Goal: Task Accomplishment & Management: Manage account settings

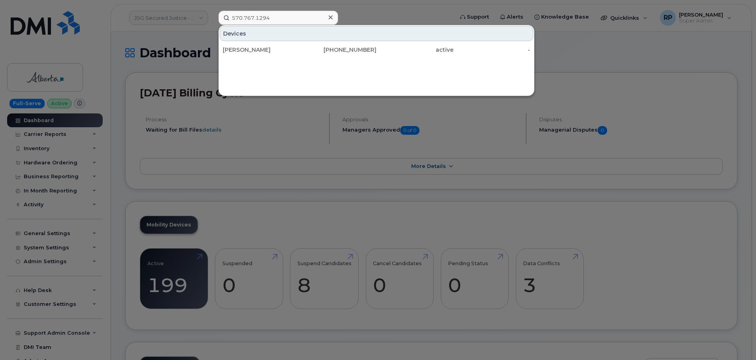
scroll to position [915, 0]
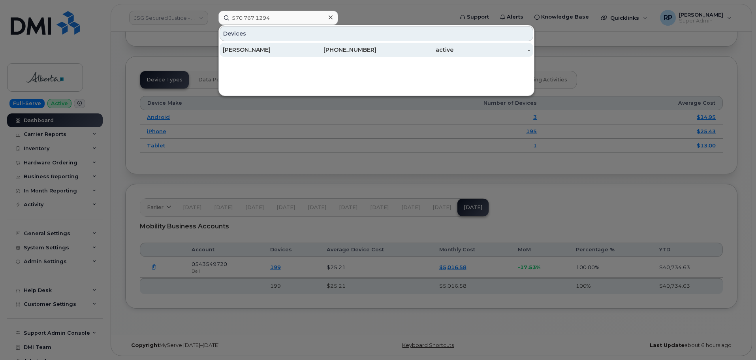
click at [331, 52] on div "570-767-1294" at bounding box center [338, 50] width 77 height 8
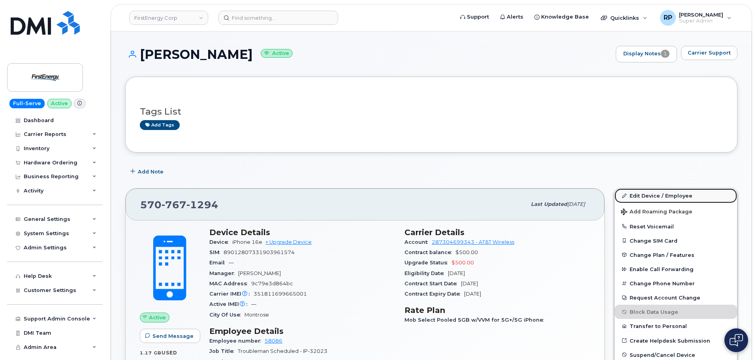
click at [650, 197] on link "Edit Device / Employee" at bounding box center [675, 195] width 122 height 14
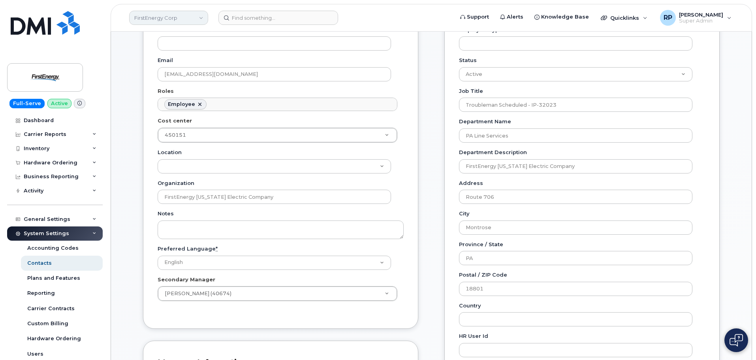
scroll to position [158, 0]
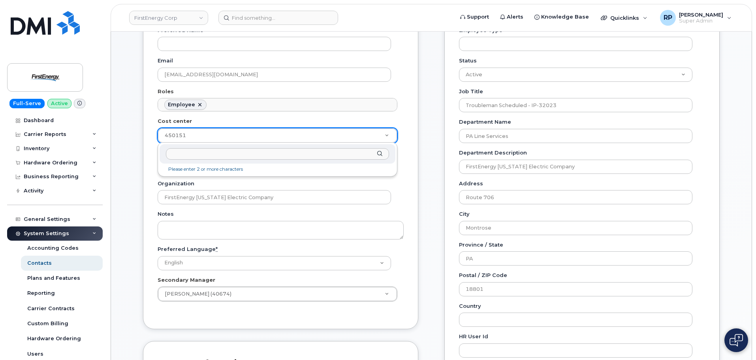
drag, startPoint x: 199, startPoint y: 134, endPoint x: 154, endPoint y: 134, distance: 45.0
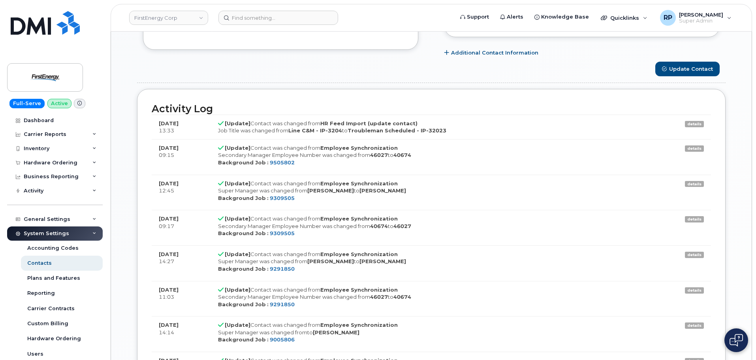
scroll to position [553, 0]
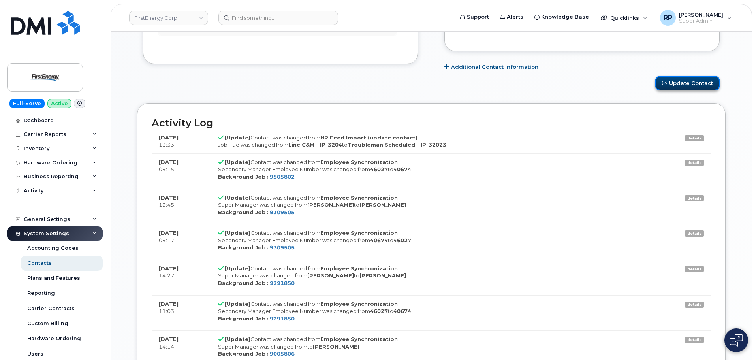
click at [670, 88] on button "Update Contact" at bounding box center [687, 83] width 64 height 15
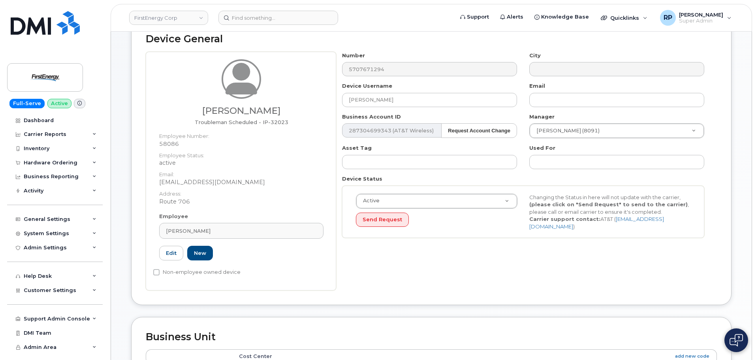
scroll to position [39, 0]
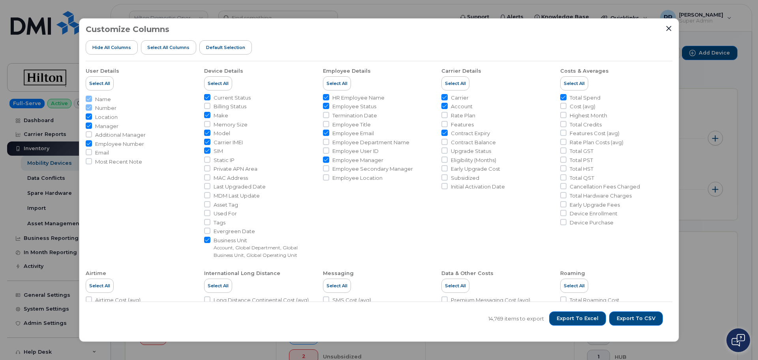
scroll to position [219, 0]
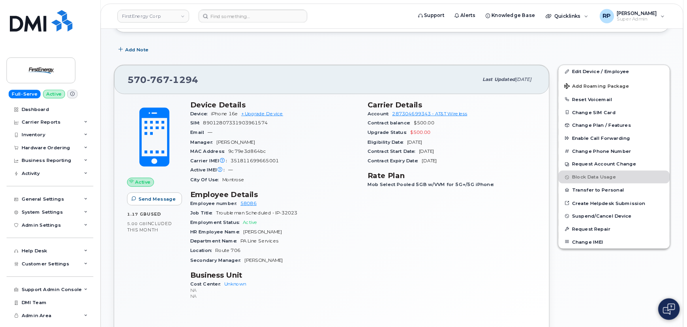
scroll to position [118, 0]
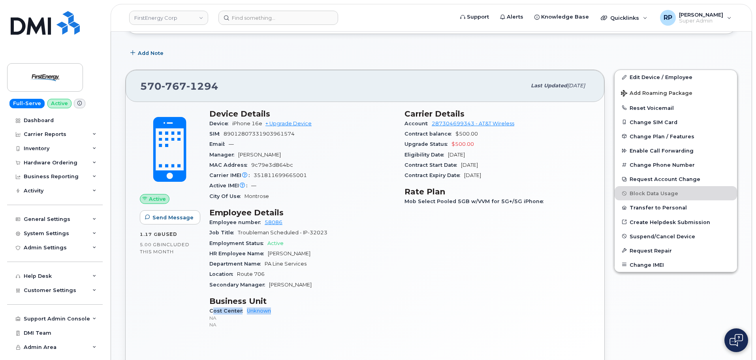
drag, startPoint x: 282, startPoint y: 310, endPoint x: 214, endPoint y: 312, distance: 67.9
click at [214, 312] on div "Cost Center Unknown NA NA" at bounding box center [302, 318] width 186 height 24
drag, startPoint x: 295, startPoint y: 223, endPoint x: 208, endPoint y: 223, distance: 86.8
click at [208, 223] on div "Device Details Device iPhone 16e + Upgrade Device SIM 89012807331903961574 Emai…" at bounding box center [301, 222] width 195 height 236
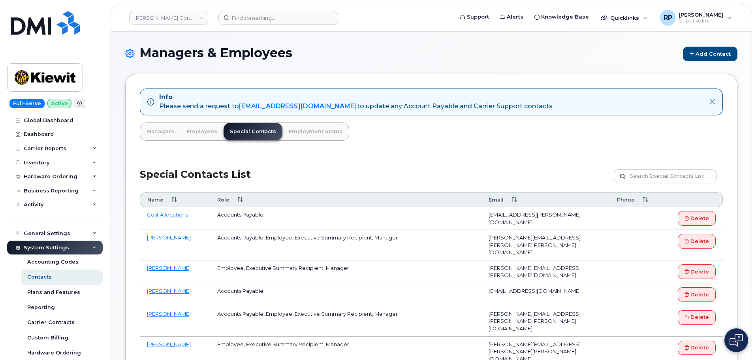
scroll to position [118, 0]
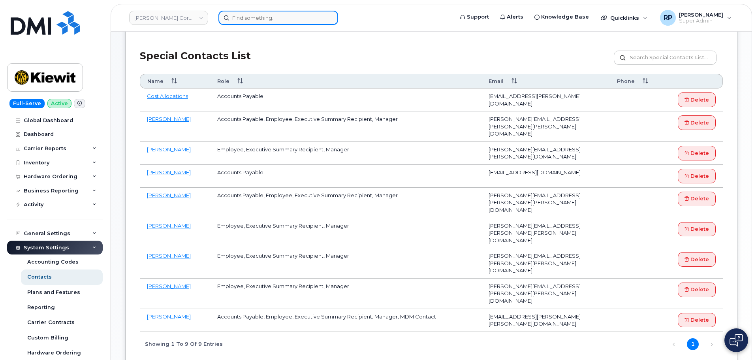
click at [240, 17] on input at bounding box center [278, 18] width 120 height 14
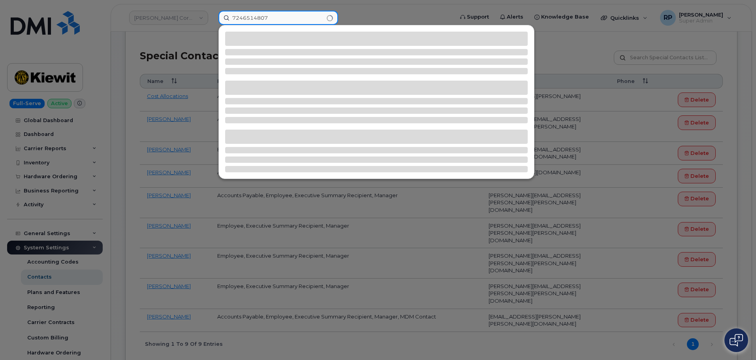
type input "7246514807"
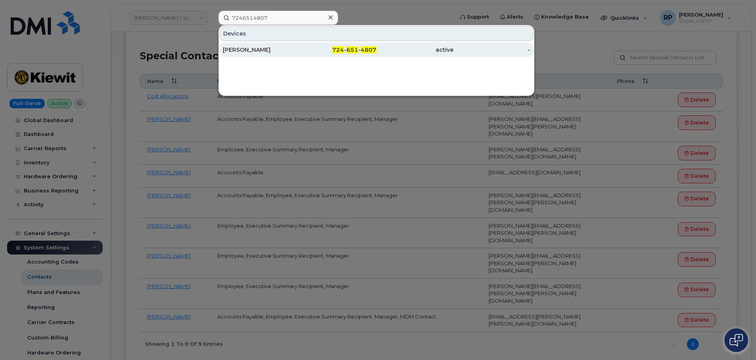
click at [269, 46] on div "[PERSON_NAME]" at bounding box center [261, 50] width 77 height 8
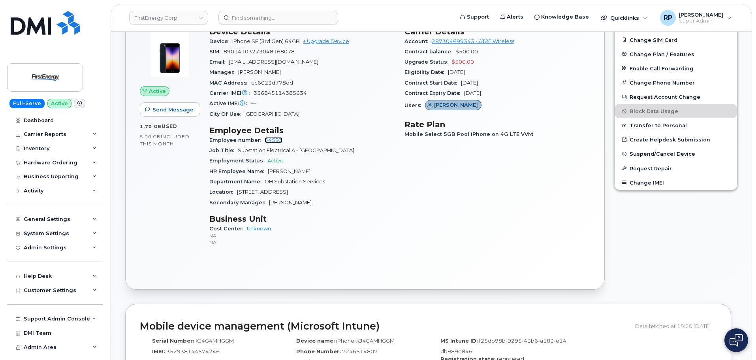
scroll to position [197, 0]
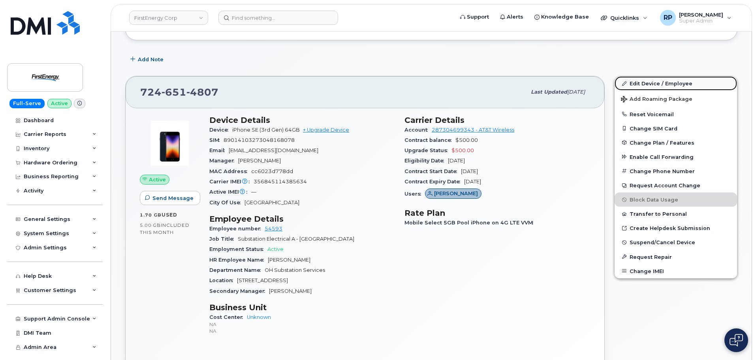
click at [641, 84] on link "Edit Device / Employee" at bounding box center [675, 83] width 122 height 14
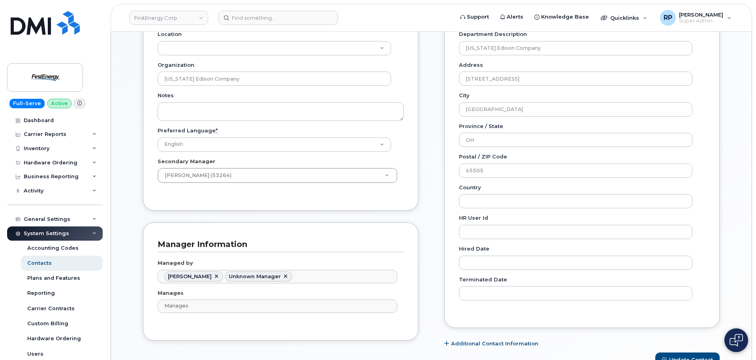
scroll to position [39, 0]
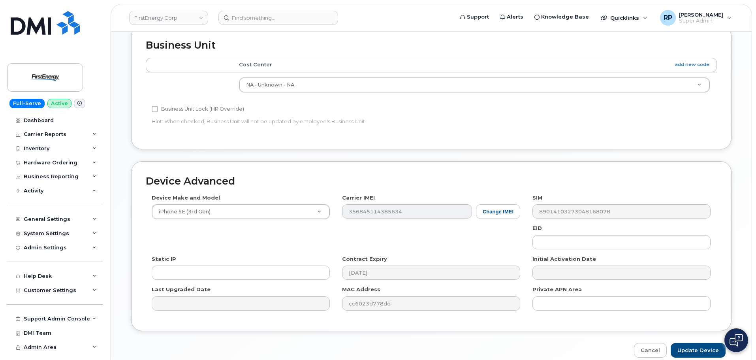
scroll to position [145, 0]
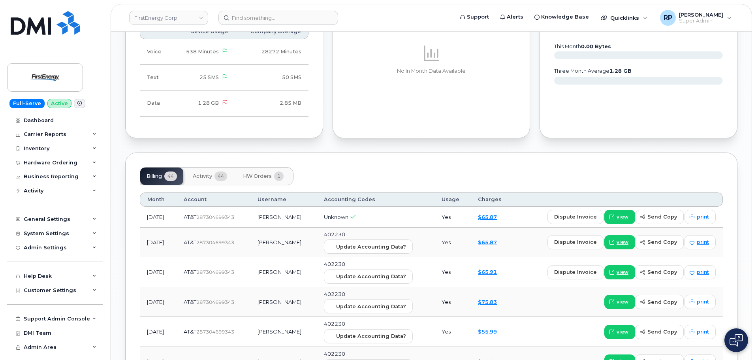
scroll to position [867, 0]
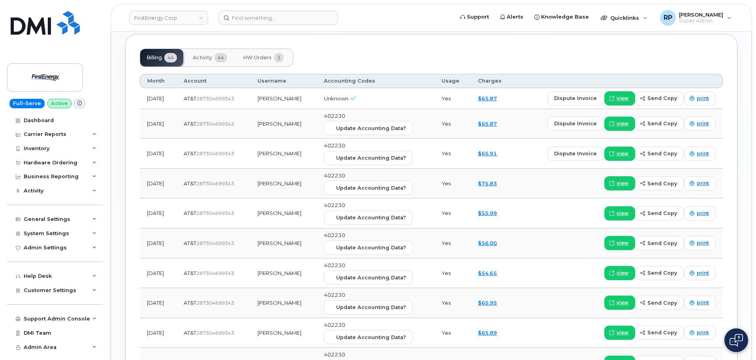
click at [204, 60] on span "Activity" at bounding box center [202, 57] width 19 height 6
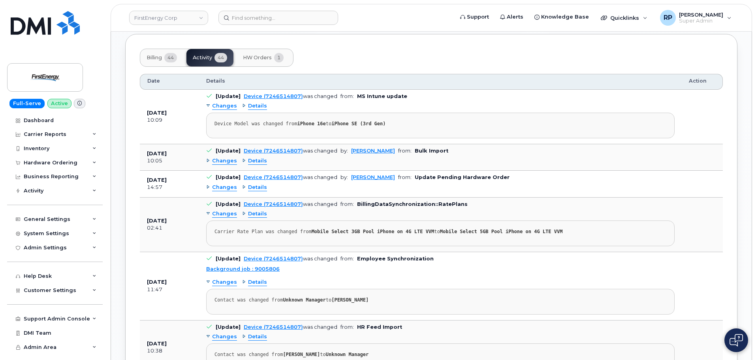
click at [257, 158] on span "Details" at bounding box center [257, 161] width 19 height 8
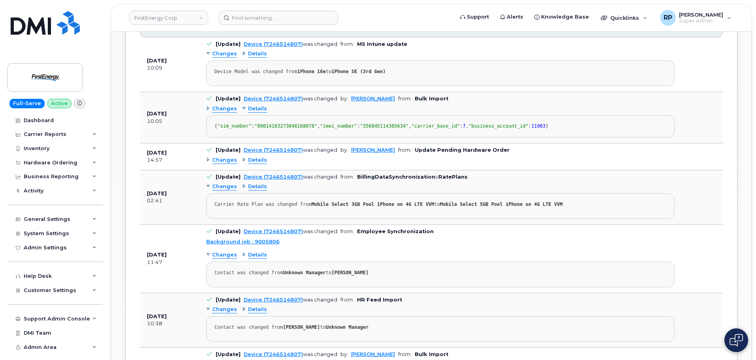
scroll to position [906, 0]
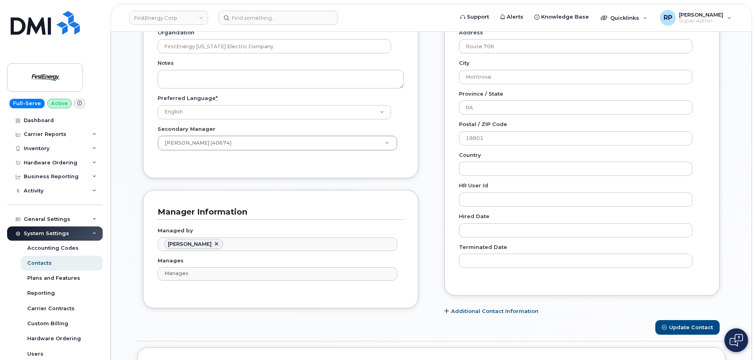
scroll to position [474, 0]
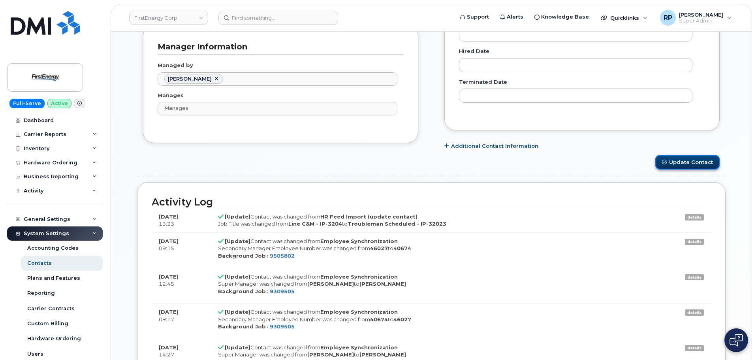
click at [681, 163] on button "Update Contact" at bounding box center [687, 162] width 64 height 15
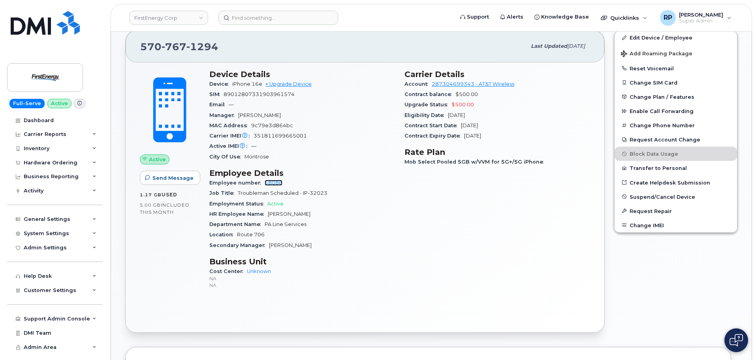
scroll to position [197, 0]
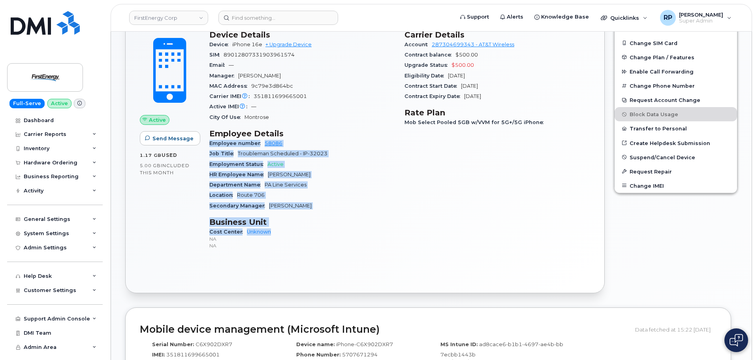
drag, startPoint x: 209, startPoint y: 145, endPoint x: 311, endPoint y: 232, distance: 134.2
click at [311, 232] on div "Device Details Device iPhone 16e + Upgrade Device SIM 89012807331903961574 Emai…" at bounding box center [301, 143] width 195 height 236
click at [311, 232] on div "Cost Center Unknown NA NA" at bounding box center [302, 239] width 186 height 24
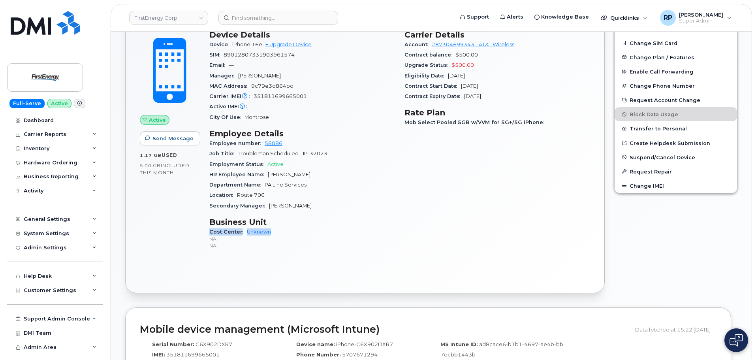
drag, startPoint x: 297, startPoint y: 233, endPoint x: 206, endPoint y: 228, distance: 91.7
click at [206, 228] on div "Device Details Device iPhone 16e + Upgrade Device SIM 89012807331903961574 Emai…" at bounding box center [301, 143] width 195 height 236
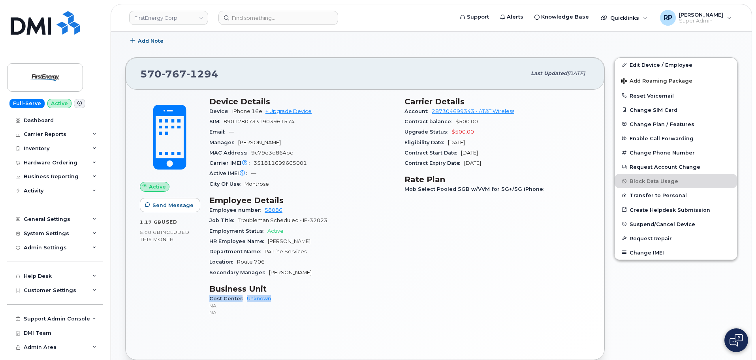
scroll to position [118, 0]
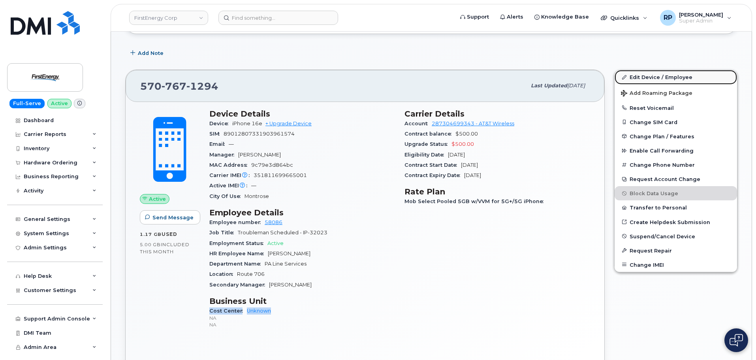
click at [648, 77] on link "Edit Device / Employee" at bounding box center [675, 77] width 122 height 14
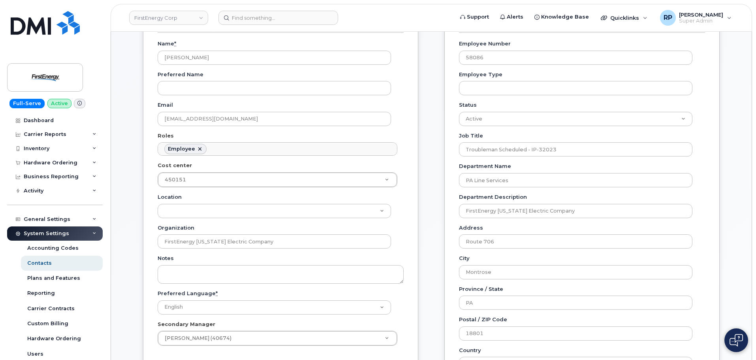
scroll to position [118, 0]
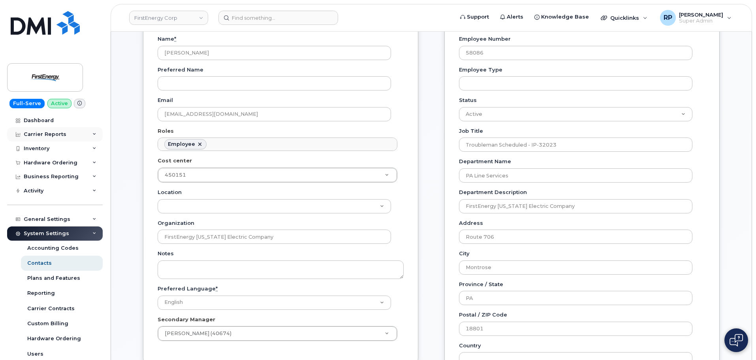
click at [49, 128] on div "Carrier Reports" at bounding box center [55, 134] width 96 height 14
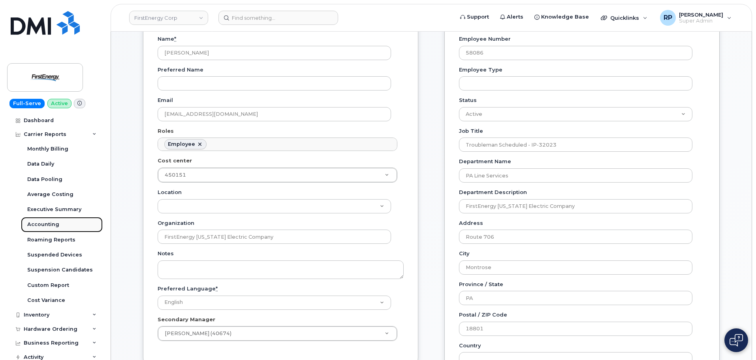
click at [44, 225] on div "Accounting" at bounding box center [43, 224] width 32 height 7
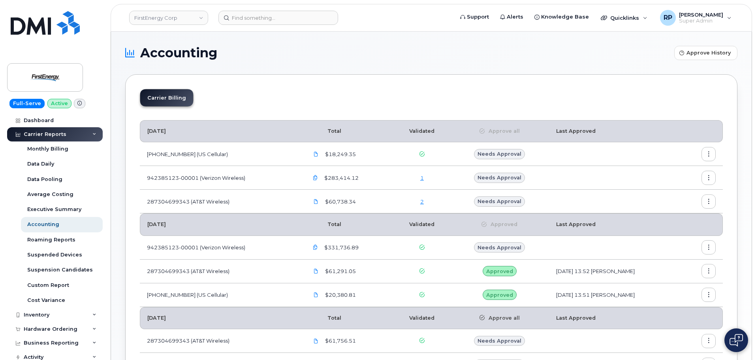
click at [420, 179] on link "1" at bounding box center [422, 177] width 4 height 6
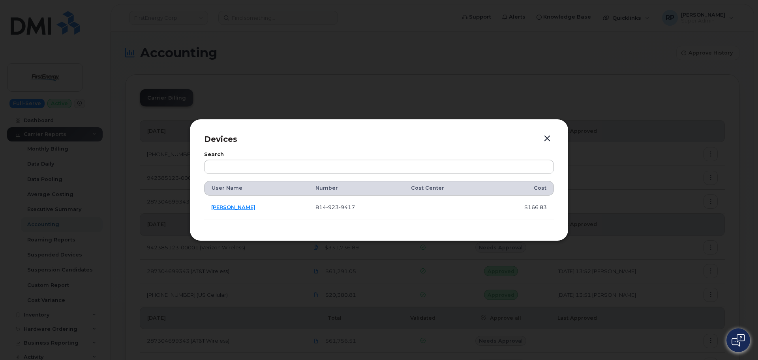
click at [546, 139] on button "button" at bounding box center [547, 138] width 12 height 11
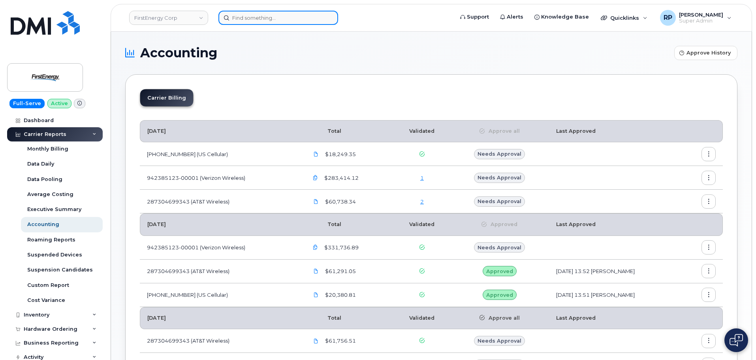
click at [260, 21] on input at bounding box center [278, 18] width 120 height 14
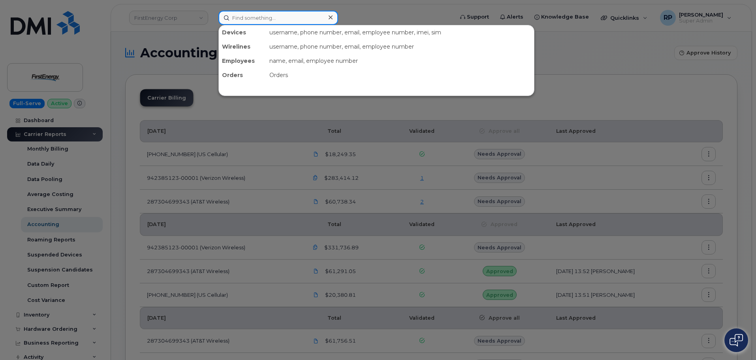
paste input "2343505319"
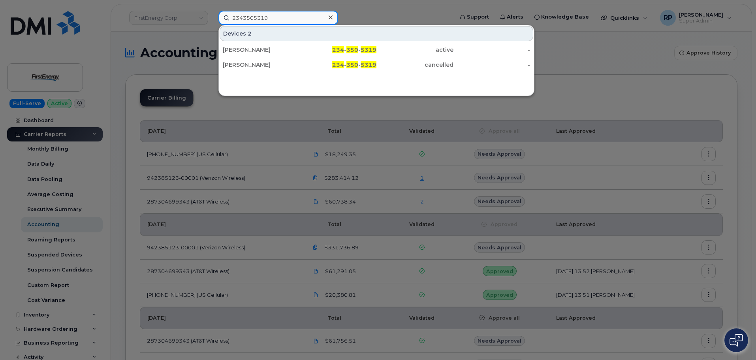
type input "2343505319"
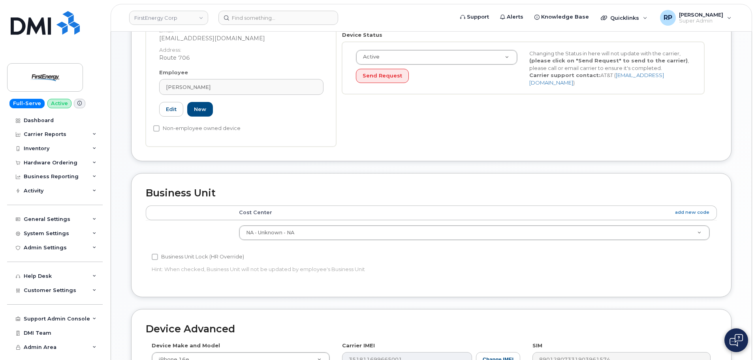
scroll to position [197, 0]
drag, startPoint x: 145, startPoint y: 257, endPoint x: 261, endPoint y: 259, distance: 115.3
click at [261, 259] on div "Business Unit Accounting Categories Rules Cost Center add new code NA - Unknown…" at bounding box center [431, 235] width 600 height 124
click at [38, 145] on div "Inventory" at bounding box center [37, 148] width 26 height 6
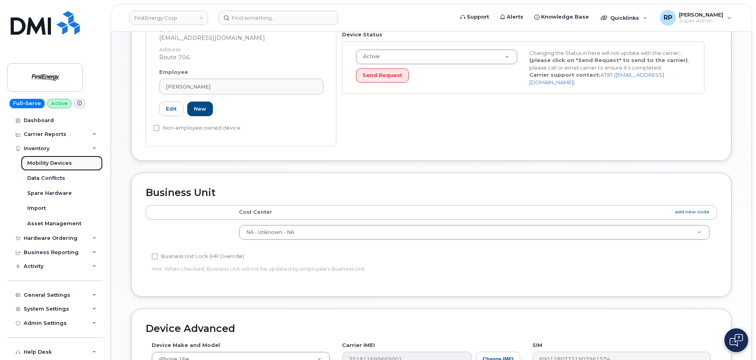
click at [51, 161] on div "Mobility Devices" at bounding box center [49, 162] width 45 height 7
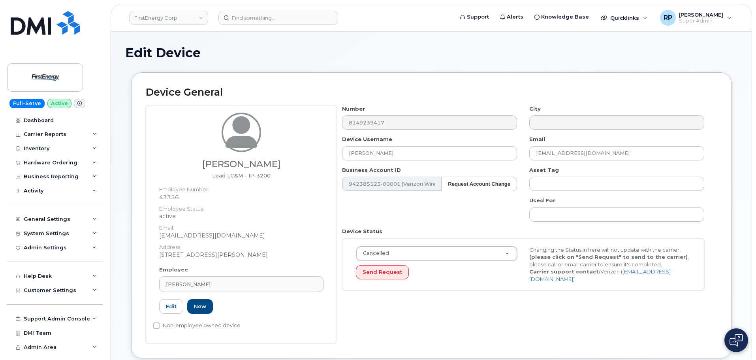
click at [332, 126] on div "[PERSON_NAME] Lead LC&M - IP-3200 Employee Number: 43356 Employee Status: activ…" at bounding box center [431, 224] width 571 height 238
click at [262, 19] on input at bounding box center [278, 18] width 120 height 14
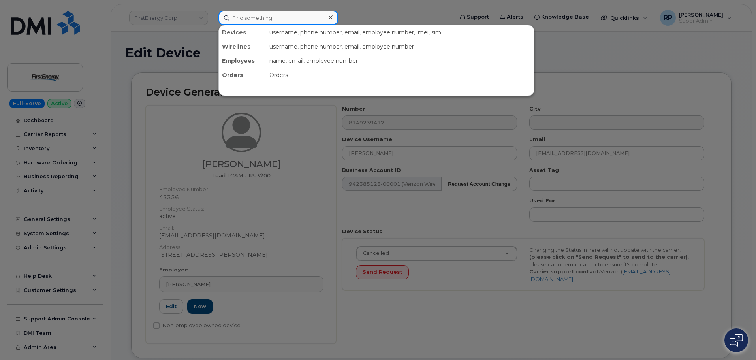
paste input "8149239417"
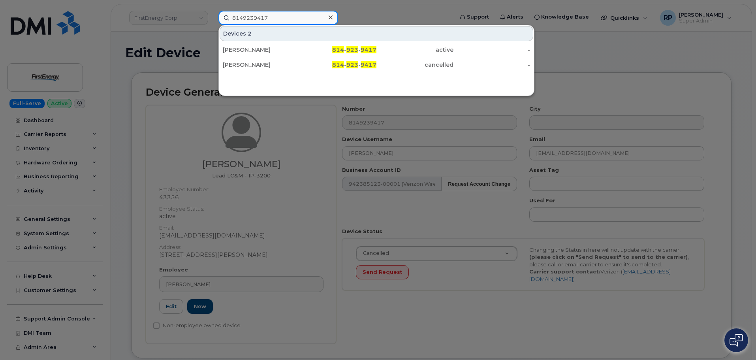
type input "8149239417"
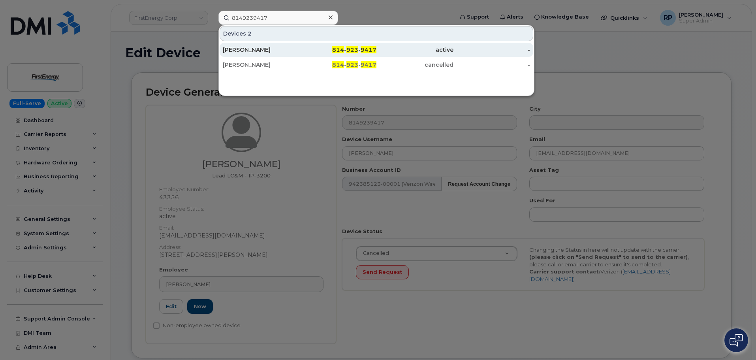
click at [268, 51] on div "[PERSON_NAME]" at bounding box center [261, 50] width 77 height 8
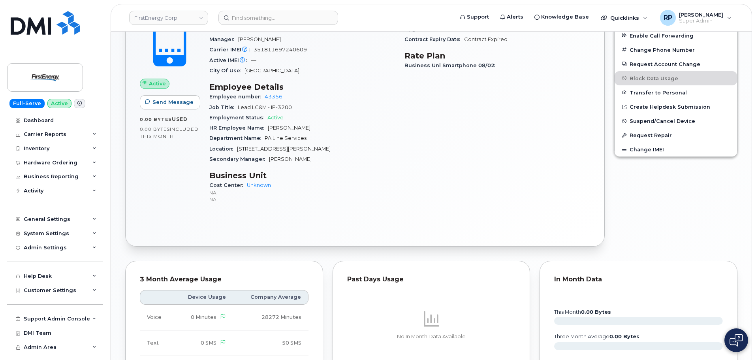
scroll to position [355, 0]
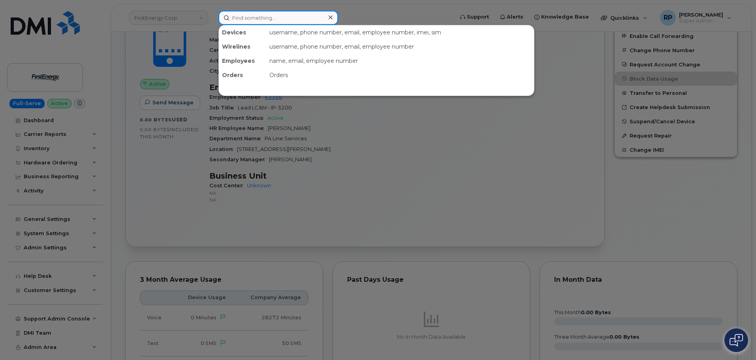
paste input "8149239417"
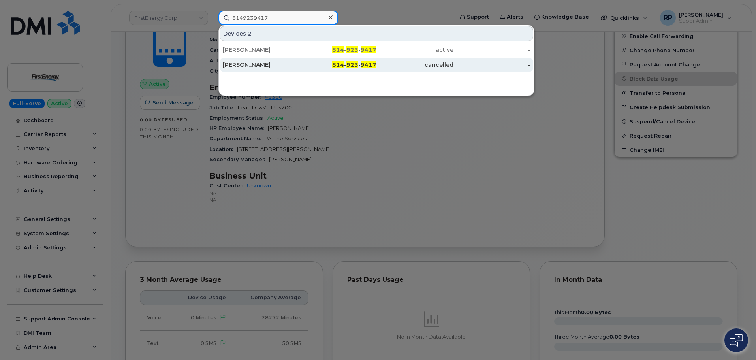
type input "8149239417"
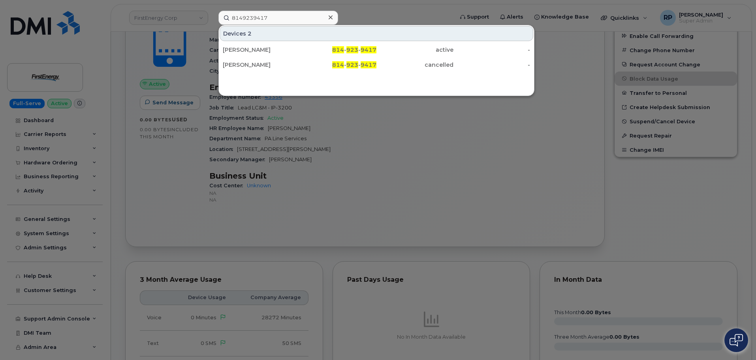
click at [301, 208] on div at bounding box center [378, 180] width 756 height 360
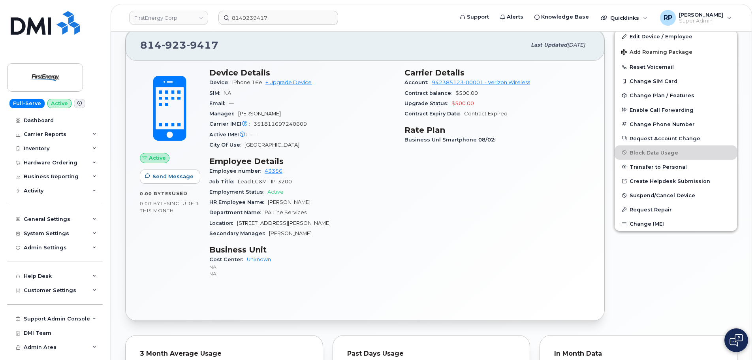
scroll to position [282, 0]
drag, startPoint x: 274, startPoint y: 258, endPoint x: 195, endPoint y: 259, distance: 79.0
click at [195, 259] on div "Active Send Message 0.00 Bytes  used 0.00 Bytes  included this month Device Det…" at bounding box center [364, 175] width 459 height 226
click at [193, 262] on div "Active Send Message 0.00 Bytes  used 0.00 Bytes  included this month" at bounding box center [169, 175] width 69 height 226
drag, startPoint x: 299, startPoint y: 170, endPoint x: 213, endPoint y: 167, distance: 86.1
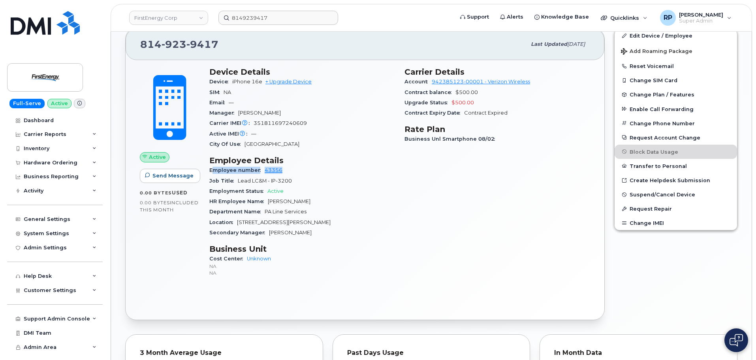
click at [213, 167] on div "Employee number 43356" at bounding box center [302, 170] width 186 height 10
click at [288, 242] on div "Device Details Device iPhone 16e + Upgrade Device SIM NA Email — Manager John P…" at bounding box center [301, 175] width 195 height 226
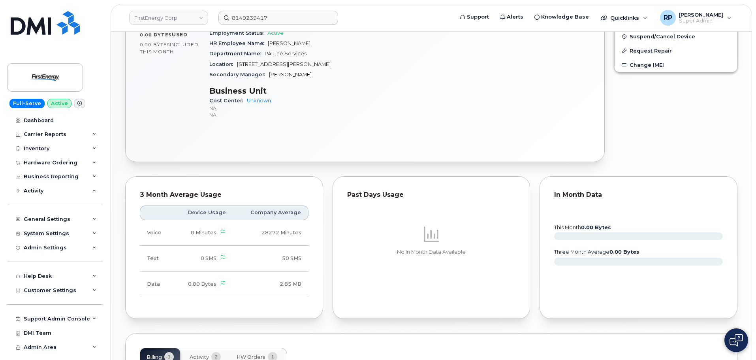
scroll to position [559, 0]
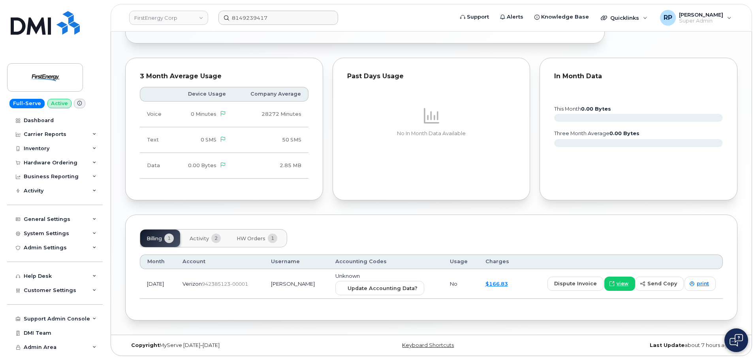
click at [207, 240] on span "Activity" at bounding box center [198, 238] width 19 height 6
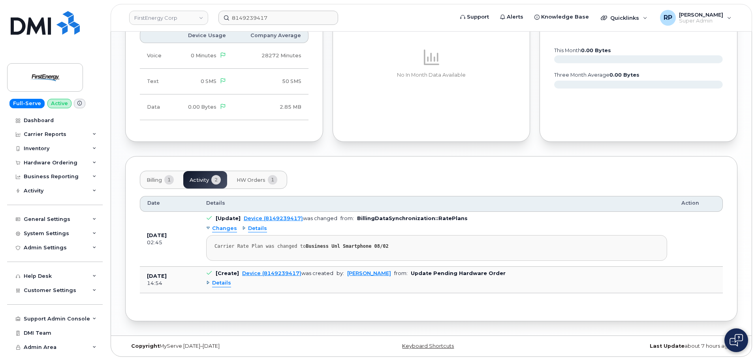
scroll to position [618, 0]
click at [223, 283] on span "Details" at bounding box center [221, 282] width 19 height 8
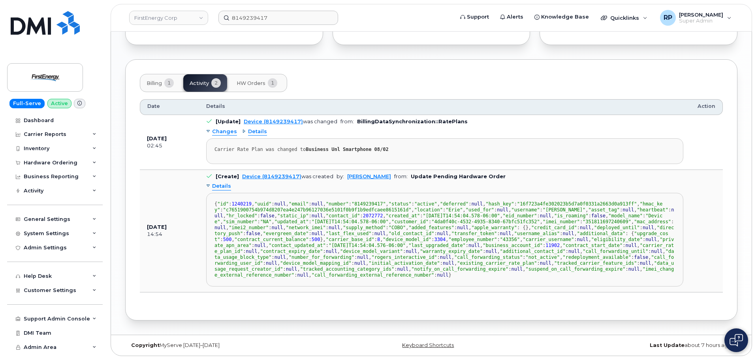
scroll to position [699, 0]
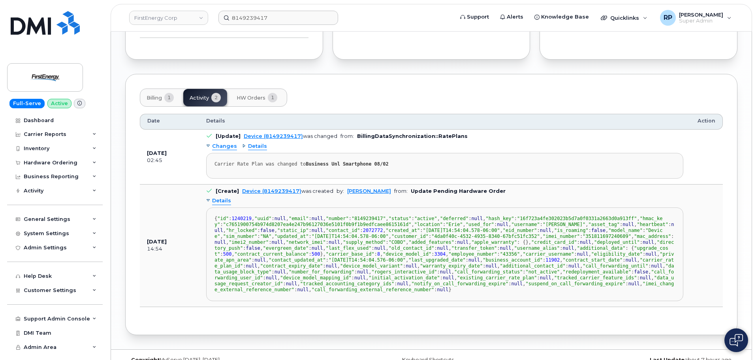
click at [219, 203] on span "Details" at bounding box center [221, 201] width 19 height 8
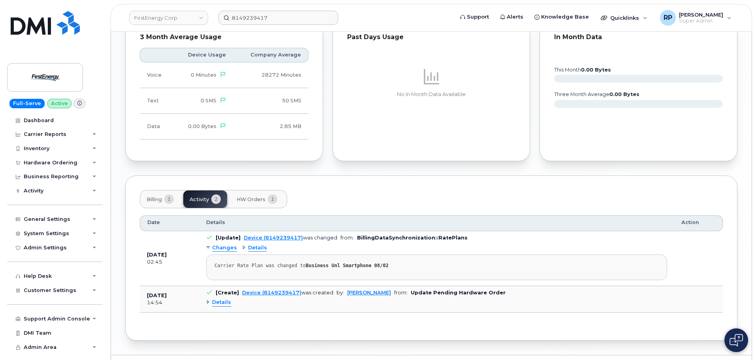
scroll to position [578, 0]
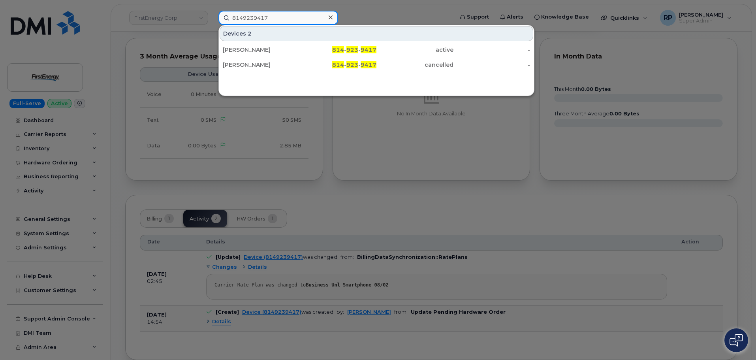
drag, startPoint x: 281, startPoint y: 16, endPoint x: 227, endPoint y: 20, distance: 53.4
click at [227, 20] on input "8149239417" at bounding box center [278, 18] width 120 height 14
drag, startPoint x: 199, startPoint y: 2, endPoint x: 399, endPoint y: 81, distance: 214.6
click at [399, 81] on div "Devices 2 Daniel R Bender 814 - 923 - 9417 active - Daniel R Bender 814 - 923 -…" at bounding box center [376, 60] width 316 height 71
click at [211, 182] on div at bounding box center [378, 180] width 756 height 360
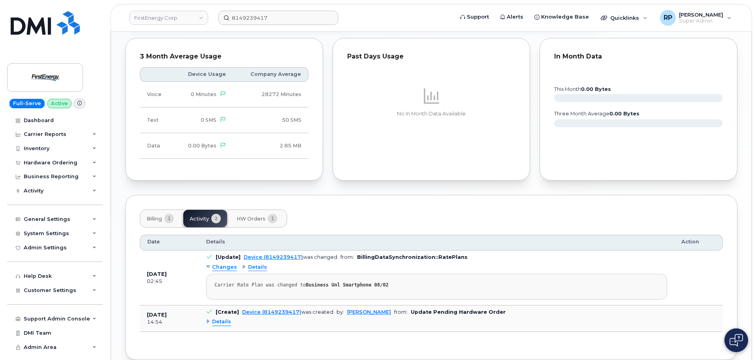
scroll to position [618, 0]
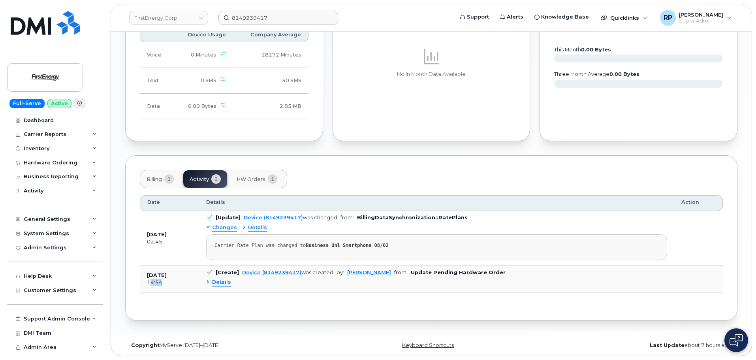
drag, startPoint x: 149, startPoint y: 284, endPoint x: 169, endPoint y: 283, distance: 19.4
click at [167, 283] on div "14:54" at bounding box center [169, 282] width 45 height 7
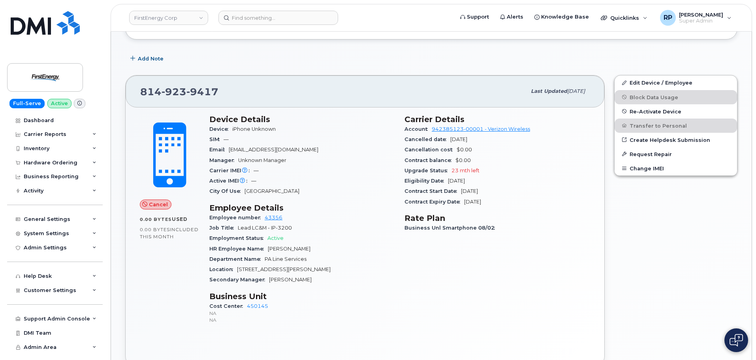
scroll to position [188, 0]
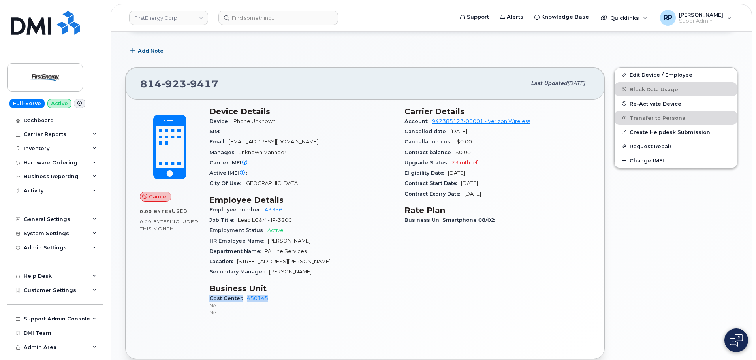
drag, startPoint x: 273, startPoint y: 299, endPoint x: 205, endPoint y: 298, distance: 67.9
click at [205, 298] on div "Device Details Device iPhone Unknown SIM — Email dbender@firstenergycorp.com Ma…" at bounding box center [301, 215] width 195 height 226
click at [430, 284] on div "Carrier Details Account 942385123-00001 - Verizon Wireless Cancelled date Aug 0…" at bounding box center [496, 215] width 195 height 226
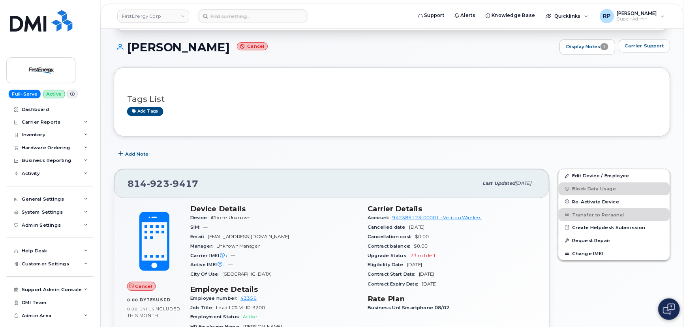
scroll to position [0, 0]
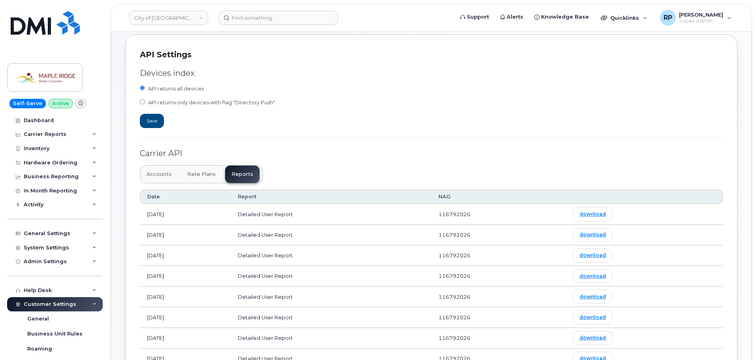
scroll to position [166, 0]
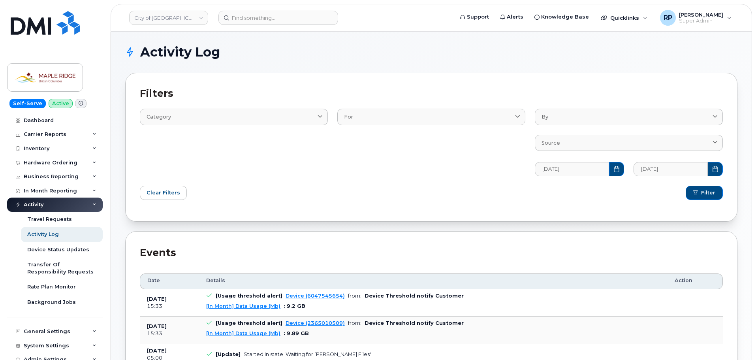
scroll to position [118, 0]
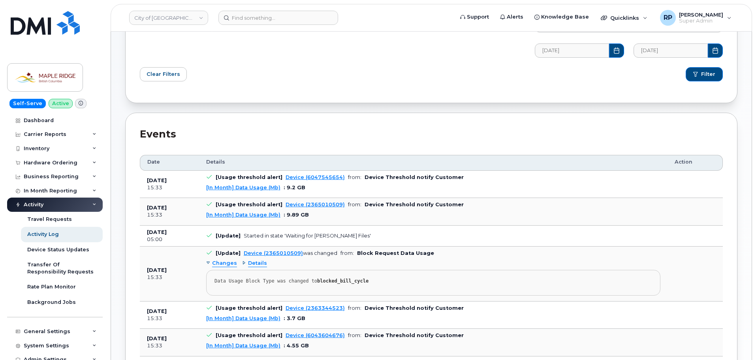
click at [242, 129] on div "Events" at bounding box center [431, 134] width 583 height 14
drag, startPoint x: 146, startPoint y: 180, endPoint x: 189, endPoint y: 179, distance: 43.0
click at [189, 179] on td "Aug 17, 2025 15:33" at bounding box center [169, 185] width 59 height 28
drag, startPoint x: 433, startPoint y: 253, endPoint x: 354, endPoint y: 253, distance: 79.3
click at [354, 253] on td "[Update] Device (2365010509) was changed from: Block Request Data Usage Changes…" at bounding box center [433, 273] width 468 height 54
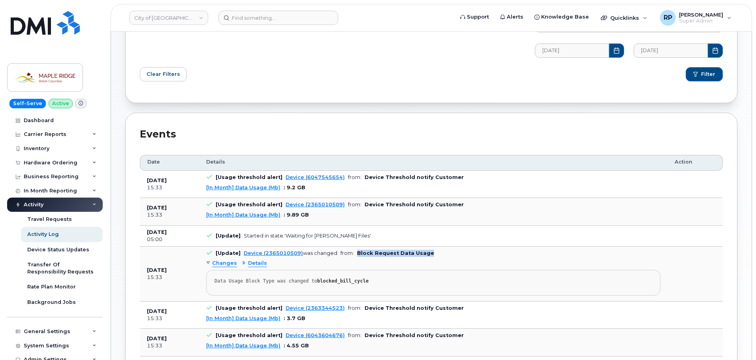
drag, startPoint x: 144, startPoint y: 267, endPoint x: 192, endPoint y: 272, distance: 47.6
click at [192, 272] on td "Aug 16, 2025 15:33" at bounding box center [169, 273] width 59 height 54
drag, startPoint x: 433, startPoint y: 252, endPoint x: 173, endPoint y: 265, distance: 260.5
click at [217, 251] on td "[Update] Device (2365010509) was changed from: Block Request Data Usage Changes…" at bounding box center [433, 273] width 468 height 54
click at [292, 271] on pre "Data Usage Block Type was changed to blocked_bill_cycle" at bounding box center [433, 283] width 454 height 26
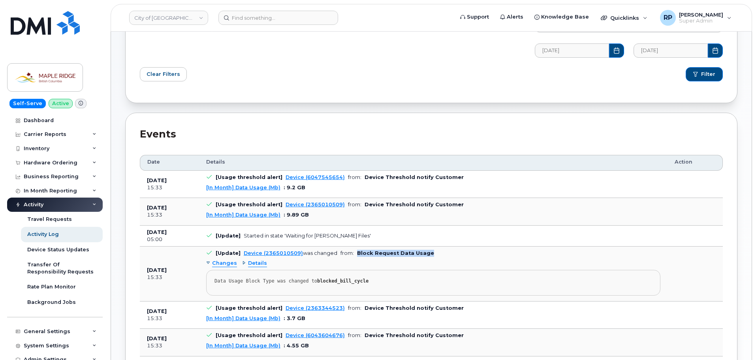
drag, startPoint x: 433, startPoint y: 252, endPoint x: 351, endPoint y: 254, distance: 81.7
click at [351, 254] on td "[Update] Device (2365010509) was changed from: Block Request Data Usage Changes…" at bounding box center [433, 273] width 468 height 54
drag, startPoint x: 185, startPoint y: 272, endPoint x: 148, endPoint y: 272, distance: 37.1
click at [148, 271] on td "Aug 16, 2025 15:33" at bounding box center [169, 273] width 59 height 54
drag, startPoint x: 211, startPoint y: 283, endPoint x: 388, endPoint y: 282, distance: 177.2
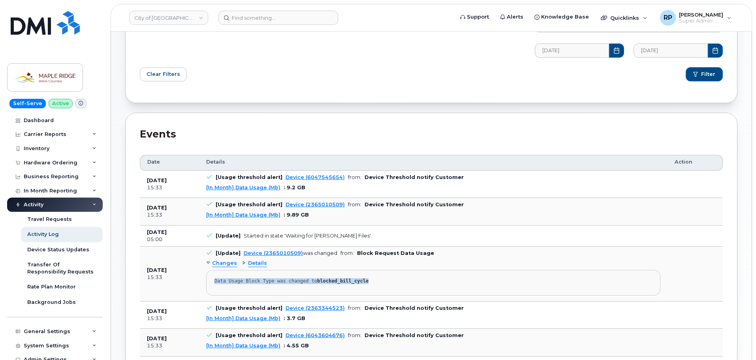
click at [388, 282] on pre "Data Usage Block Type was changed to blocked_bill_cycle" at bounding box center [433, 283] width 454 height 26
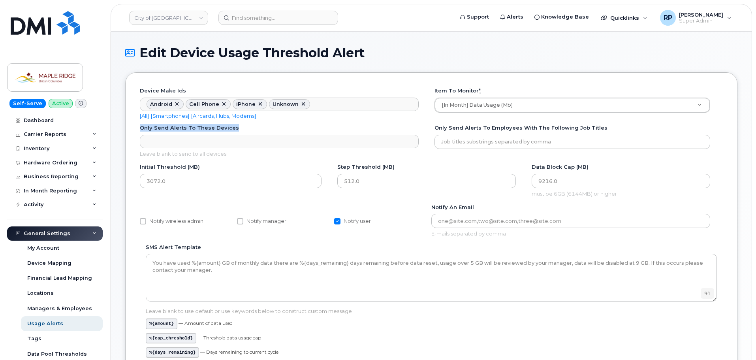
drag, startPoint x: 133, startPoint y: 126, endPoint x: 174, endPoint y: 132, distance: 41.8
click at [174, 132] on div "Device make ids Android Cell Phone iPhone Unknown Device make ids No matches fo…" at bounding box center [431, 291] width 612 height 438
click at [471, 161] on div "Only send alerts to these Devices Only send alerts to these Devices No matches …" at bounding box center [431, 143] width 583 height 39
click at [451, 163] on div "Only send alerts to these Devices Only send alerts to these Devices No matches …" at bounding box center [431, 143] width 583 height 39
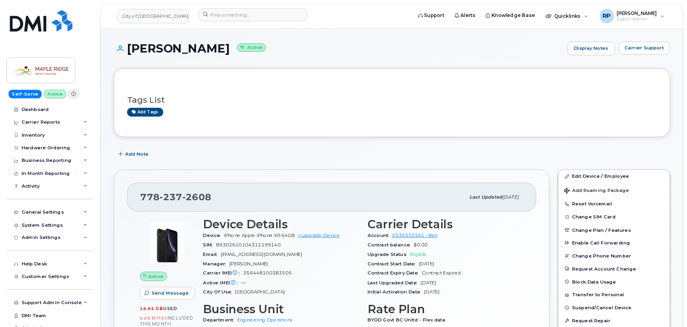
scroll to position [474, 0]
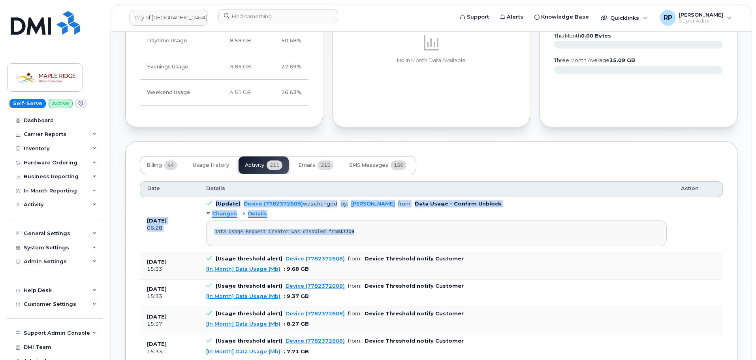
drag, startPoint x: 141, startPoint y: 219, endPoint x: 369, endPoint y: 244, distance: 228.8
click at [369, 252] on tr "[DATE] 06:28 [Update] Device (7782372608) was changed by: Kobe Justice from: Da…" at bounding box center [431, 266] width 583 height 28
click at [364, 234] on div "Data Usage Request Creator was disabled from 17719" at bounding box center [436, 232] width 444 height 6
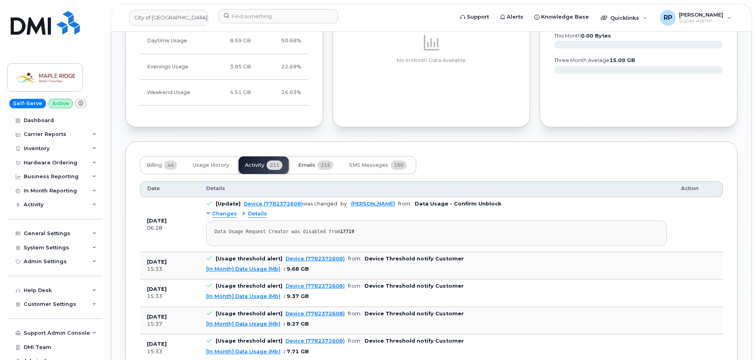
click at [315, 166] on span "Emails" at bounding box center [306, 165] width 17 height 6
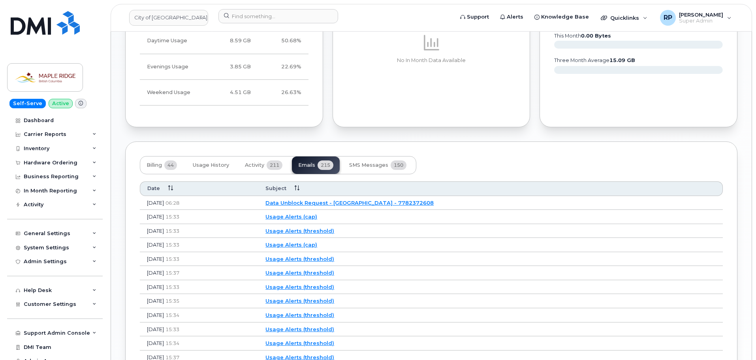
drag, startPoint x: 475, startPoint y: 204, endPoint x: 145, endPoint y: 203, distance: 330.0
click at [145, 210] on tr "Dec 16, 2024 06:28 Data Unblock Request - City of Maple Ridge - 7782372608" at bounding box center [431, 217] width 583 height 14
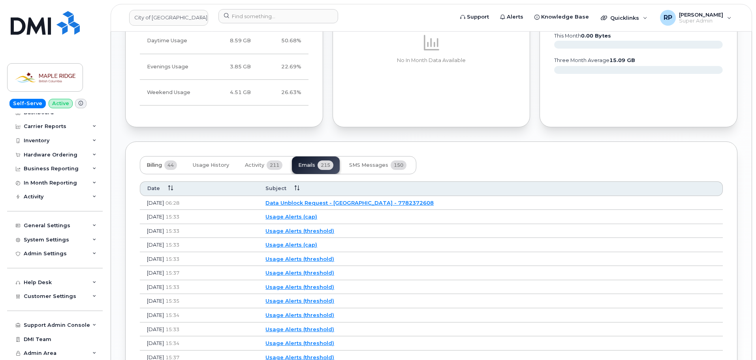
click at [153, 163] on span "Billing" at bounding box center [153, 165] width 15 height 6
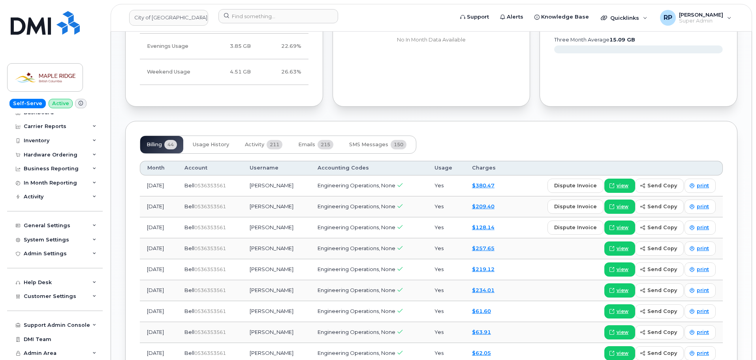
scroll to position [513, 0]
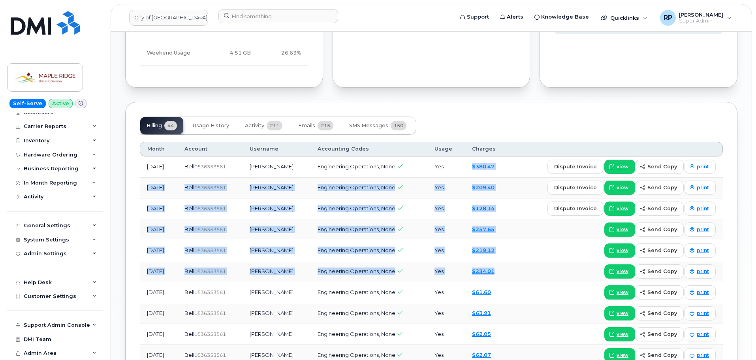
drag, startPoint x: 504, startPoint y: 269, endPoint x: 448, endPoint y: 168, distance: 115.4
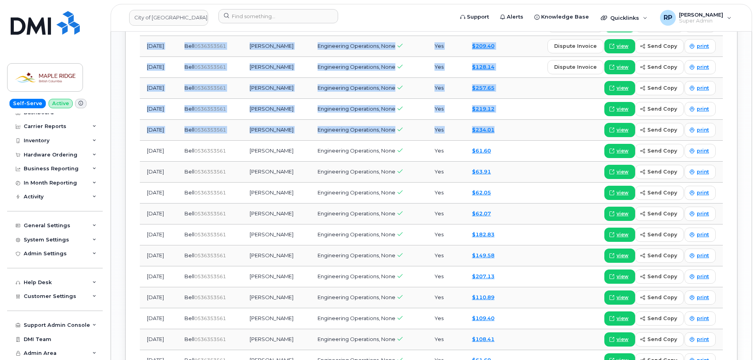
scroll to position [671, 0]
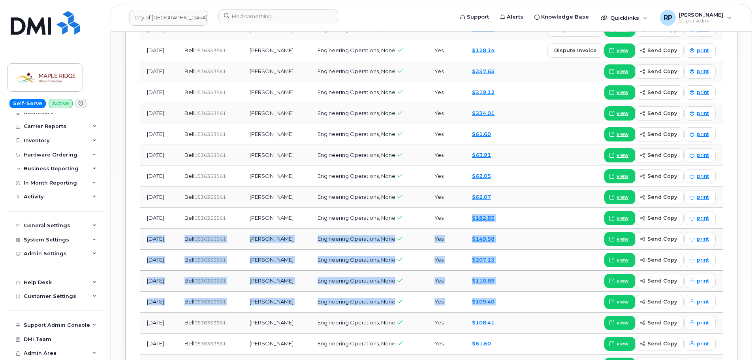
drag, startPoint x: 467, startPoint y: 214, endPoint x: 518, endPoint y: 298, distance: 98.2
click at [518, 298] on tbody "Jul 2025 Bell  0536353561 Ryan Crapo Engineering Operations, None Yes $380.47 d…" at bounding box center [431, 259] width 583 height 523
click at [525, 253] on div "view send copy print" at bounding box center [615, 260] width 199 height 14
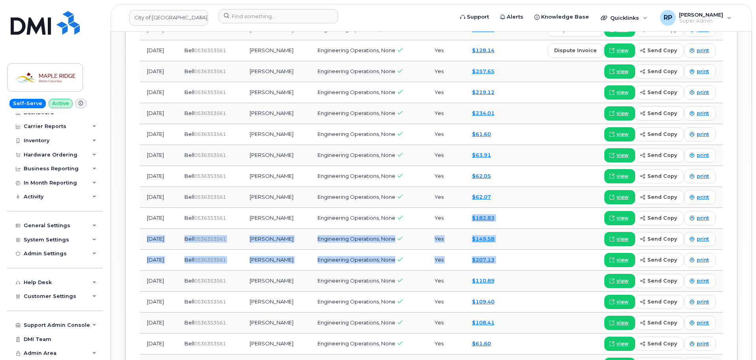
drag, startPoint x: 460, startPoint y: 211, endPoint x: 531, endPoint y: 269, distance: 91.7
click at [530, 268] on tbody "Jul 2025 Bell  0536353561 Ryan Crapo Engineering Operations, None Yes $380.47 d…" at bounding box center [431, 259] width 583 height 523
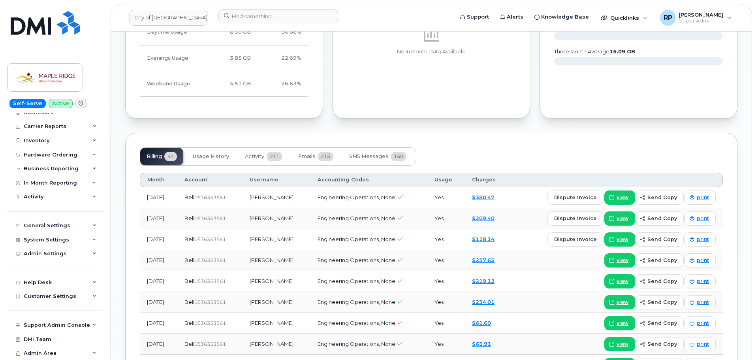
scroll to position [513, 0]
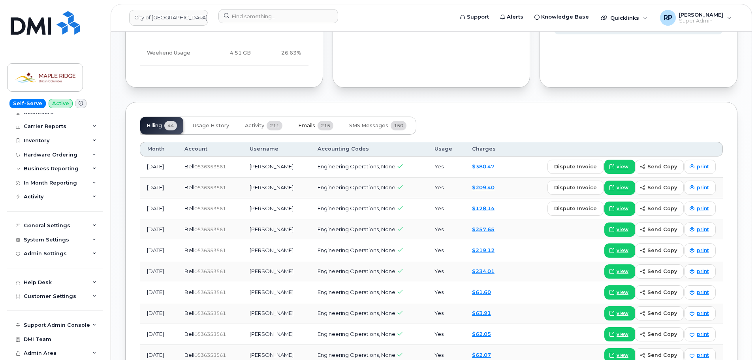
click at [309, 127] on span "Emails" at bounding box center [306, 125] width 17 height 6
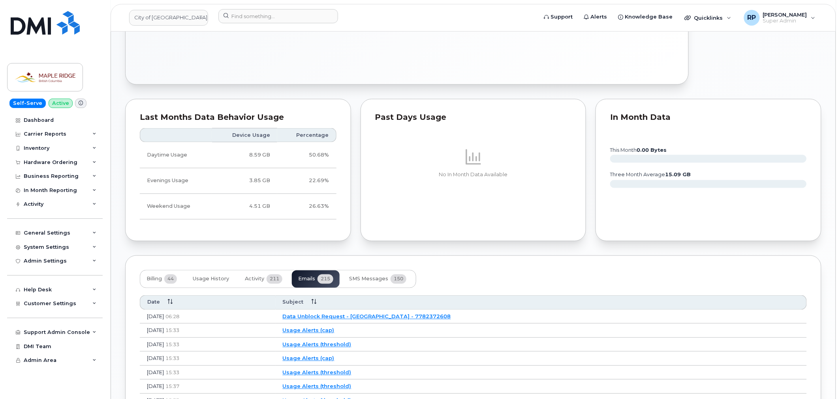
scroll to position [412, 0]
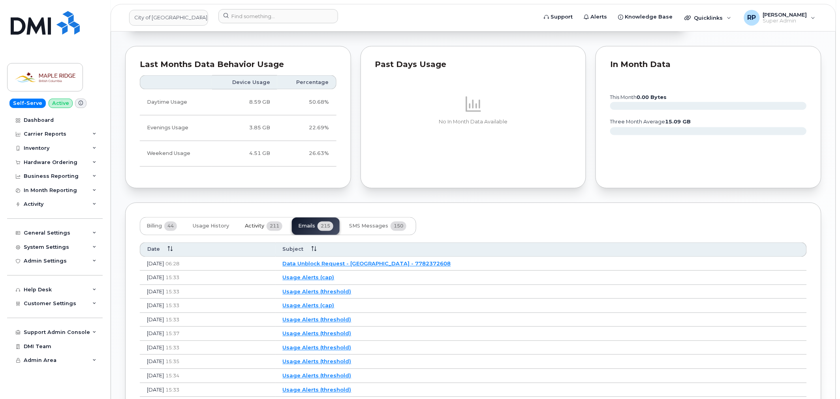
click at [263, 228] on span "Activity" at bounding box center [254, 226] width 19 height 6
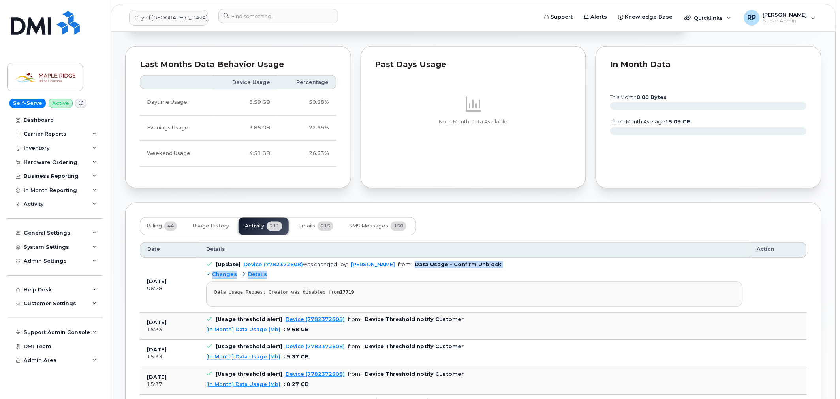
drag, startPoint x: 399, startPoint y: 266, endPoint x: 491, endPoint y: 273, distance: 91.8
click at [491, 273] on td "[Update] Device (7782372608) was changed by: Kobe Justice from: Data Usage - Co…" at bounding box center [474, 286] width 551 height 54
click at [491, 273] on div "Changes Details Data Usage Request Creator was disabled from 17719" at bounding box center [474, 288] width 536 height 38
drag, startPoint x: 401, startPoint y: 266, endPoint x: 491, endPoint y: 276, distance: 91.0
click at [491, 276] on td "[Update] Device (7782372608) was changed by: Kobe Justice from: Data Usage - Co…" at bounding box center [474, 286] width 551 height 54
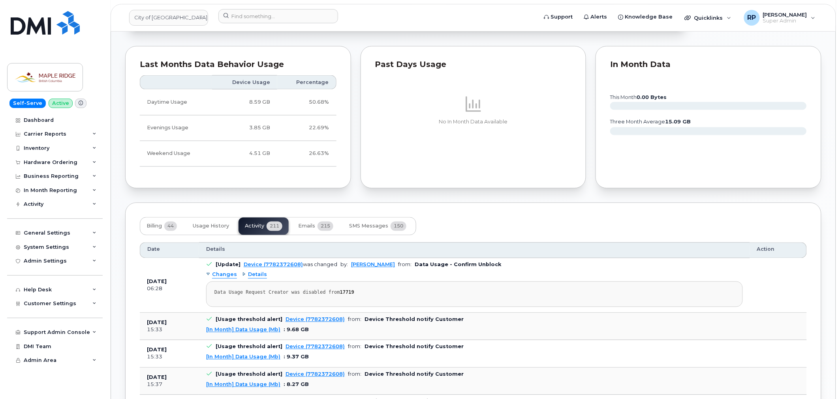
click at [491, 276] on div "Changes Details Data Usage Request Creator was disabled from 17719" at bounding box center [474, 288] width 536 height 38
drag, startPoint x: 399, startPoint y: 265, endPoint x: 503, endPoint y: 267, distance: 104.2
click at [503, 267] on td "[Update] Device (7782372608) was changed by: Kobe Justice from: Data Usage - Co…" at bounding box center [474, 286] width 551 height 54
drag, startPoint x: 221, startPoint y: 293, endPoint x: 376, endPoint y: 300, distance: 154.9
click at [376, 300] on pre "Data Usage Request Creator was disabled from 17719" at bounding box center [474, 295] width 536 height 26
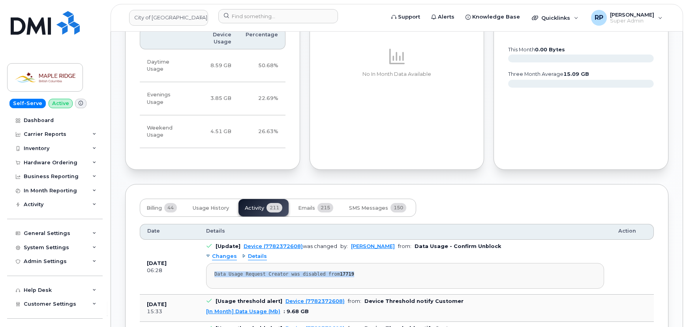
scroll to position [519, 0]
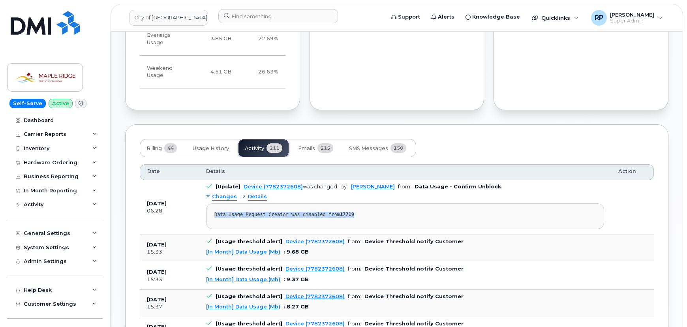
click at [271, 211] on pre "Data Usage Request Creator was disabled from 17719" at bounding box center [405, 216] width 398 height 26
drag, startPoint x: 218, startPoint y: 205, endPoint x: 370, endPoint y: 205, distance: 152.0
click at [370, 205] on pre "Data Usage Request Creator was disabled from 17719" at bounding box center [405, 216] width 398 height 26
click at [371, 212] on div "Data Usage Request Creator was disabled from 17719" at bounding box center [404, 215] width 381 height 6
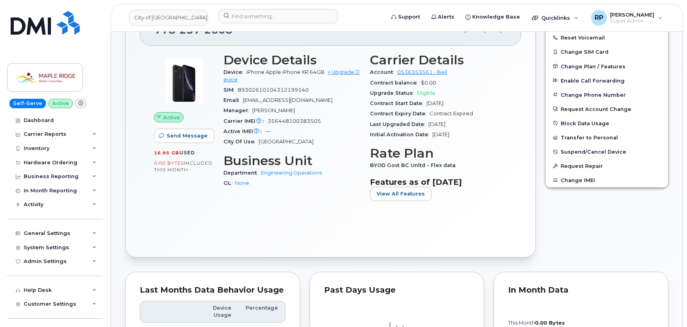
scroll to position [125, 0]
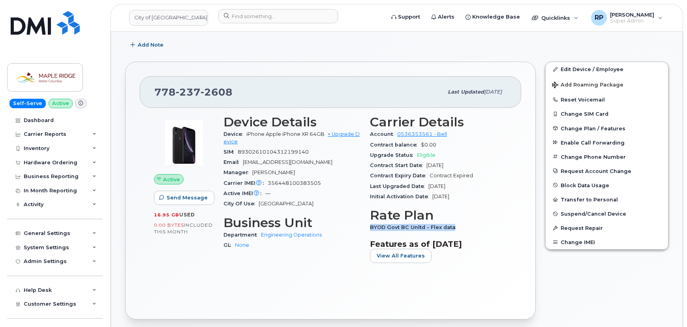
drag, startPoint x: 370, startPoint y: 226, endPoint x: 468, endPoint y: 225, distance: 97.5
click at [468, 225] on div "BYOD Govt BC Unltd - Flex data" at bounding box center [438, 227] width 137 height 10
click at [462, 229] on div "BYOD Govt BC Unltd - Flex data" at bounding box center [438, 227] width 137 height 10
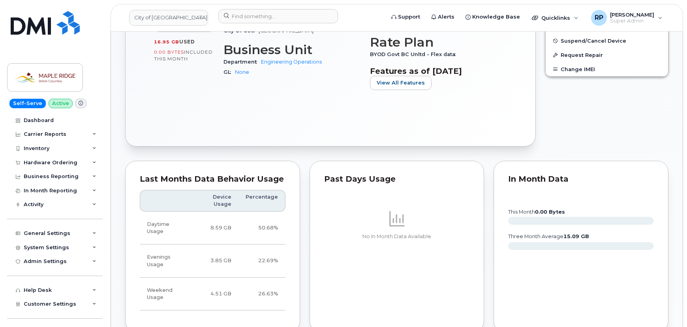
scroll to position [304, 0]
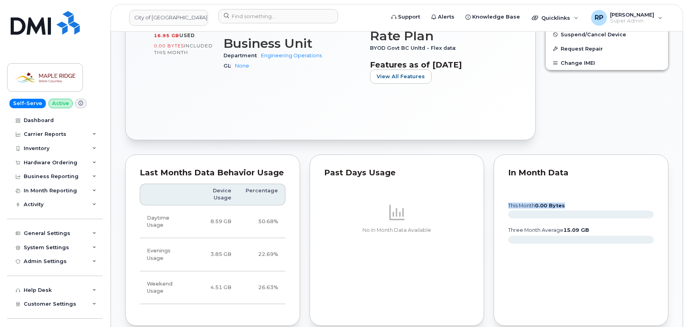
drag, startPoint x: 539, startPoint y: 209, endPoint x: 495, endPoint y: 210, distance: 44.2
click at [495, 210] on div "In Month Data this month 0.00 Bytes three month average 15.09 GB" at bounding box center [580, 240] width 175 height 172
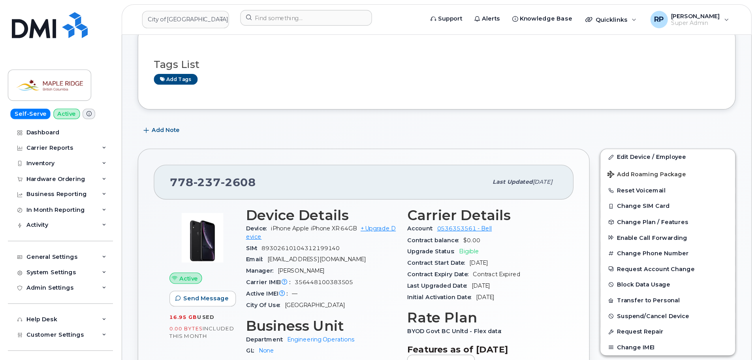
scroll to position [0, 0]
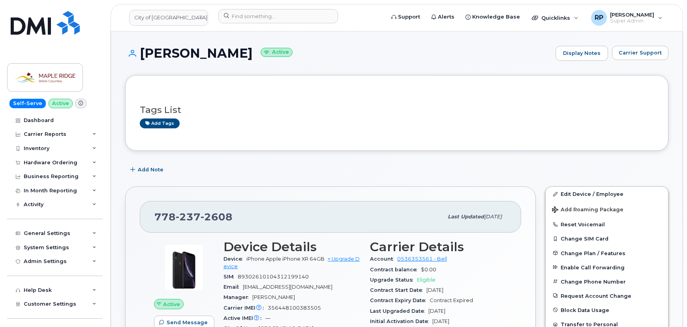
click at [342, 219] on div "778 237 2608" at bounding box center [298, 216] width 289 height 17
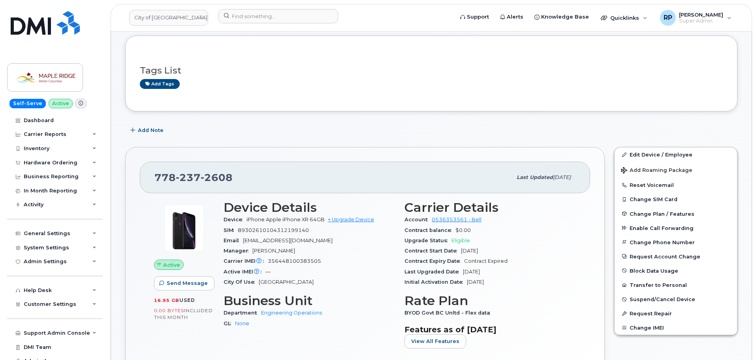
click at [350, 300] on h3 "Business Unit" at bounding box center [308, 300] width 171 height 14
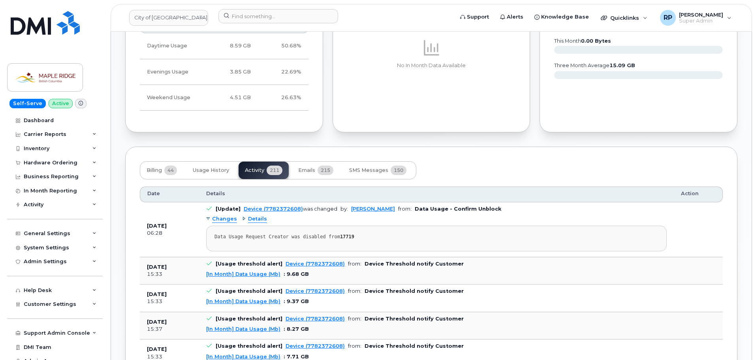
scroll to position [474, 0]
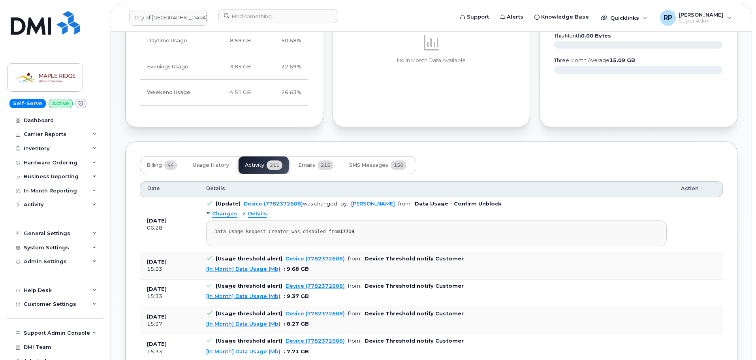
click at [513, 229] on div "Data Usage Request Creator was disabled from 17719" at bounding box center [436, 232] width 444 height 6
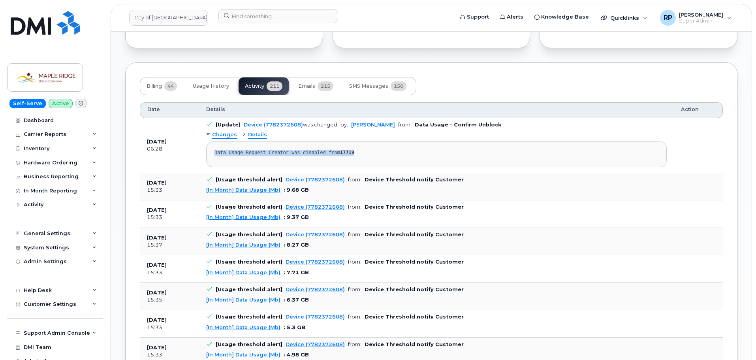
drag, startPoint x: 210, startPoint y: 155, endPoint x: 398, endPoint y: 156, distance: 187.9
click at [396, 156] on pre "Data Usage Request Creator was disabled from 17719" at bounding box center [436, 154] width 460 height 26
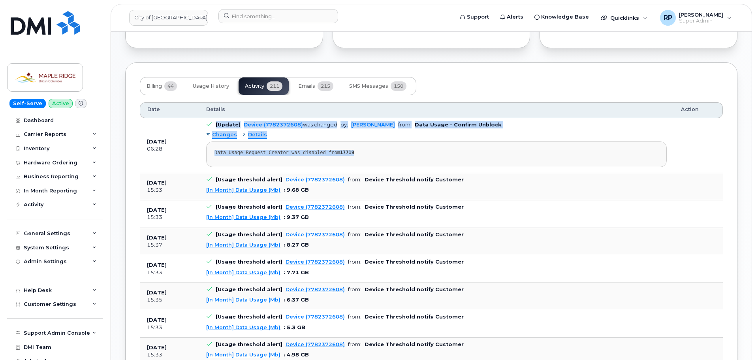
drag, startPoint x: 206, startPoint y: 121, endPoint x: 385, endPoint y: 150, distance: 181.5
click at [385, 150] on td "[Update] Device (7782372608) was changed by: Kobe Justice from: Data Usage - Co…" at bounding box center [436, 145] width 474 height 54
click at [385, 150] on div "Data Usage Request Creator was disabled from 17719" at bounding box center [436, 153] width 444 height 6
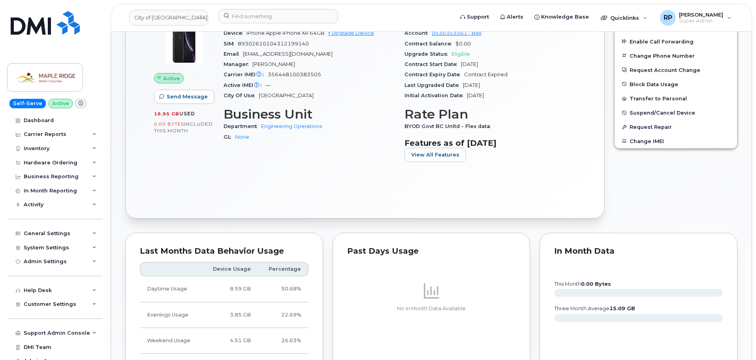
scroll to position [158, 0]
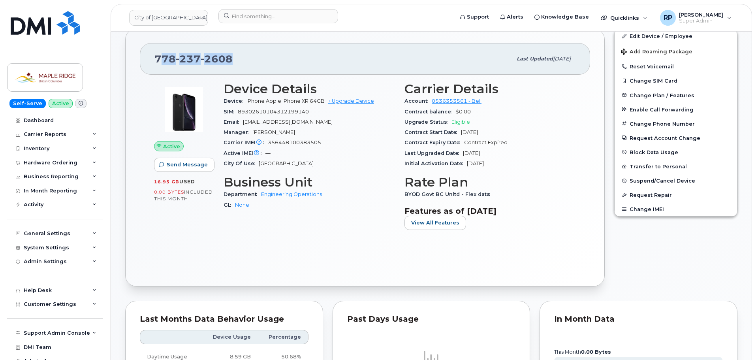
drag, startPoint x: 165, startPoint y: 62, endPoint x: 241, endPoint y: 60, distance: 75.4
click at [241, 60] on div "778 237 2608" at bounding box center [332, 59] width 357 height 17
click at [174, 65] on span "778 237 2608" at bounding box center [193, 59] width 78 height 12
drag, startPoint x: 154, startPoint y: 60, endPoint x: 235, endPoint y: 58, distance: 80.6
click at [236, 58] on div "778 237 2608" at bounding box center [332, 59] width 357 height 17
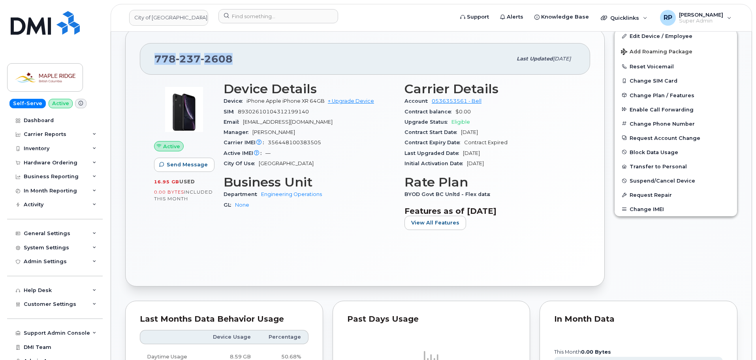
copy span "778 237 2608"
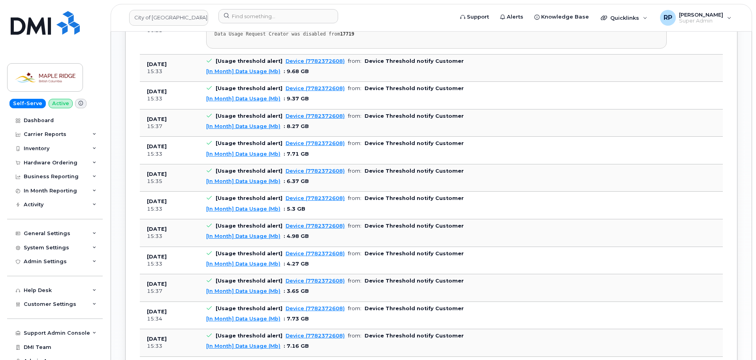
scroll to position [434, 0]
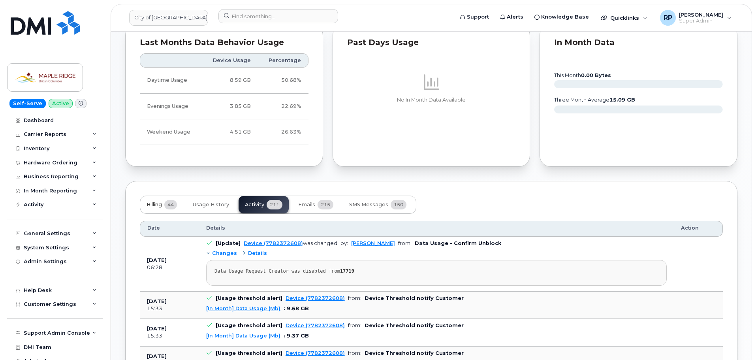
click at [152, 199] on button "Billing 44" at bounding box center [161, 204] width 43 height 17
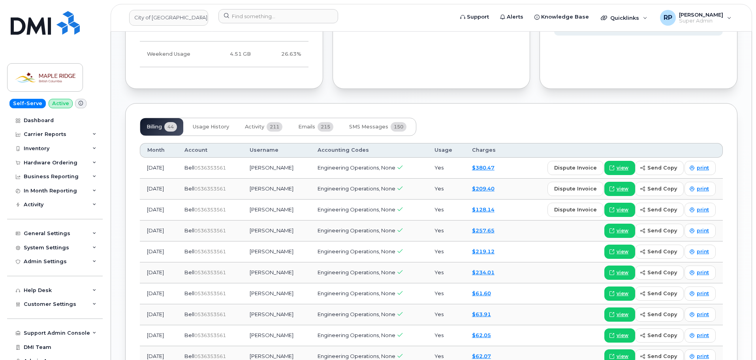
scroll to position [592, 0]
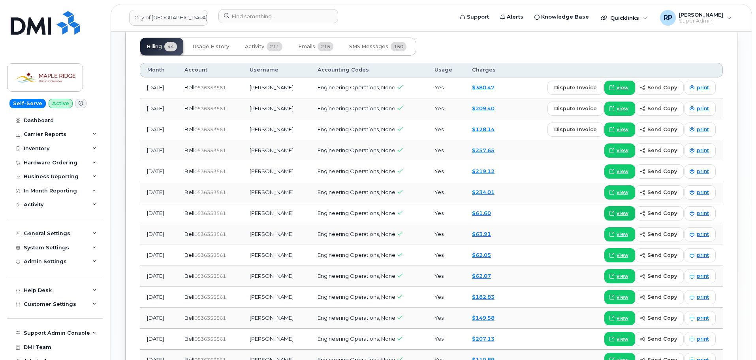
click at [614, 214] on icon at bounding box center [611, 213] width 5 height 5
click at [623, 193] on span "view" at bounding box center [622, 192] width 12 height 7
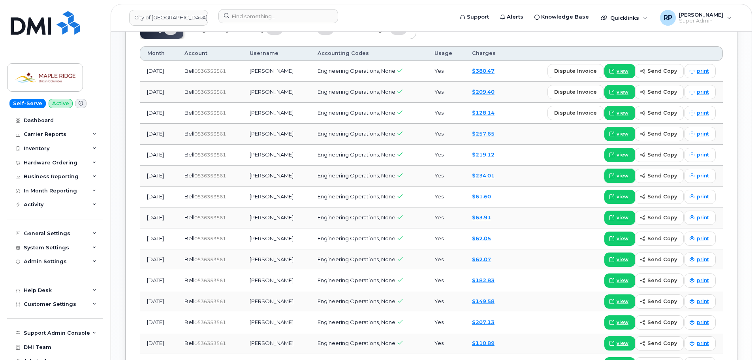
scroll to position [632, 0]
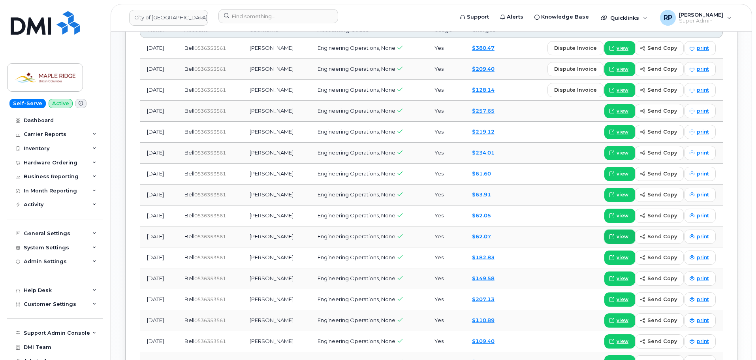
click at [627, 236] on span "view" at bounding box center [622, 236] width 12 height 7
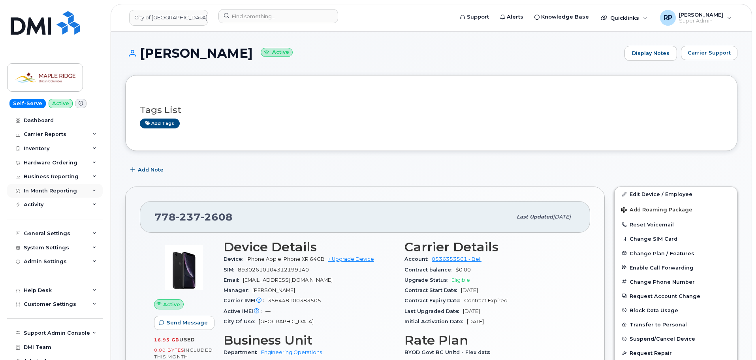
click at [56, 188] on div "In Month Reporting" at bounding box center [50, 191] width 53 height 6
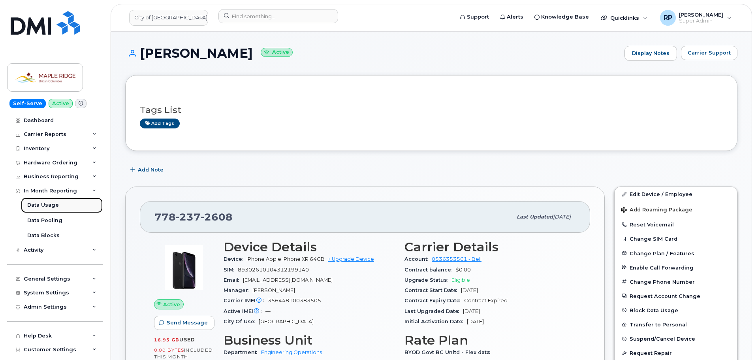
click at [53, 208] on div "Data Usage" at bounding box center [43, 204] width 32 height 7
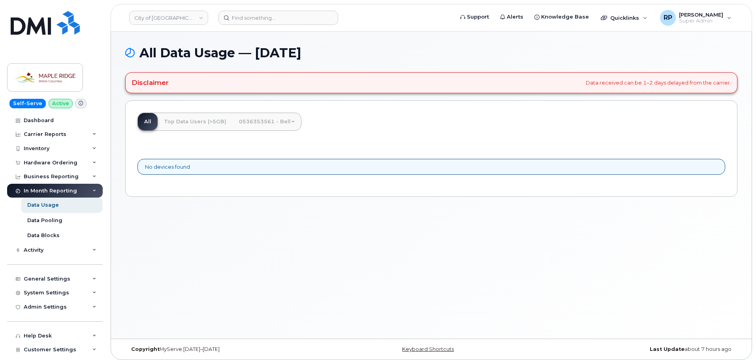
click at [279, 123] on link "0536353561 - Bell" at bounding box center [267, 121] width 68 height 17
click at [174, 122] on link "Top Data Users (>5GB)" at bounding box center [195, 121] width 75 height 17
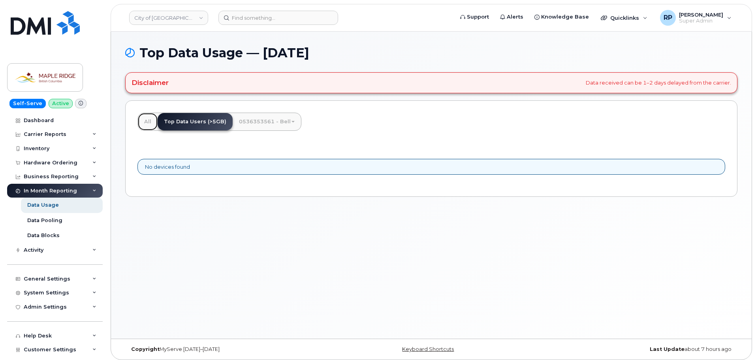
click at [148, 123] on link "All" at bounding box center [148, 121] width 20 height 17
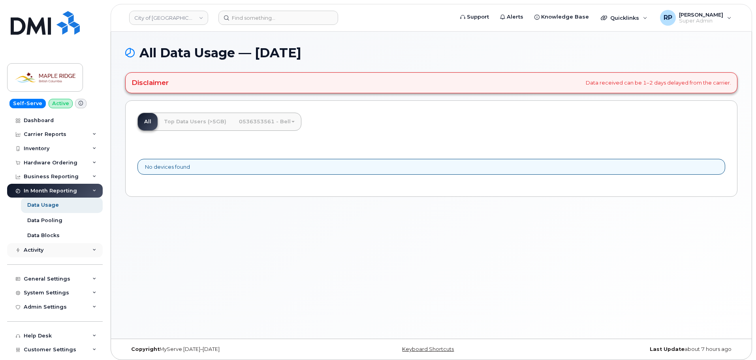
click at [42, 251] on div "Activity" at bounding box center [34, 250] width 20 height 6
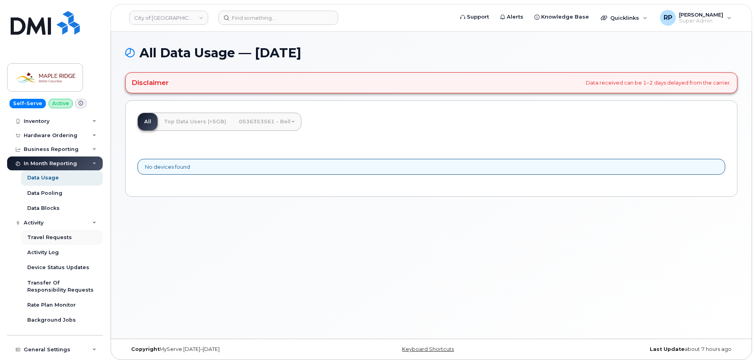
scroll to position [39, 0]
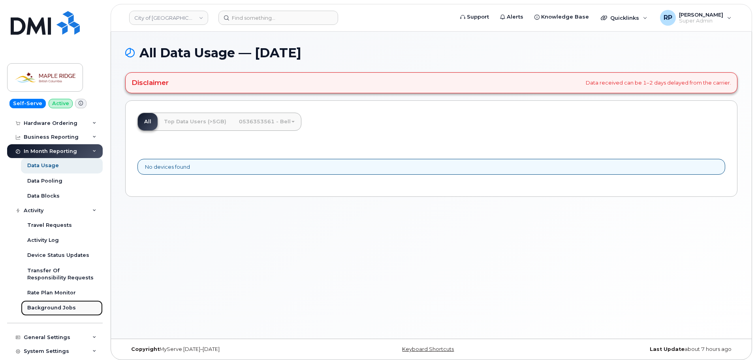
click at [62, 307] on div "Background Jobs" at bounding box center [51, 307] width 49 height 7
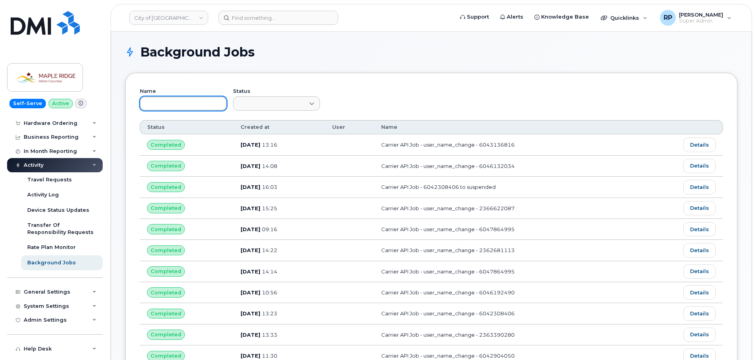
paste input "7782372608"
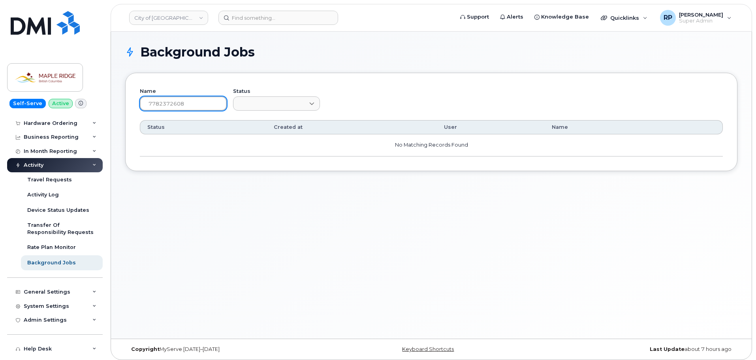
type input "7782372608"
click at [297, 112] on div "Status" at bounding box center [276, 103] width 87 height 29
click at [295, 105] on span at bounding box center [272, 104] width 76 height 14
drag, startPoint x: 196, startPoint y: 102, endPoint x: 53, endPoint y: 103, distance: 142.9
click at [111, 103] on div "City of Maple Ridge Support Alerts Knowledge Base Quicklinks Suspend / Cancel D…" at bounding box center [431, 185] width 640 height 307
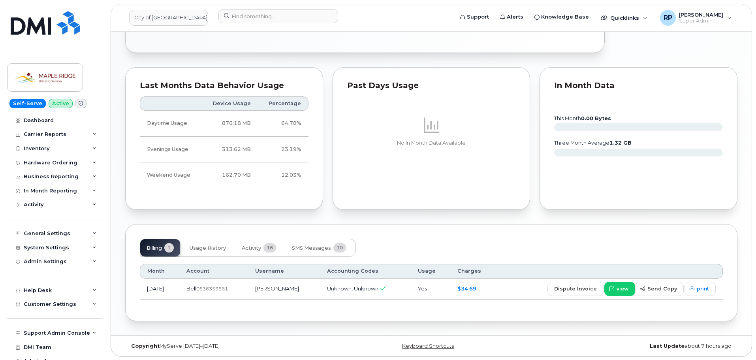
scroll to position [423, 0]
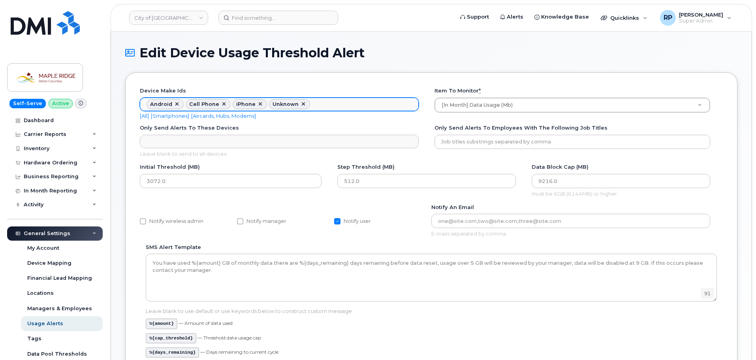
scroll to position [13, 0]
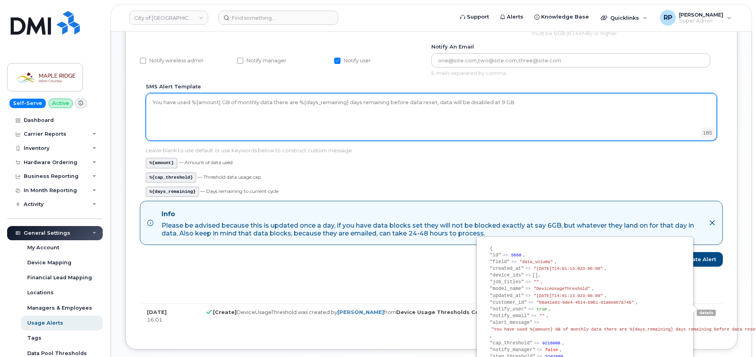
scroll to position [197, 0]
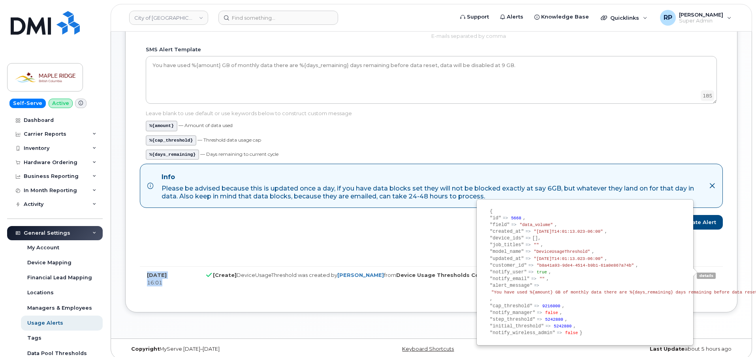
drag, startPoint x: 147, startPoint y: 278, endPoint x: 205, endPoint y: 283, distance: 57.9
click at [203, 283] on tr "[DATE] 16:01 [Create] DeviceUsageThreshold was created by [PERSON_NAME] from De…" at bounding box center [431, 278] width 583 height 24
click at [230, 291] on td "[Create] DeviceUsageThreshold was created by [PERSON_NAME] from Device Usage Th…" at bounding box center [435, 278] width 473 height 24
click at [188, 251] on div "Device make ids Pager Device make ids No matches found Any Aircard Android Blac…" at bounding box center [431, 93] width 583 height 409
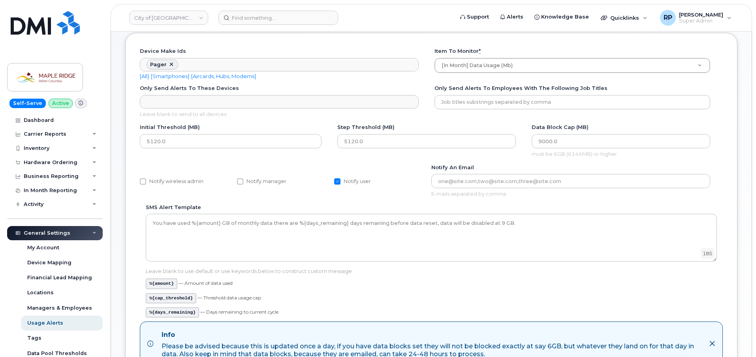
scroll to position [0, 0]
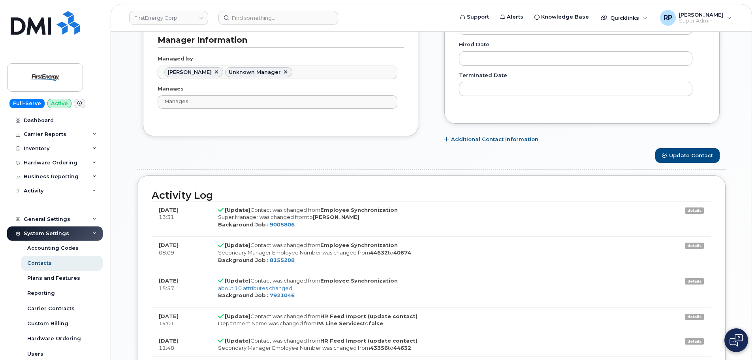
scroll to position [316, 0]
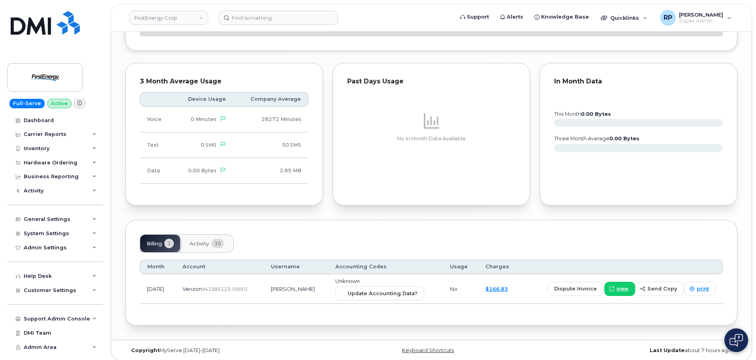
scroll to position [597, 0]
click at [202, 241] on span "Activity" at bounding box center [198, 242] width 19 height 6
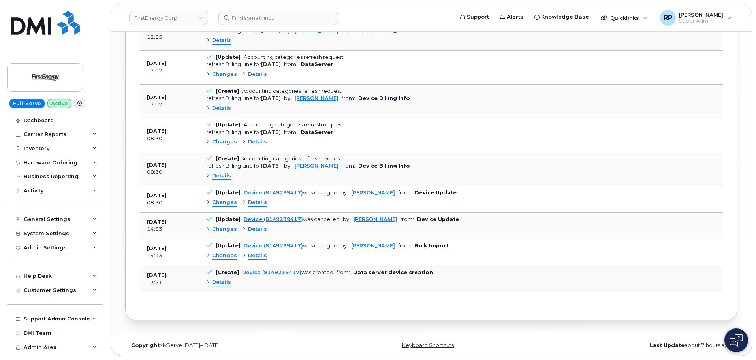
scroll to position [790, 0]
click at [220, 282] on span "Details" at bounding box center [221, 283] width 19 height 8
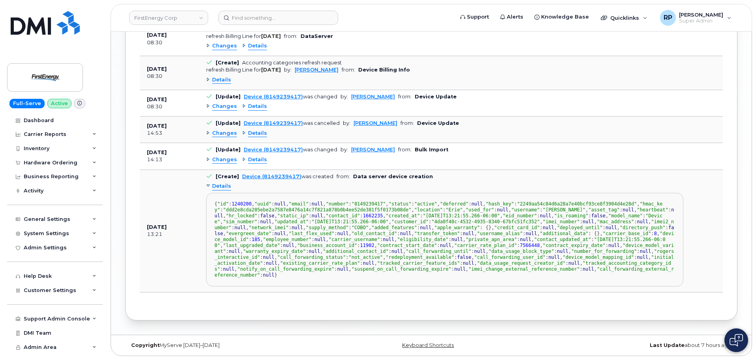
scroll to position [909, 0]
drag, startPoint x: 145, startPoint y: 285, endPoint x: 174, endPoint y: 281, distance: 29.0
click at [174, 281] on td "[DATE] 13:21" at bounding box center [169, 231] width 59 height 122
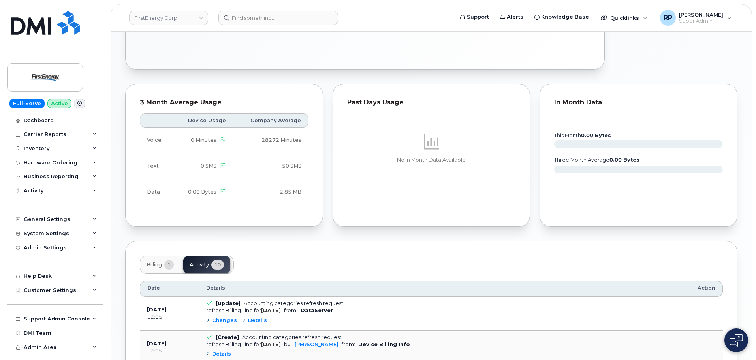
click at [157, 259] on button "Billing 1" at bounding box center [160, 264] width 40 height 17
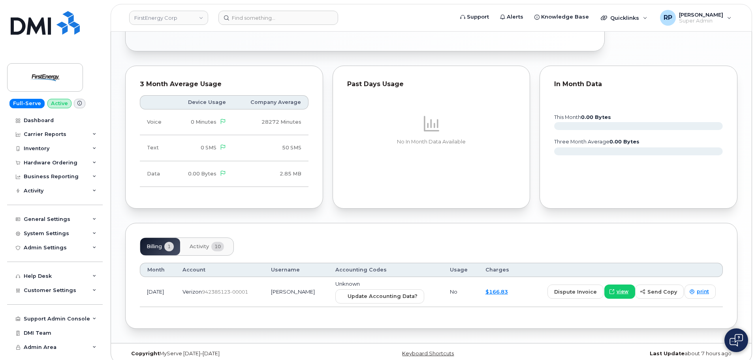
scroll to position [504, 0]
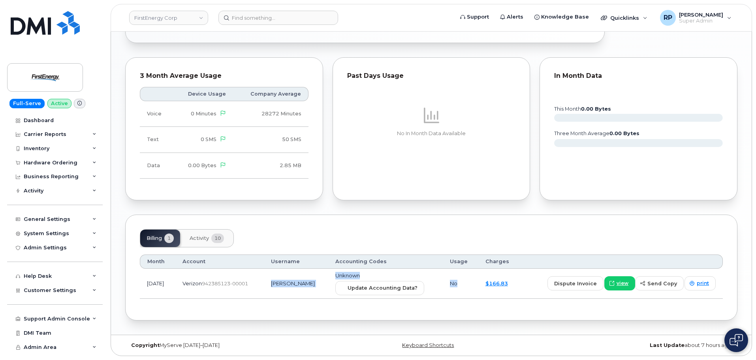
drag, startPoint x: 282, startPoint y: 279, endPoint x: 472, endPoint y: 286, distance: 190.4
click at [472, 286] on tr "[DATE] Verizon  942385123-00001 [PERSON_NAME] Unknown Update Accounting Data? N…" at bounding box center [431, 283] width 583 height 30
click at [204, 239] on span "Activity" at bounding box center [198, 238] width 19 height 6
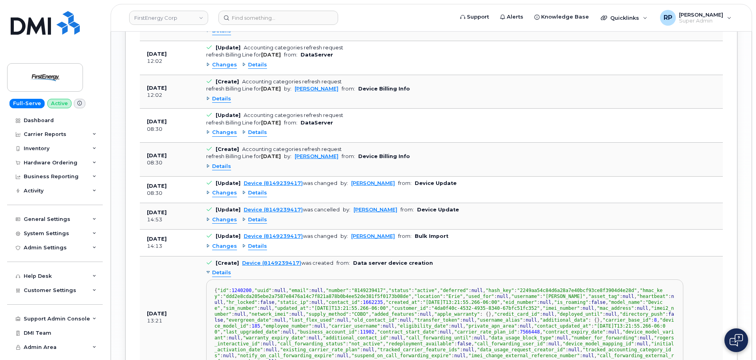
scroll to position [820, 0]
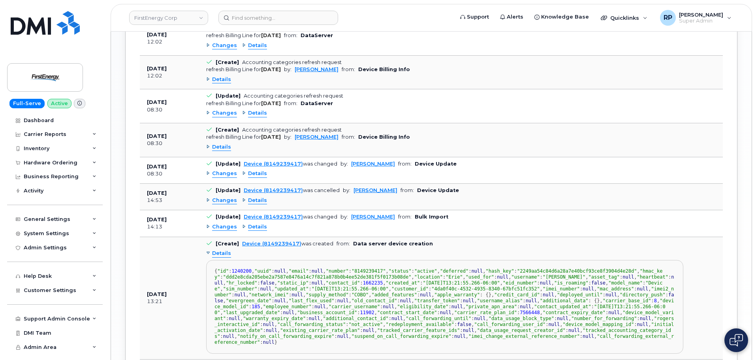
click at [254, 174] on span "Details" at bounding box center [257, 174] width 19 height 8
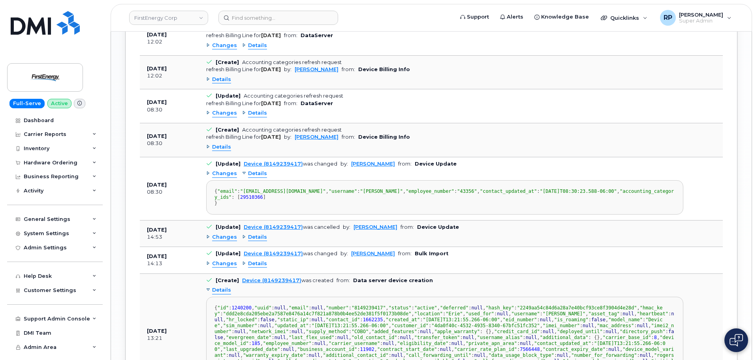
click at [254, 174] on span "Details" at bounding box center [257, 174] width 19 height 8
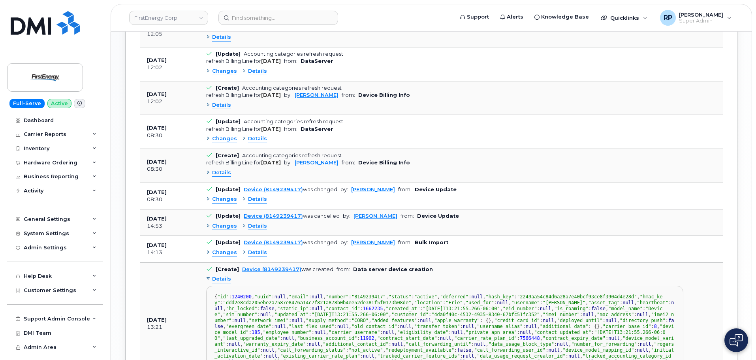
scroll to position [780, 0]
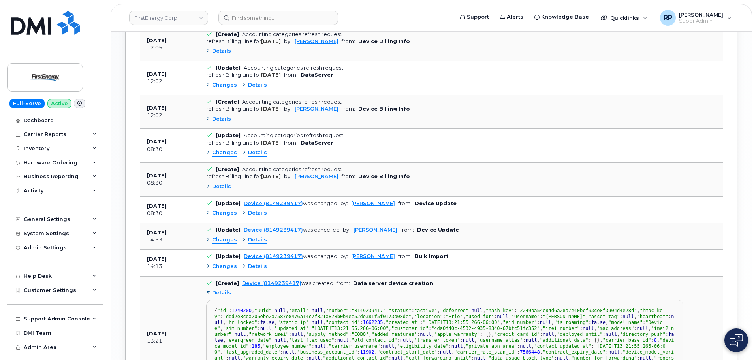
click at [227, 188] on span "Details" at bounding box center [221, 187] width 19 height 8
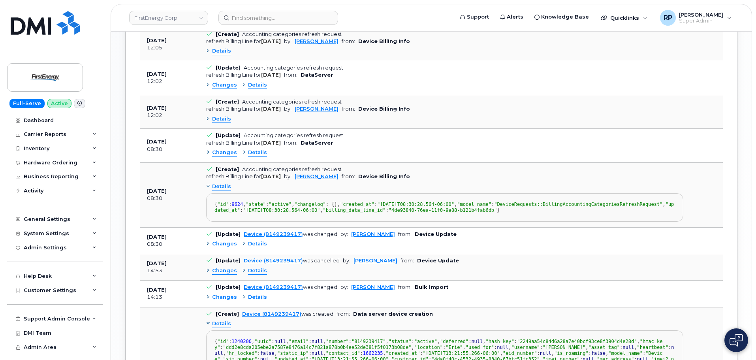
click at [227, 188] on span "Details" at bounding box center [221, 187] width 19 height 8
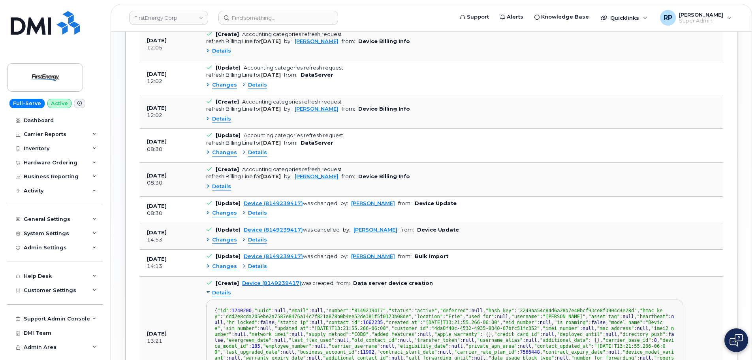
click at [254, 155] on span "Details" at bounding box center [257, 153] width 19 height 8
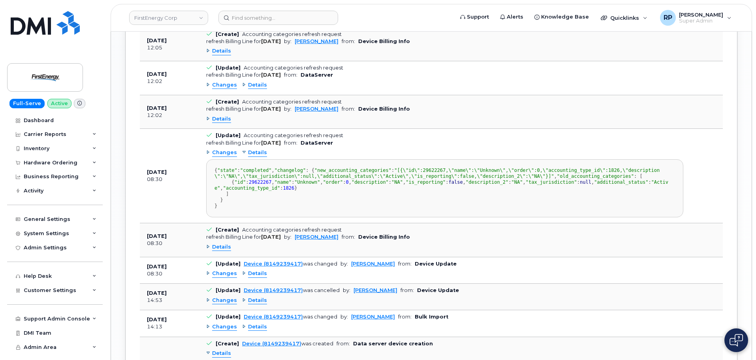
click at [254, 155] on span "Details" at bounding box center [257, 153] width 19 height 8
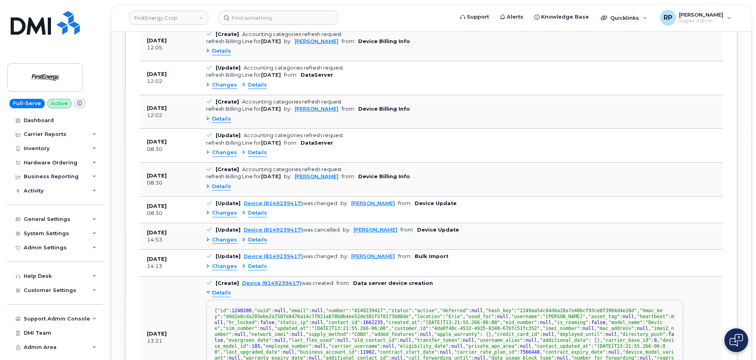
click at [227, 118] on span "Details" at bounding box center [221, 119] width 19 height 8
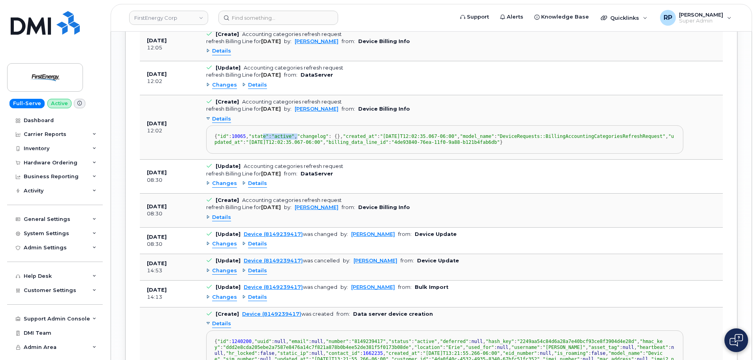
drag, startPoint x: 238, startPoint y: 148, endPoint x: 274, endPoint y: 150, distance: 36.4
click at [274, 145] on div "{ "id" : 10065 , "state" : "active" , "changelog" : {}, "created_at" : "[DATE]T…" at bounding box center [444, 139] width 460 height 12
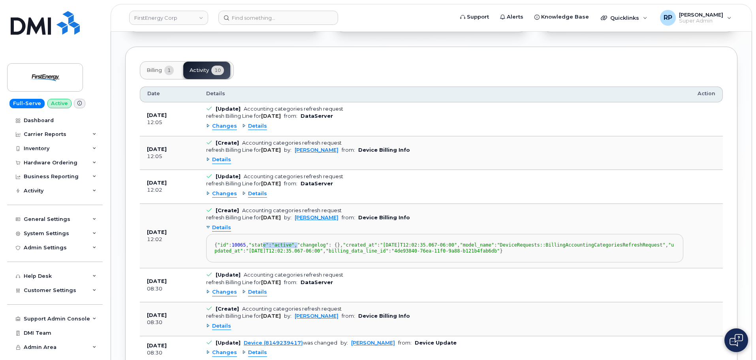
scroll to position [741, 0]
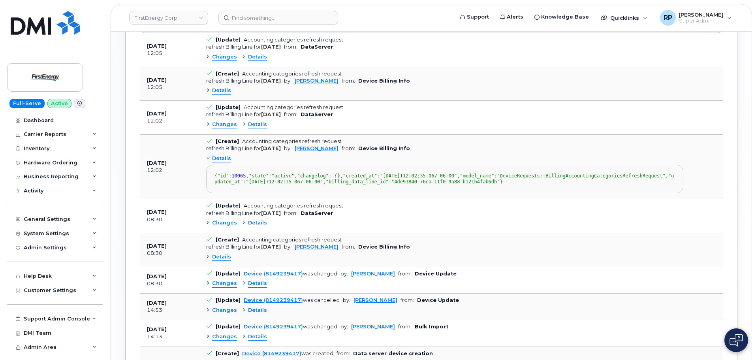
click at [253, 124] on span "Details" at bounding box center [257, 125] width 19 height 8
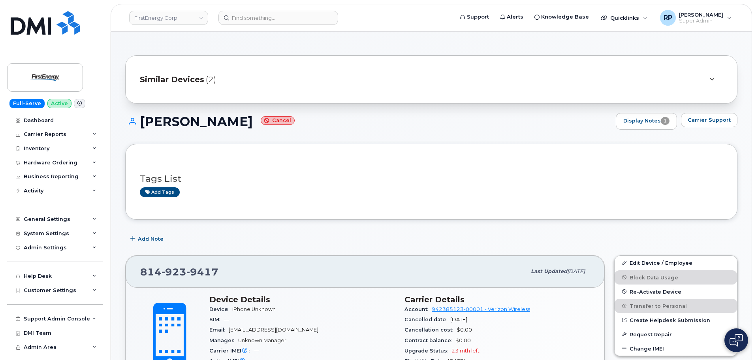
scroll to position [1039, 0]
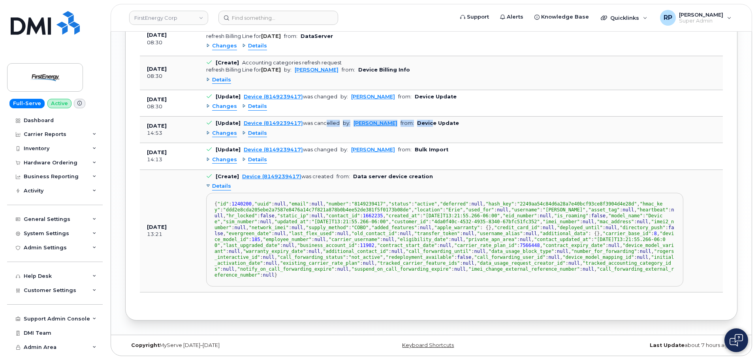
drag, startPoint x: 335, startPoint y: 181, endPoint x: 421, endPoint y: 181, distance: 86.5
click at [421, 143] on td "[Update] Device (8149239417) was cancelled by: [PERSON_NAME] from: Device Updat…" at bounding box center [444, 129] width 491 height 26
click at [313, 139] on div "Changes Details" at bounding box center [444, 133] width 477 height 13
click at [256, 137] on span "Details" at bounding box center [257, 133] width 19 height 8
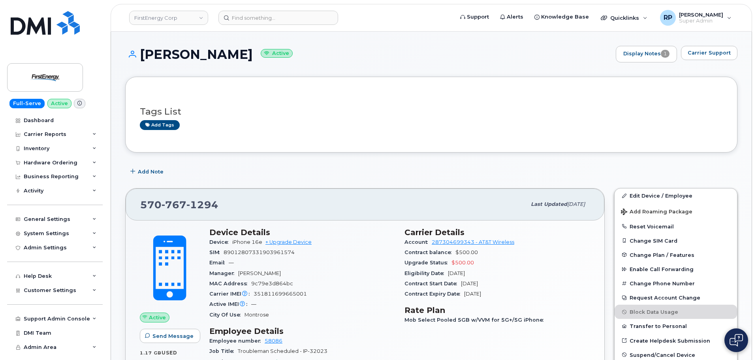
scroll to position [118, 0]
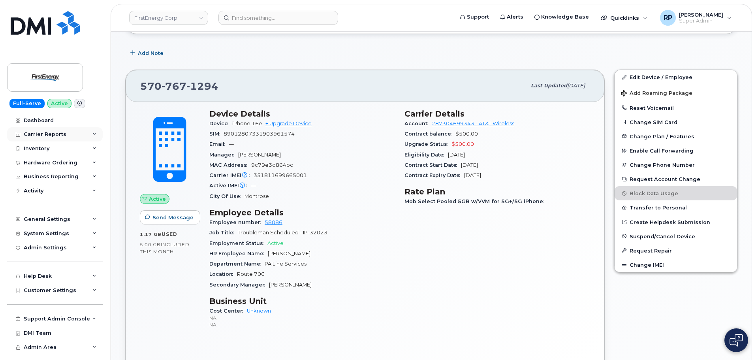
click at [55, 137] on div "Carrier Reports" at bounding box center [45, 134] width 43 height 6
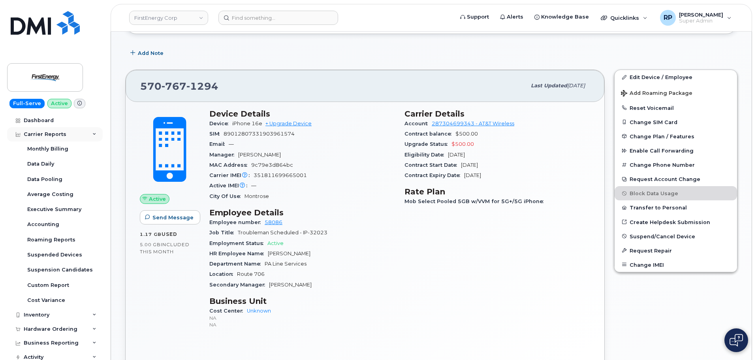
click at [48, 133] on div "Carrier Reports" at bounding box center [45, 134] width 43 height 6
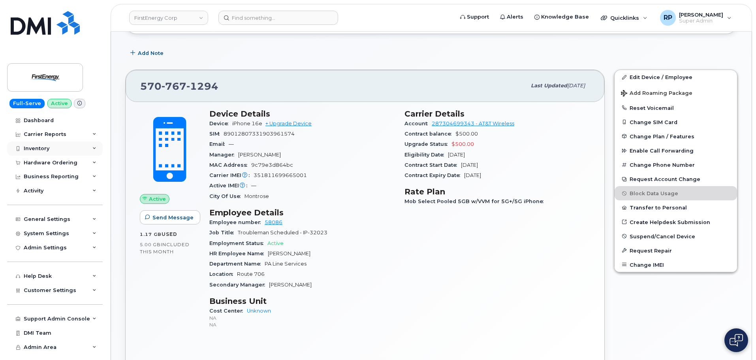
click at [43, 147] on div "Inventory" at bounding box center [37, 148] width 26 height 6
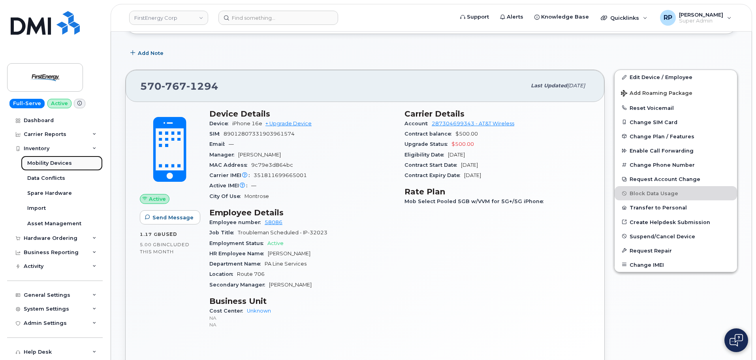
click at [47, 160] on div "Mobility Devices" at bounding box center [49, 162] width 45 height 7
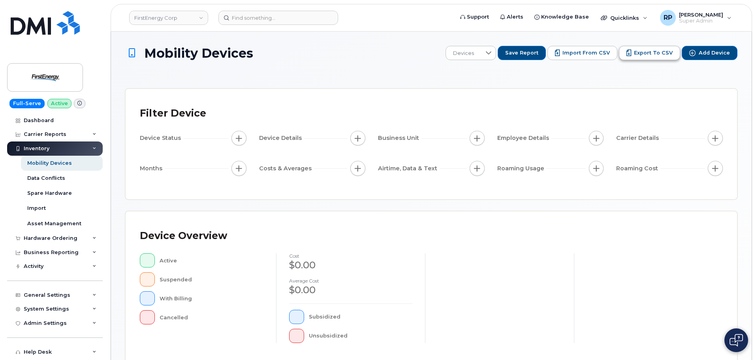
click at [653, 56] on span "Export to CSV" at bounding box center [653, 52] width 39 height 7
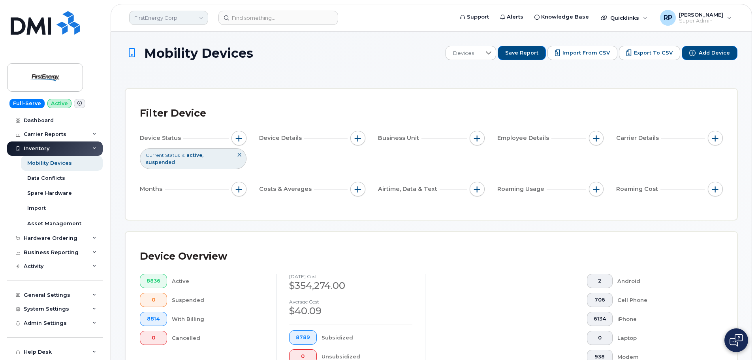
click at [161, 23] on link "FirstEnergy Corp" at bounding box center [168, 18] width 79 height 14
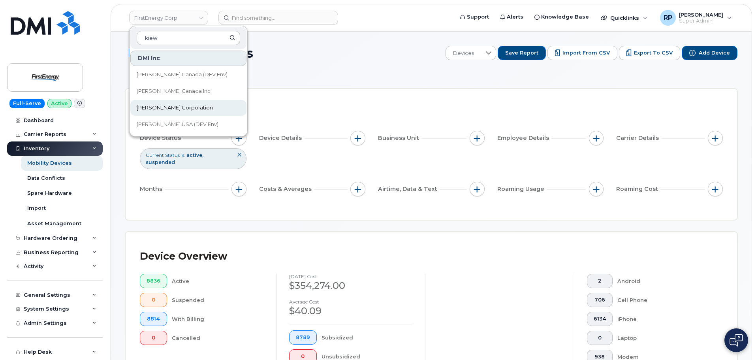
type input "kiew"
click at [159, 103] on link "Kiewit Corporation" at bounding box center [188, 108] width 116 height 16
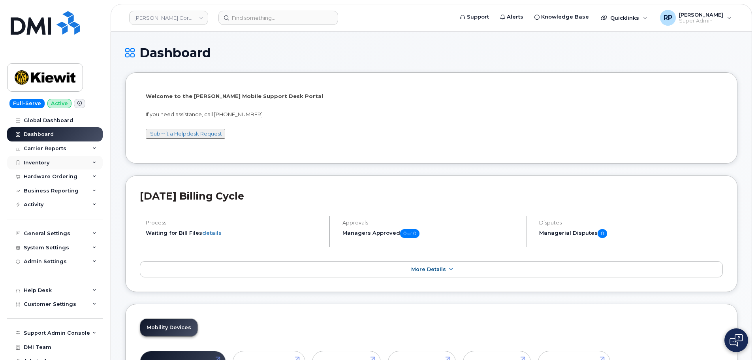
click at [42, 163] on div "Inventory" at bounding box center [37, 162] width 26 height 6
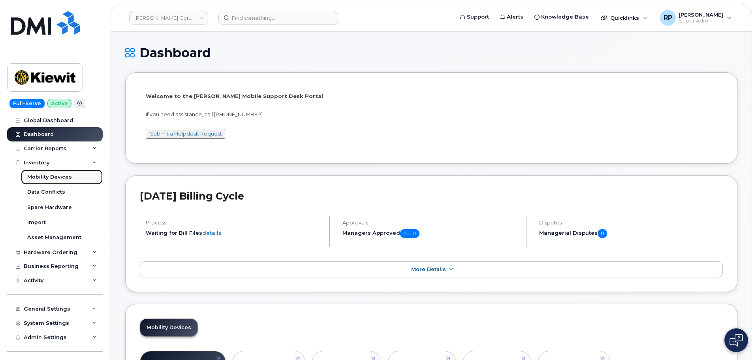
click at [43, 178] on div "Mobility Devices" at bounding box center [49, 176] width 45 height 7
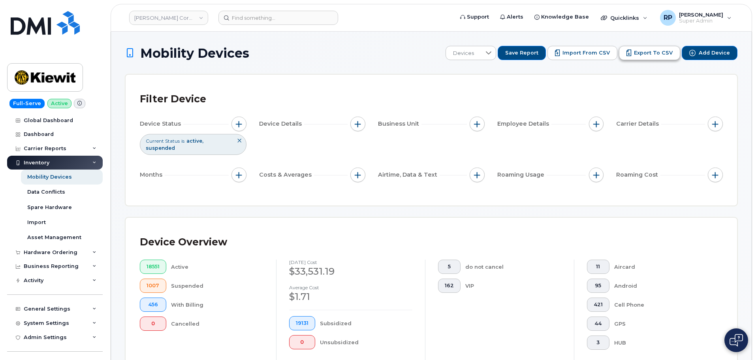
click at [664, 50] on span "Export to CSV" at bounding box center [653, 52] width 39 height 7
click at [243, 18] on input at bounding box center [278, 18] width 120 height 14
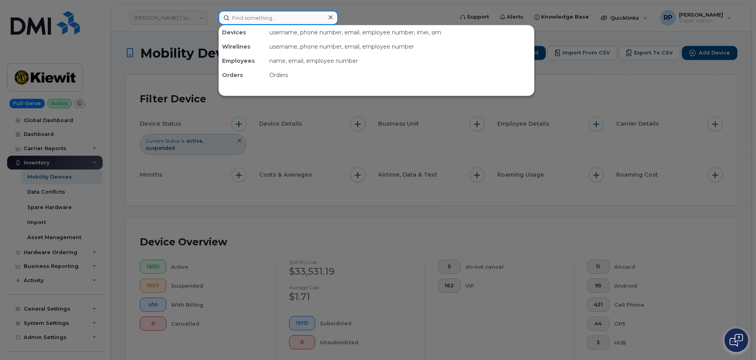
paste input "3692181539"
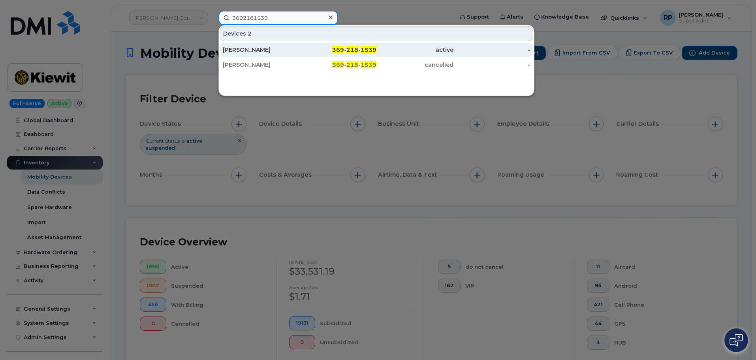
type input "3692181539"
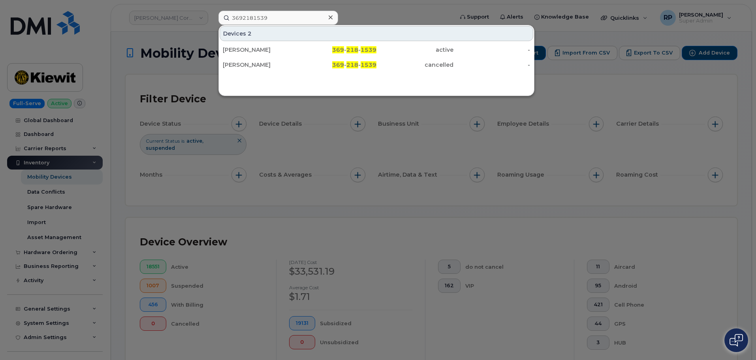
click at [161, 13] on div at bounding box center [378, 180] width 756 height 360
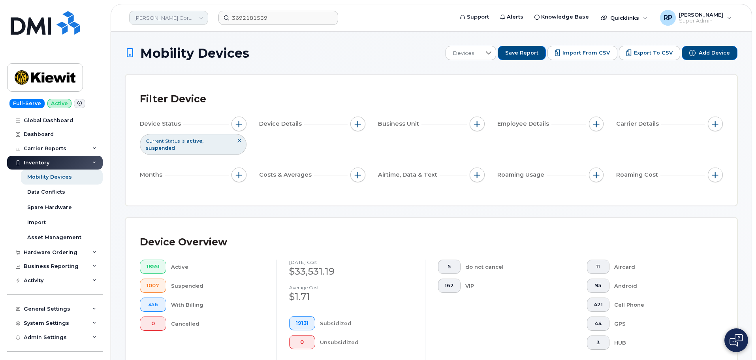
click at [174, 22] on link "Kiewit Corporation" at bounding box center [168, 18] width 79 height 14
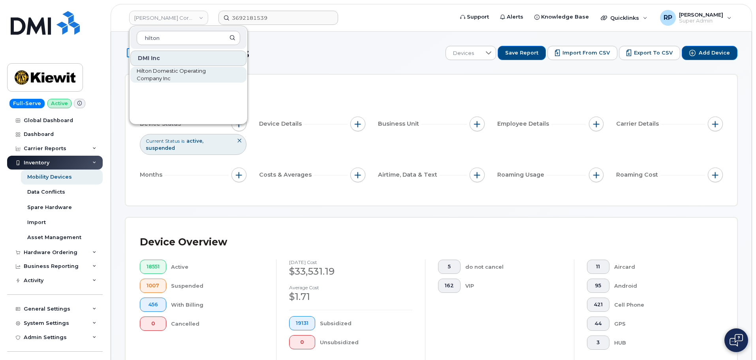
type input "hilton"
click at [169, 74] on span "Hilton Domestic Operating Company Inc" at bounding box center [182, 74] width 91 height 15
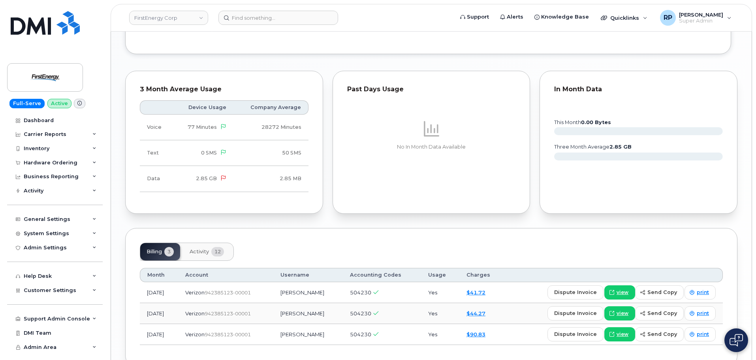
scroll to position [701, 0]
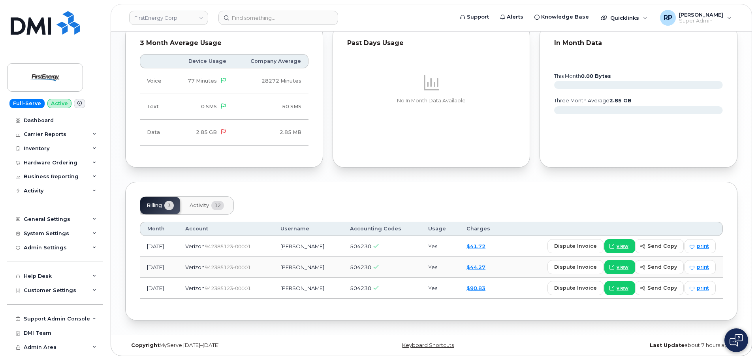
click at [206, 204] on span "Activity" at bounding box center [198, 205] width 19 height 6
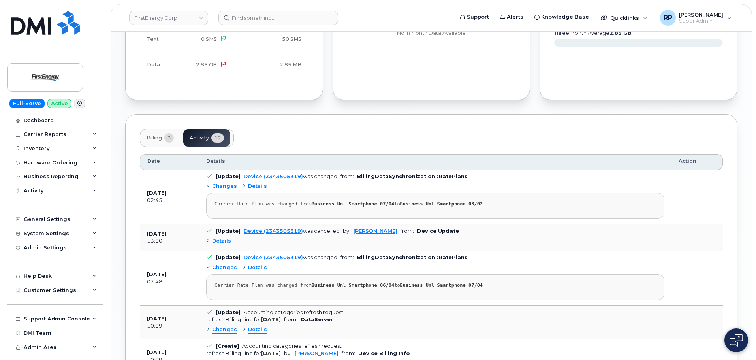
scroll to position [780, 0]
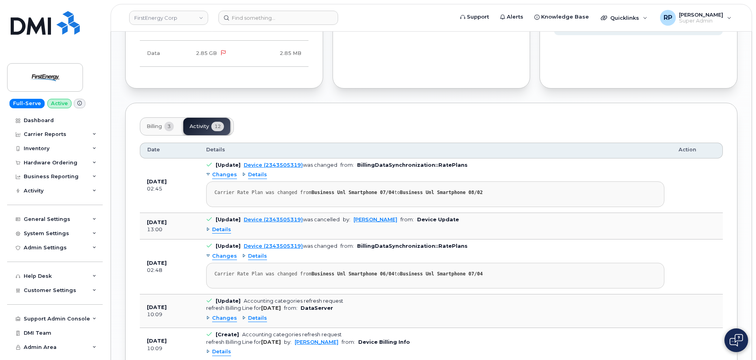
click at [223, 229] on span "Details" at bounding box center [221, 230] width 19 height 8
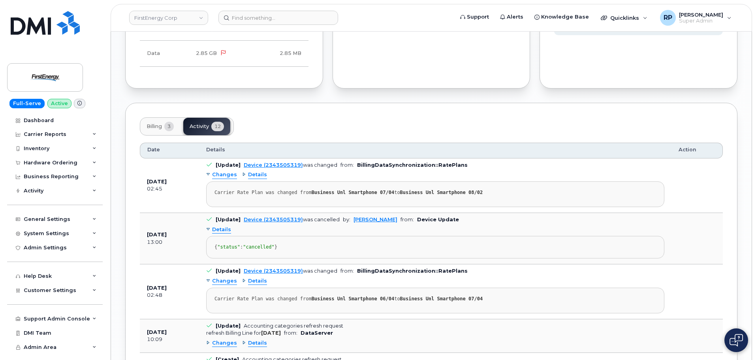
click at [223, 229] on span "Details" at bounding box center [221, 230] width 19 height 8
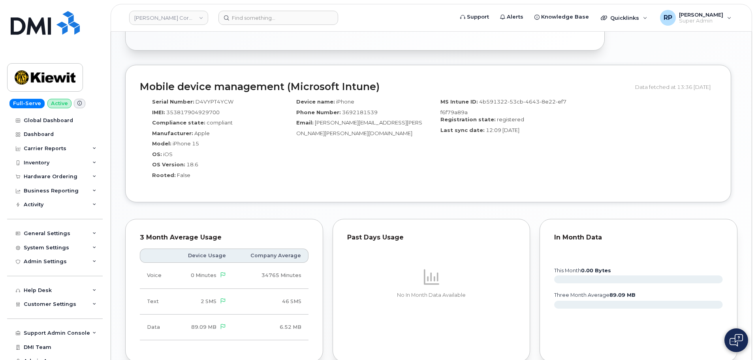
scroll to position [587, 0]
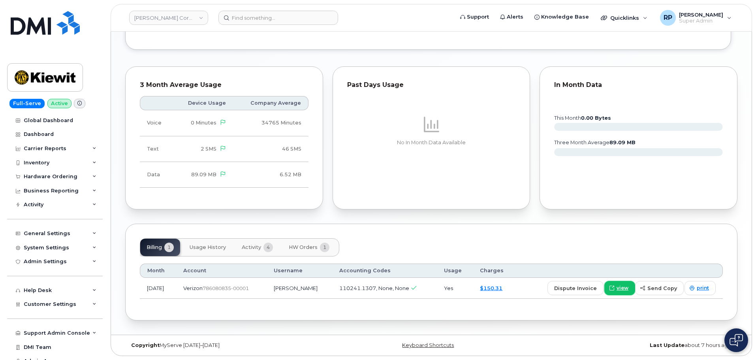
click at [614, 289] on icon at bounding box center [611, 287] width 5 height 5
click at [252, 248] on span "Activity" at bounding box center [251, 247] width 19 height 6
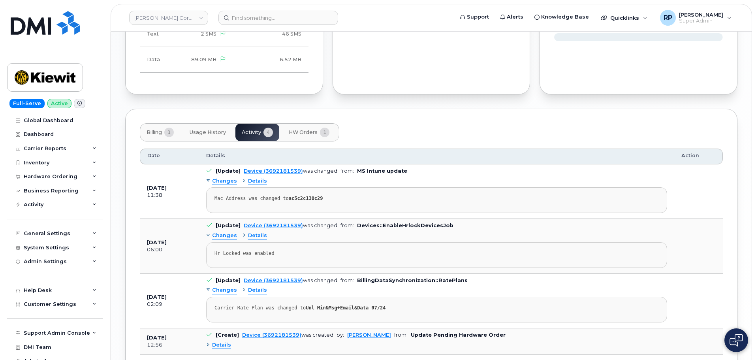
scroll to position [705, 0]
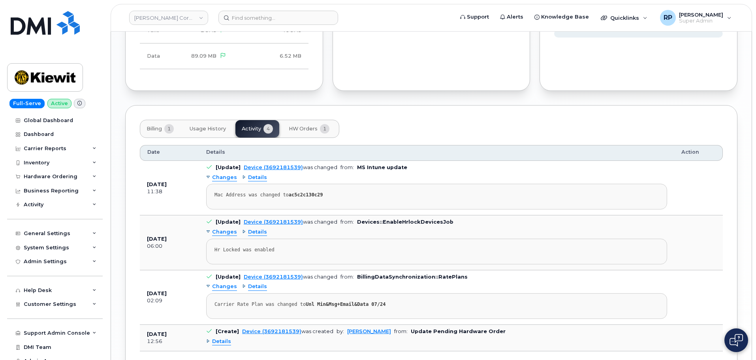
click at [414, 117] on div "Billing 1 Usage History Activity 4 HW Orders 1 Date Details Action Aug 08, 2025…" at bounding box center [431, 242] width 612 height 274
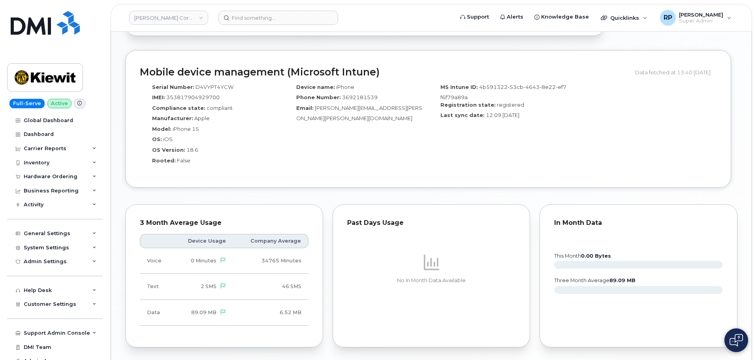
scroll to position [665, 0]
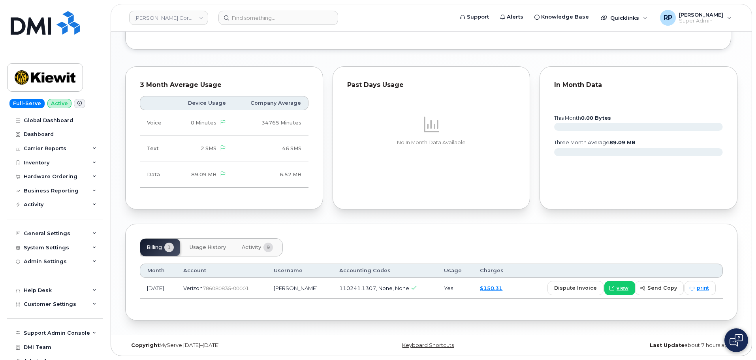
click at [249, 246] on span "Activity" at bounding box center [251, 247] width 19 height 6
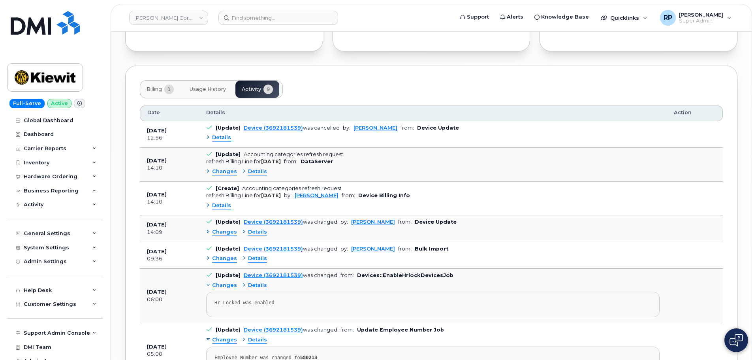
scroll to position [862, 0]
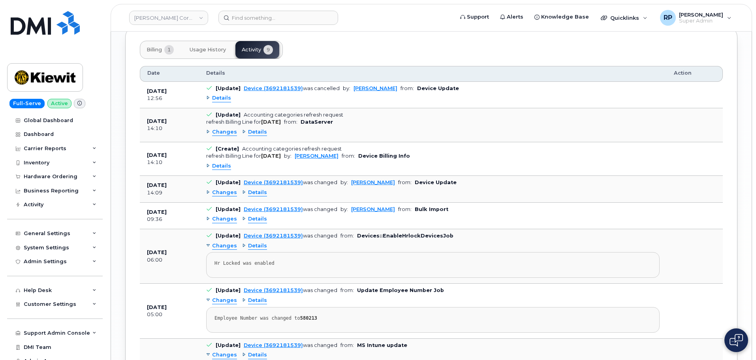
click at [253, 219] on span "Details" at bounding box center [257, 219] width 19 height 8
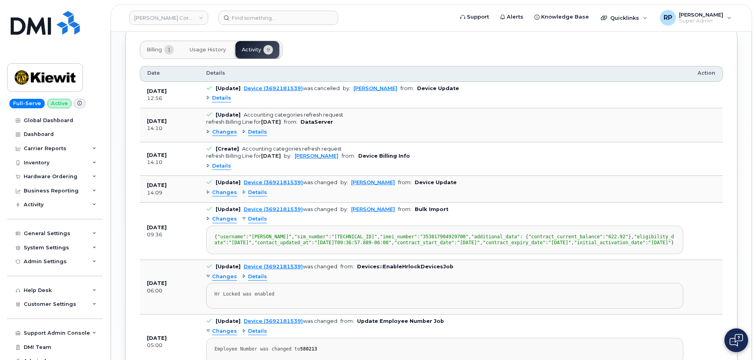
click at [253, 219] on span "Details" at bounding box center [257, 219] width 19 height 8
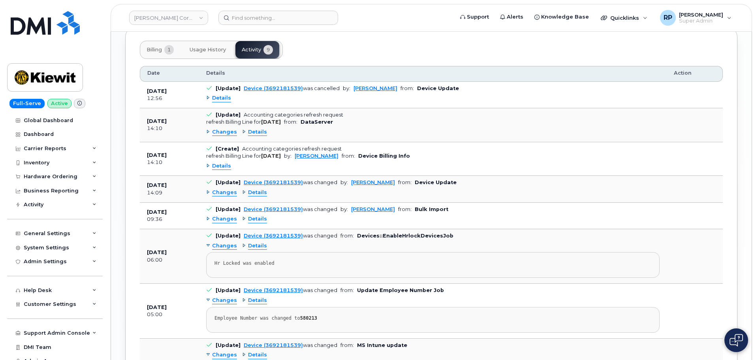
click at [253, 196] on span "Details" at bounding box center [257, 193] width 19 height 8
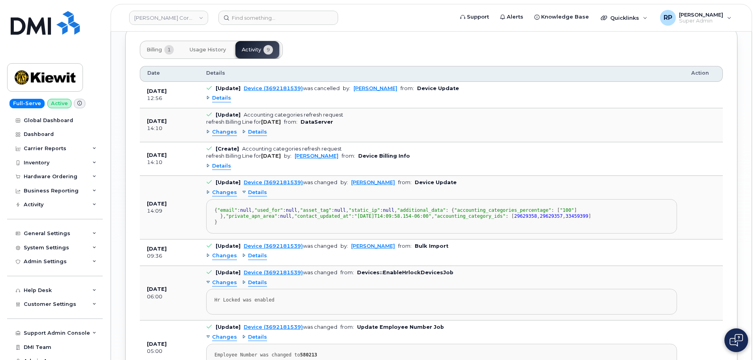
click at [224, 166] on span "Details" at bounding box center [221, 166] width 19 height 8
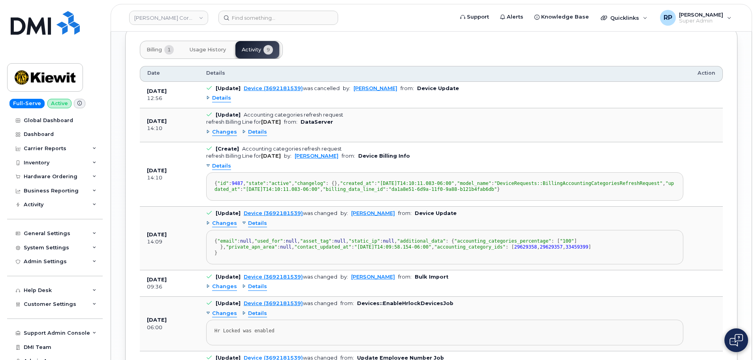
click at [224, 166] on span "Details" at bounding box center [221, 166] width 19 height 8
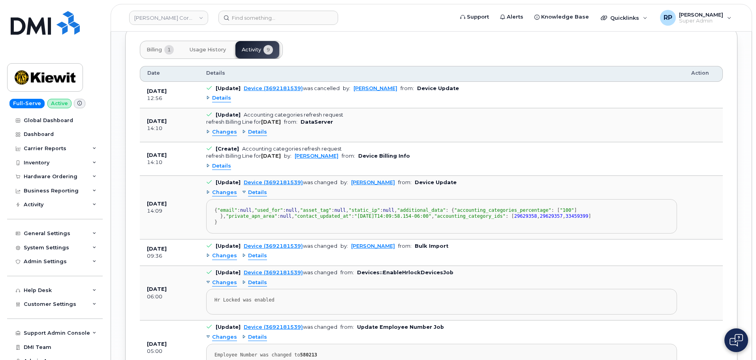
click at [257, 133] on span "Details" at bounding box center [257, 132] width 19 height 8
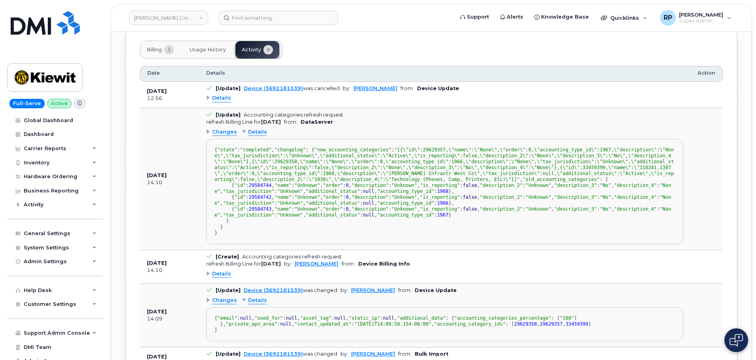
click at [218, 101] on span "Details" at bounding box center [221, 98] width 19 height 8
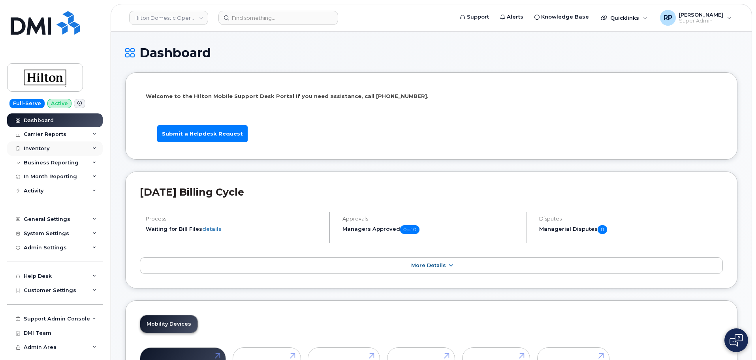
click at [54, 150] on div "Inventory" at bounding box center [55, 148] width 96 height 14
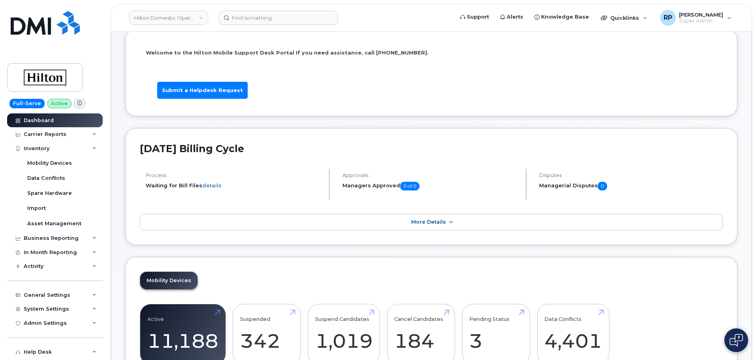
scroll to position [39, 0]
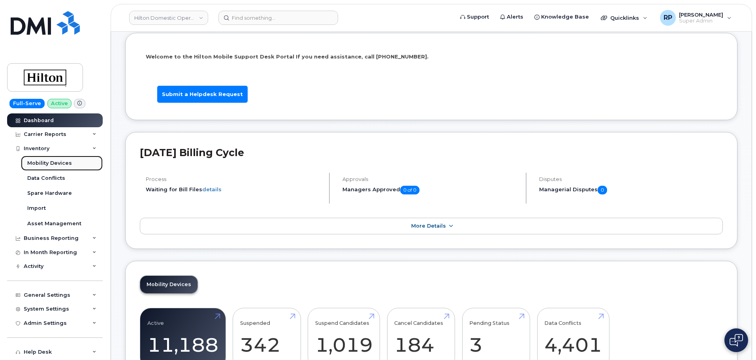
click at [39, 161] on div "Mobility Devices" at bounding box center [49, 162] width 45 height 7
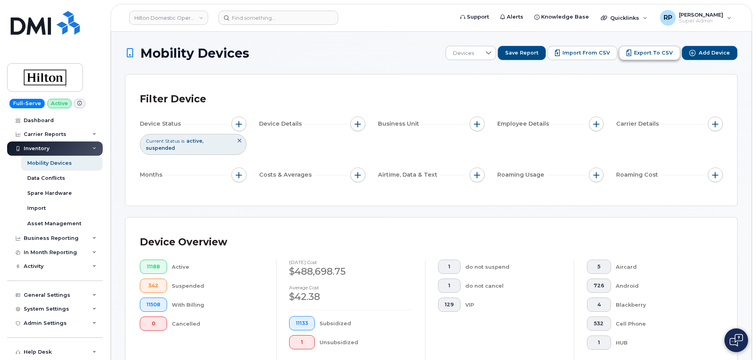
click at [667, 50] on span "Export to CSV" at bounding box center [653, 52] width 39 height 7
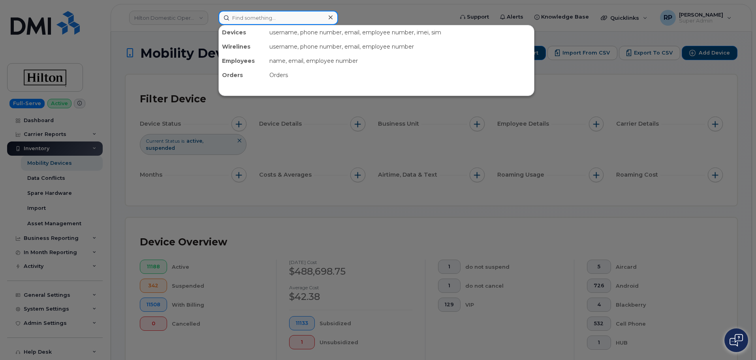
click at [250, 18] on input at bounding box center [278, 18] width 120 height 14
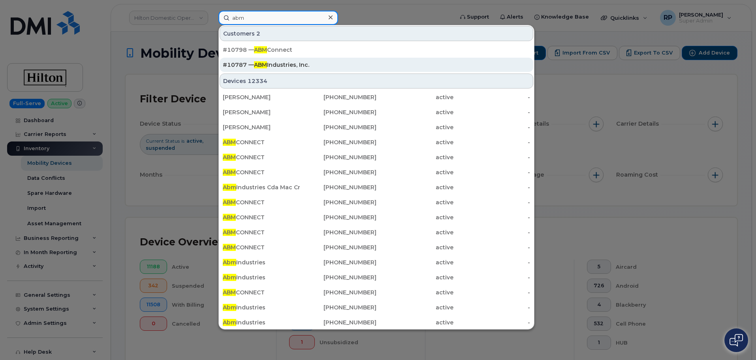
type input "abm"
click at [247, 63] on div "#10787 — ABM Industries, Inc." at bounding box center [376, 65] width 307 height 8
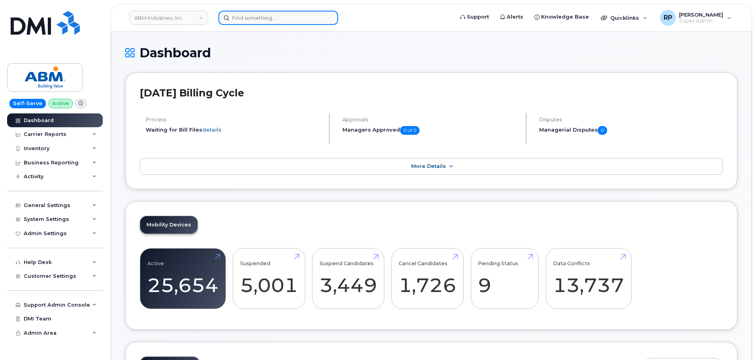
click at [290, 17] on input at bounding box center [278, 18] width 120 height 14
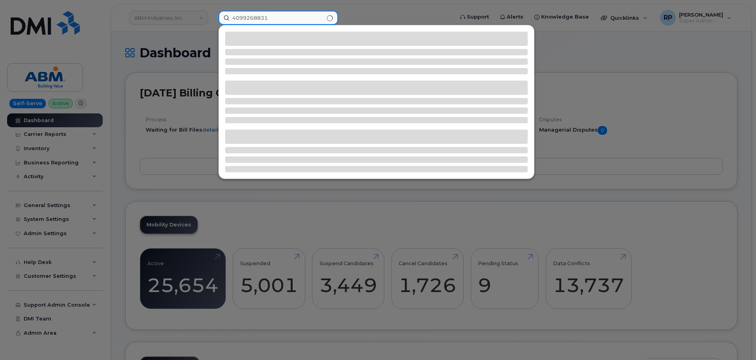
type input "4099268831"
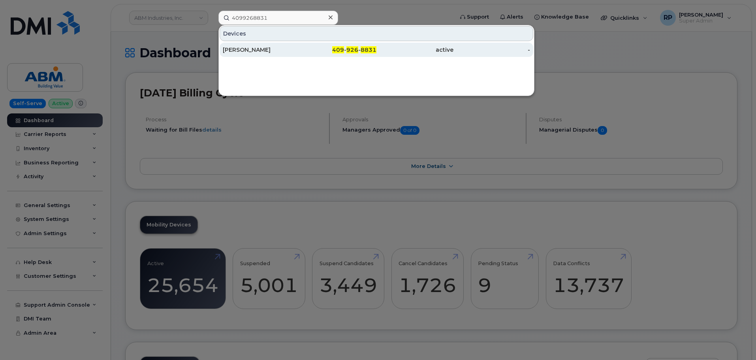
click at [351, 50] on span "926" at bounding box center [352, 49] width 12 height 7
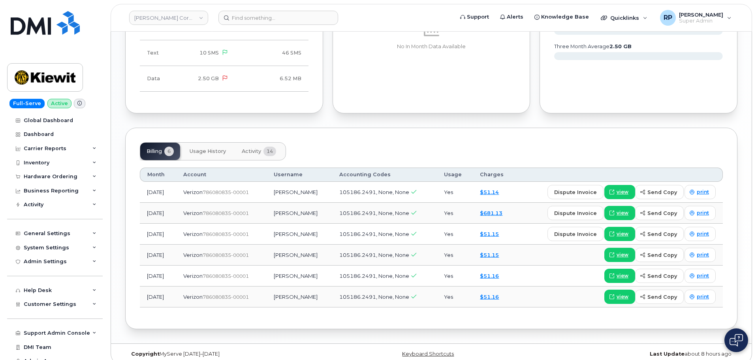
scroll to position [769, 0]
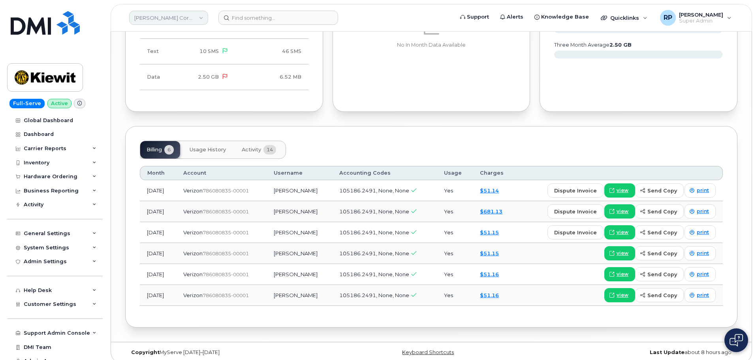
click at [165, 19] on link "Kiewit Corporation" at bounding box center [168, 18] width 79 height 14
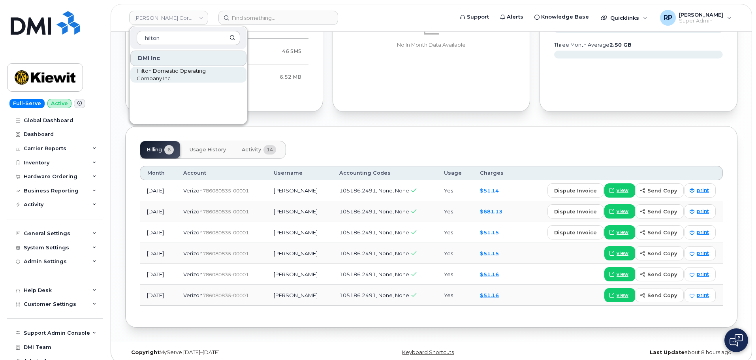
type input "hilton"
click at [162, 73] on span "Hilton Domestic Operating Company Inc" at bounding box center [182, 74] width 91 height 15
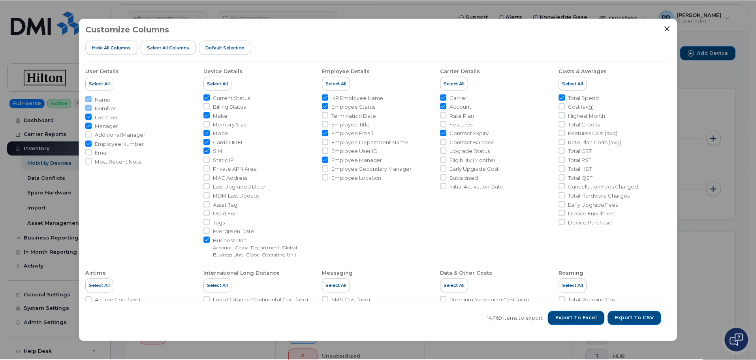
scroll to position [219, 0]
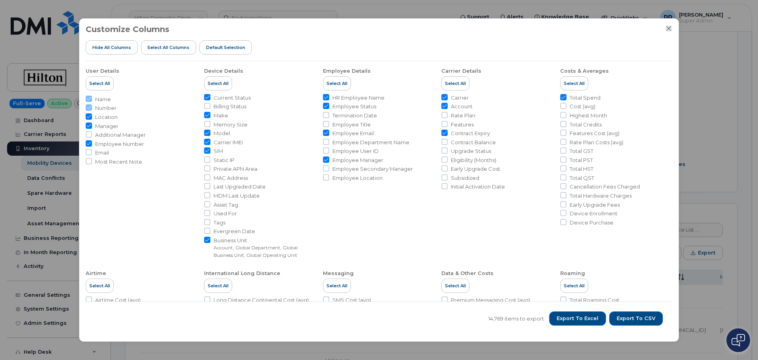
click at [669, 27] on icon "Close" at bounding box center [669, 28] width 6 height 6
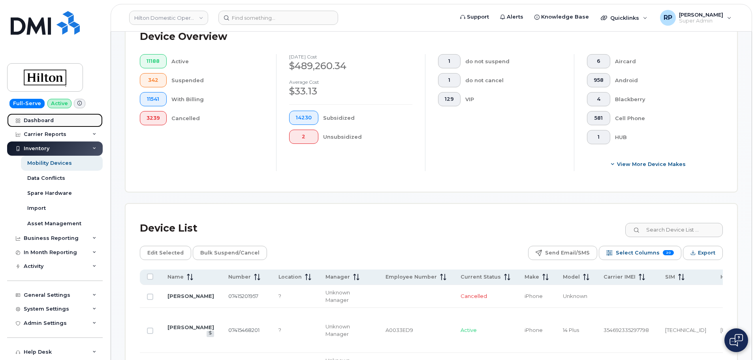
click at [37, 120] on div "Dashboard" at bounding box center [39, 120] width 30 height 6
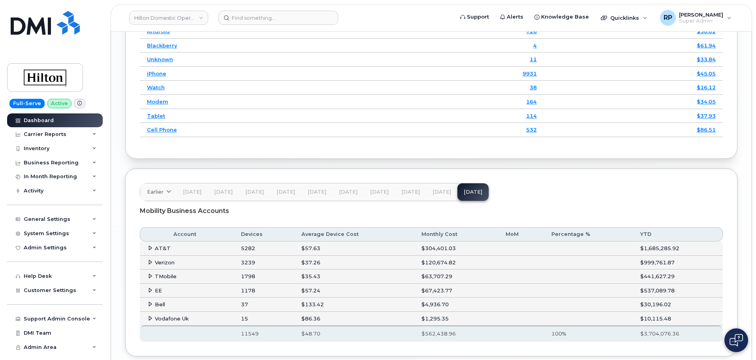
scroll to position [1208, 0]
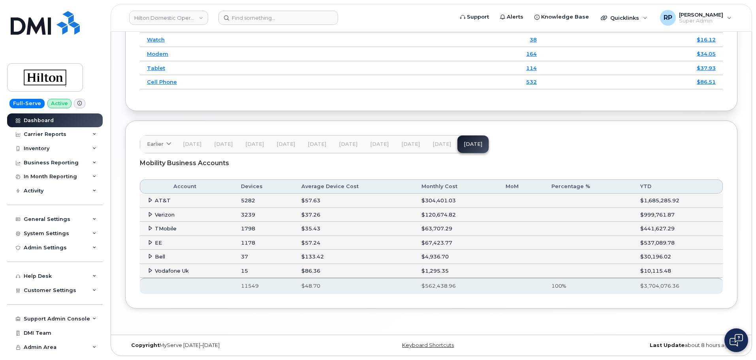
click at [148, 244] on icon at bounding box center [150, 242] width 5 height 5
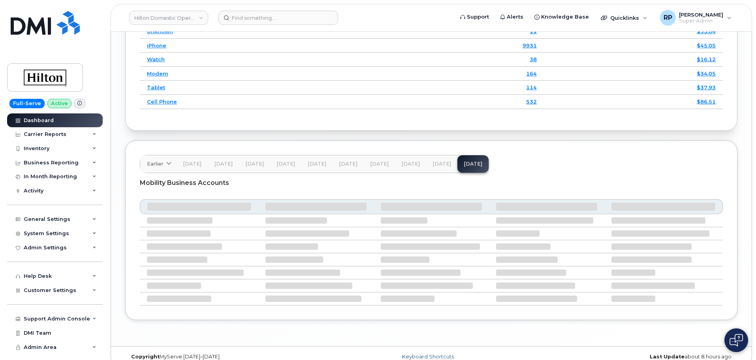
scroll to position [1188, 0]
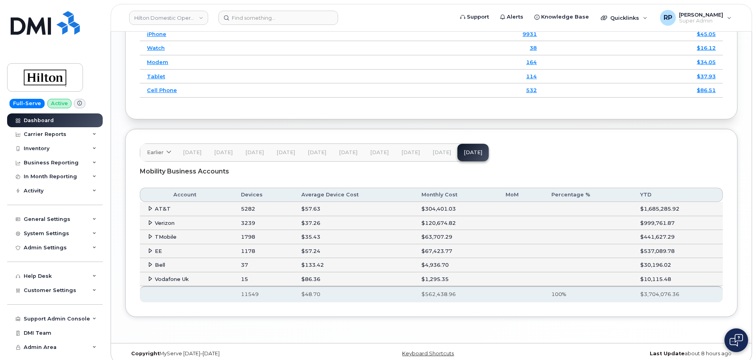
click at [148, 253] on icon at bounding box center [150, 250] width 5 height 5
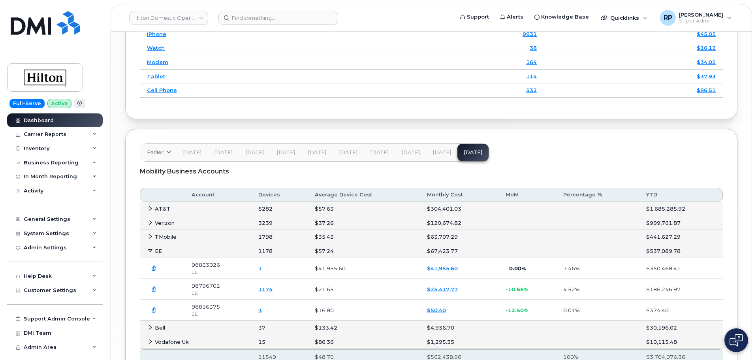
click at [152, 271] on icon "button" at bounding box center [154, 268] width 5 height 5
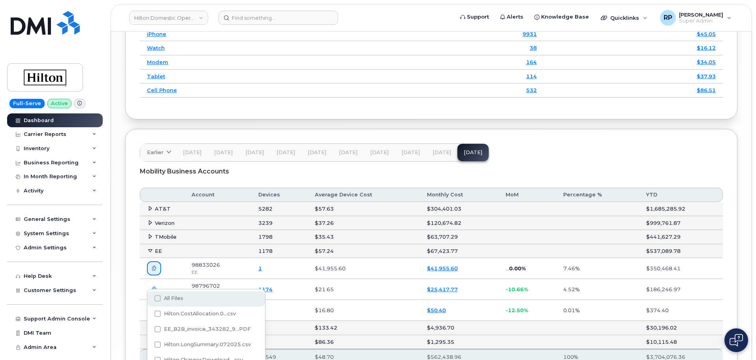
scroll to position [1228, 0]
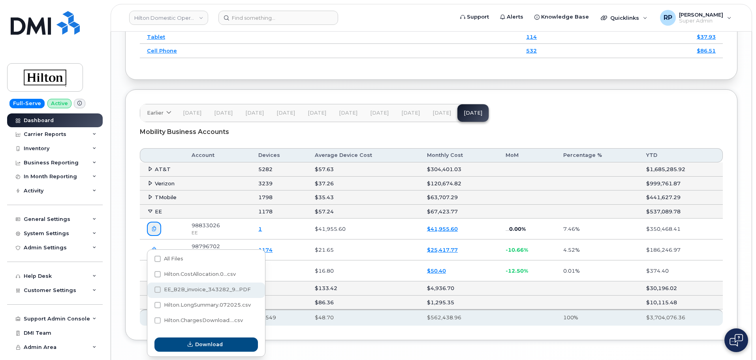
click at [188, 287] on span "EE_B2B_invoice_343282_9...PDF" at bounding box center [207, 289] width 87 height 6
click at [149, 288] on input "EE_B2B_invoice_343282_9...PDF" at bounding box center [147, 290] width 4 height 4
checkbox input "true"
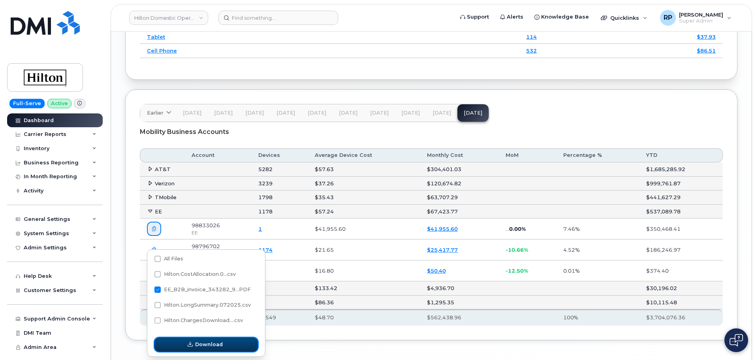
click at [219, 345] on span "Download" at bounding box center [209, 344] width 28 height 8
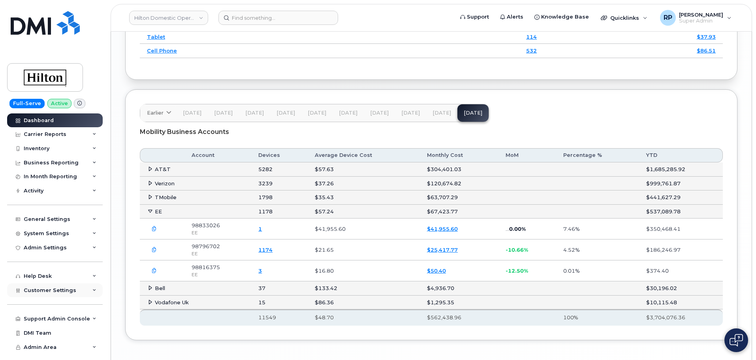
click at [56, 288] on span "Customer Settings" at bounding box center [50, 290] width 53 height 6
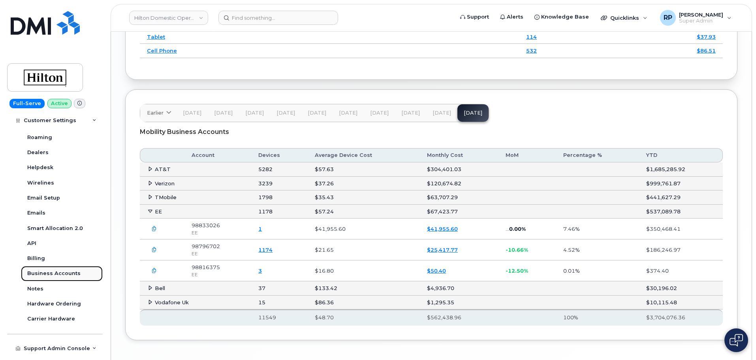
click at [56, 272] on div "Business Accounts" at bounding box center [53, 273] width 53 height 7
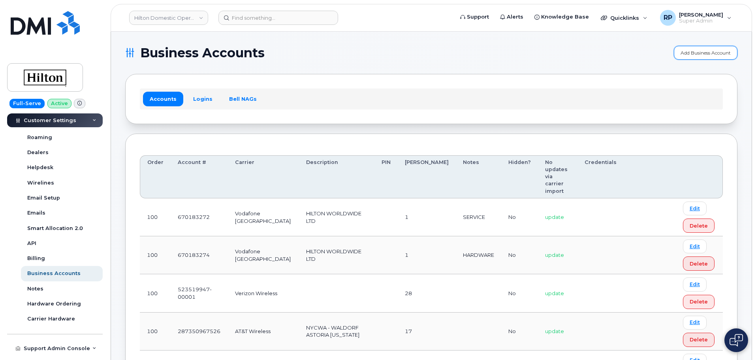
click at [704, 54] on link "Add Business Account" at bounding box center [705, 53] width 64 height 14
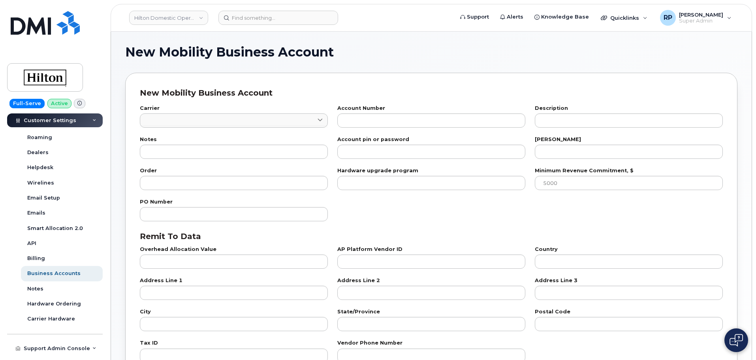
checkbox input "true"
click at [181, 119] on link at bounding box center [234, 120] width 188 height 14
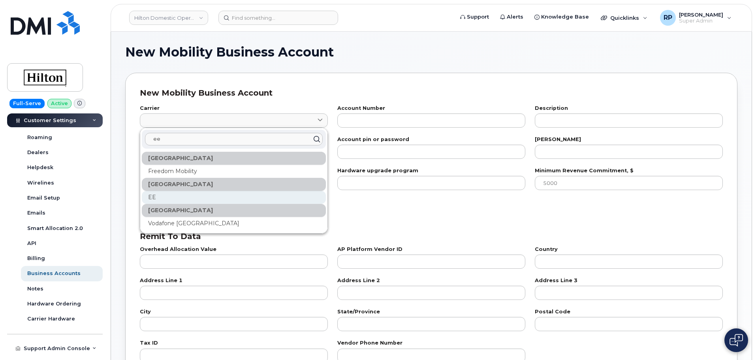
type input "ee"
click at [163, 197] on div "EE" at bounding box center [234, 197] width 184 height 13
type input "84"
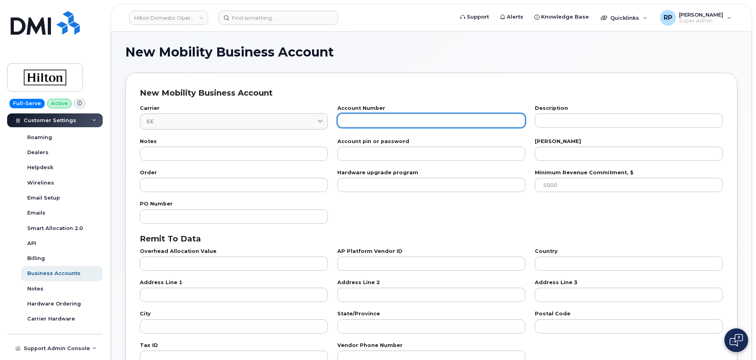
click at [367, 122] on input "text" at bounding box center [431, 120] width 188 height 14
type input "00807598"
click at [619, 145] on div "Bill day" at bounding box center [628, 150] width 188 height 22
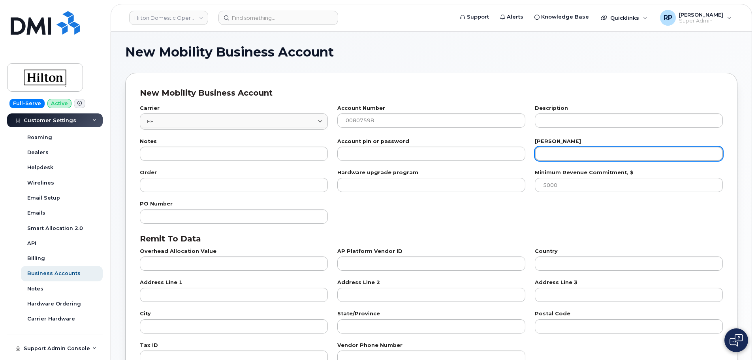
click at [617, 154] on input "number" at bounding box center [628, 153] width 188 height 14
type input "20"
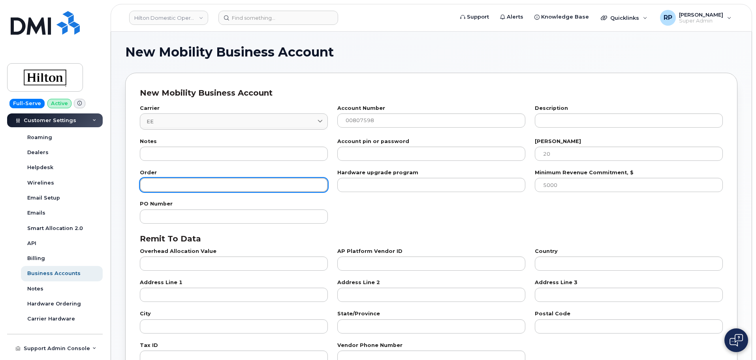
click at [231, 192] on input "number" at bounding box center [234, 185] width 188 height 14
type input "100"
click at [415, 224] on div "PO Number" at bounding box center [431, 212] width 592 height 31
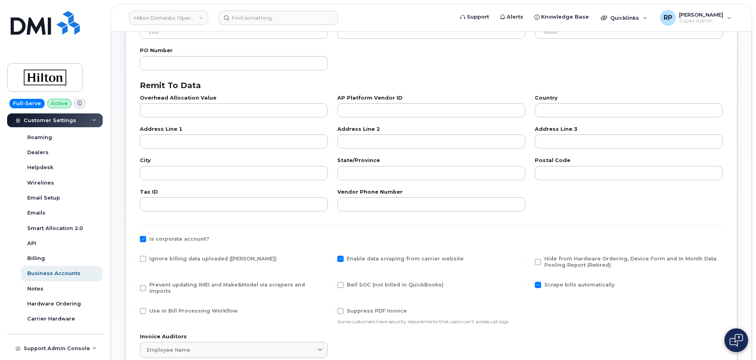
scroll to position [197, 0]
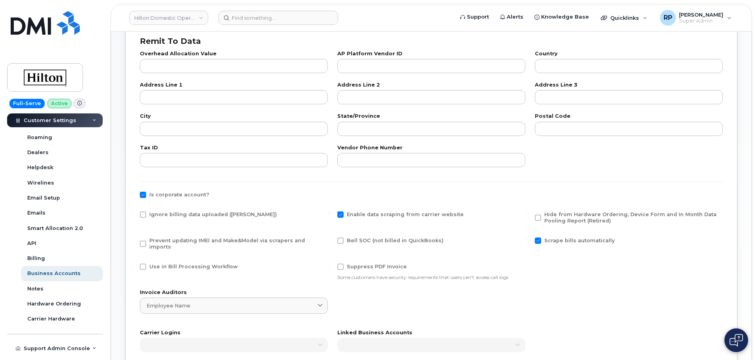
click at [342, 215] on span at bounding box center [340, 214] width 6 height 6
click at [332, 215] on input "Enable data scraping from carrier website" at bounding box center [330, 213] width 4 height 4
checkbox input "false"
click at [540, 243] on span at bounding box center [537, 240] width 6 height 6
click at [529, 241] on input "Scrape bills automatically" at bounding box center [527, 239] width 4 height 4
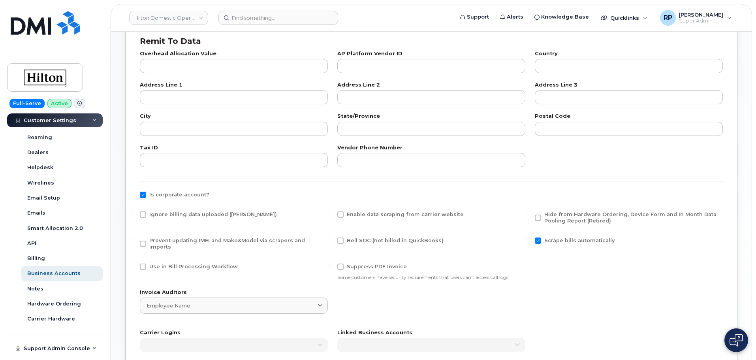
checkbox input "false"
click at [142, 263] on span at bounding box center [143, 266] width 6 height 6
click at [134, 263] on input "Use in Bill Processing Workflow" at bounding box center [132, 265] width 4 height 4
checkbox input "true"
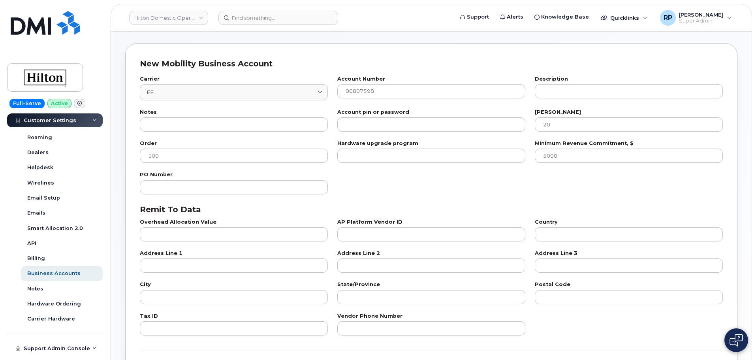
scroll to position [0, 0]
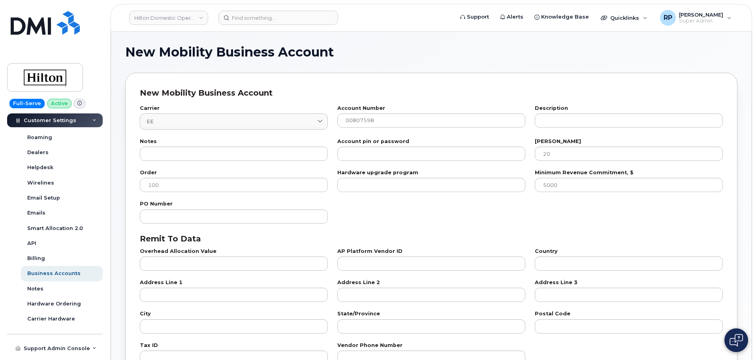
click at [484, 214] on div "PO Number" at bounding box center [431, 212] width 592 height 31
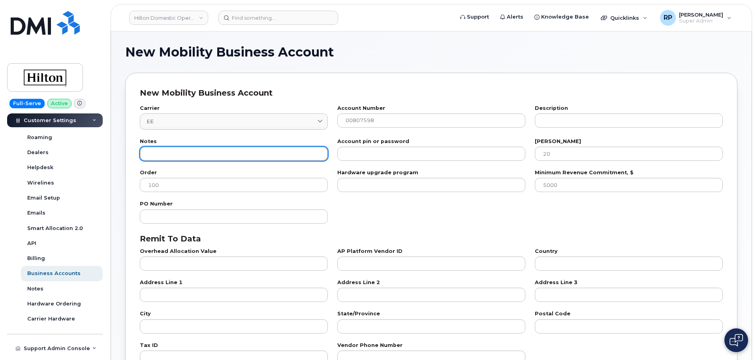
click at [245, 155] on input "text" at bounding box center [234, 153] width 188 height 14
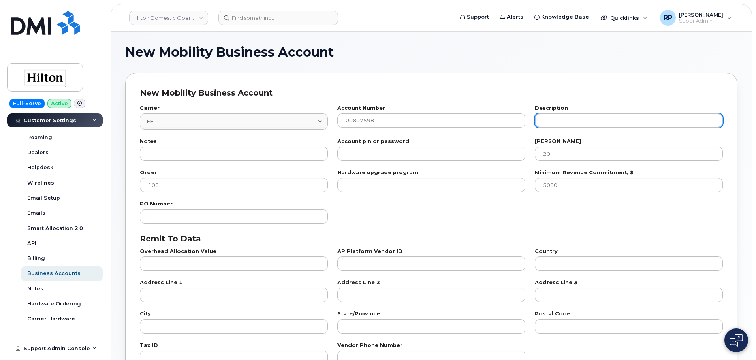
click at [578, 125] on input "text" at bounding box center [628, 120] width 188 height 14
type input "New Mobile Manager"
click at [598, 220] on div "PO Number" at bounding box center [431, 212] width 592 height 31
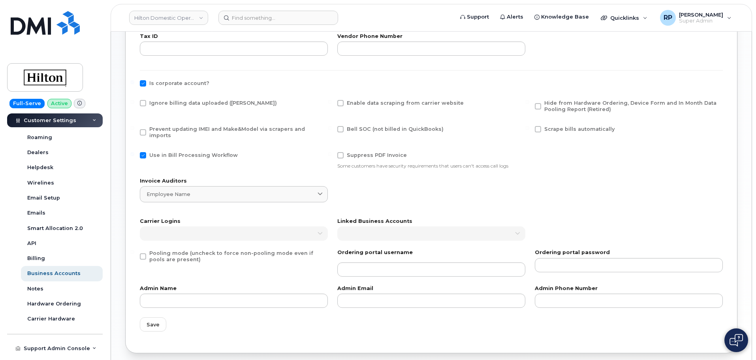
scroll to position [341, 0]
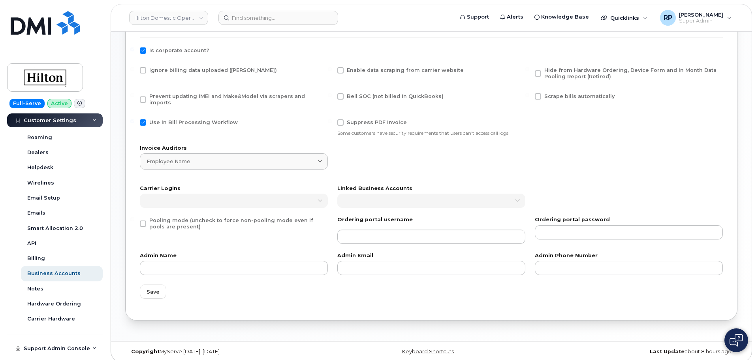
click at [573, 313] on div "New Mobility Business Account Carrier EE 84 ee Canada Freedom Mobility United K…" at bounding box center [431, 25] width 612 height 589
click at [158, 289] on span "Save" at bounding box center [152, 292] width 13 height 8
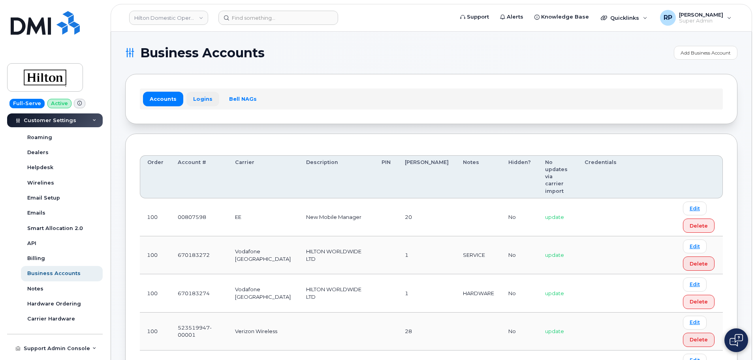
click at [204, 102] on link "Logins" at bounding box center [202, 99] width 33 height 14
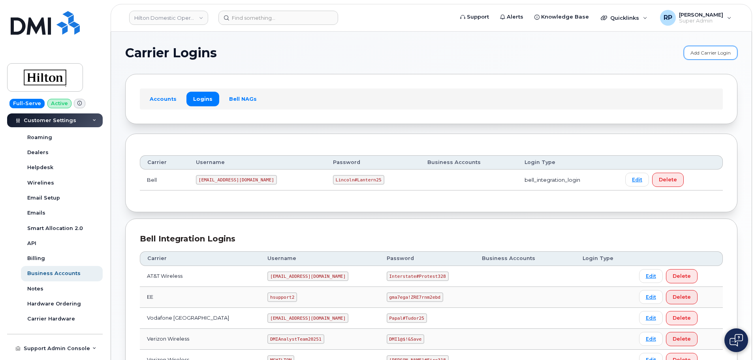
click at [697, 53] on link "Add Carrier Login" at bounding box center [710, 53] width 54 height 14
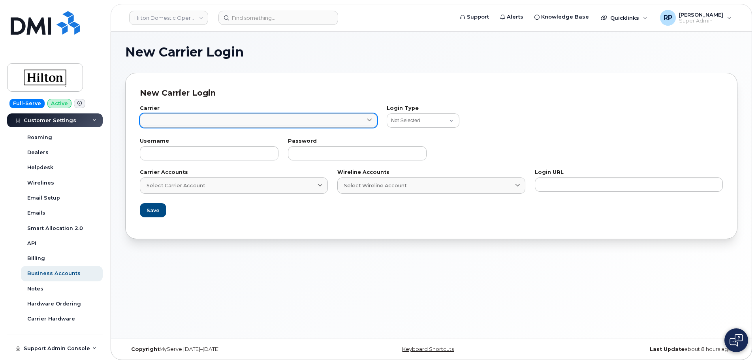
click at [186, 122] on link at bounding box center [258, 120] width 237 height 14
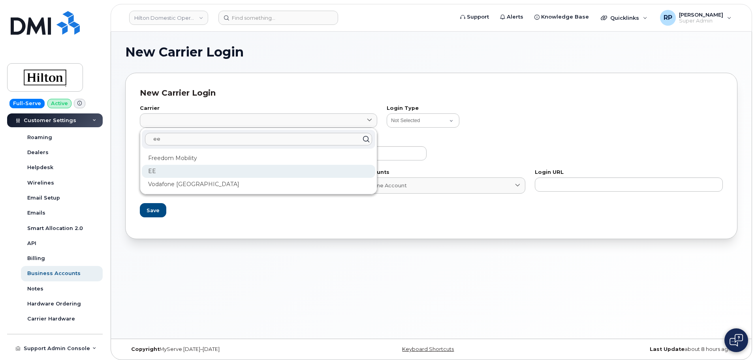
type input "ee"
click at [157, 170] on div "EE" at bounding box center [258, 171] width 233 height 13
type input "84"
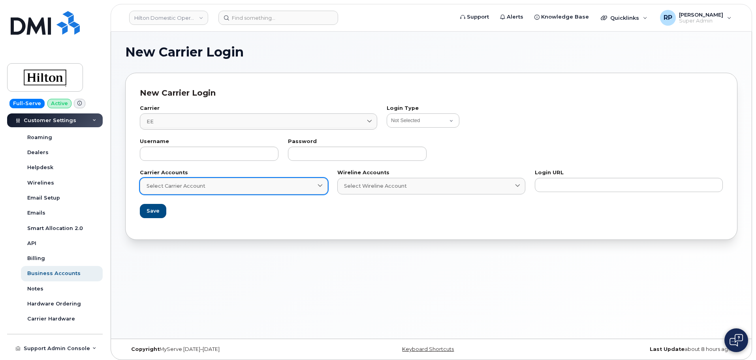
click at [182, 184] on span "Select Carrier Account" at bounding box center [175, 186] width 59 height 8
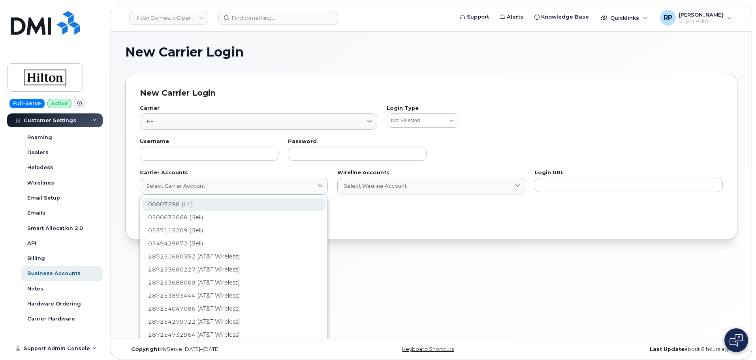
click at [174, 224] on div "00807598 (EE)" at bounding box center [234, 230] width 184 height 13
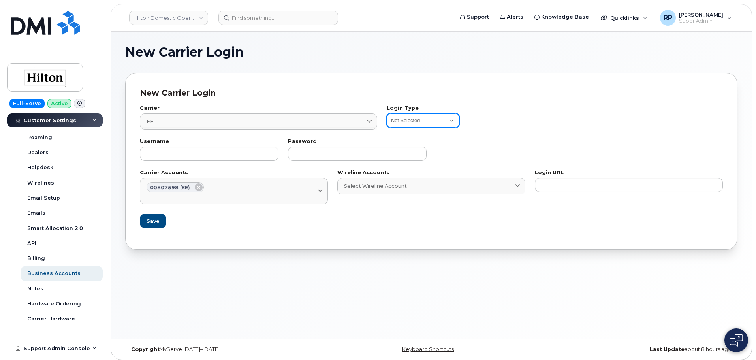
click at [407, 126] on select "Not Selected Bell Legacy eCare Login Telus IQ Telus IQ v2 Bell eOrdering Clearw…" at bounding box center [422, 120] width 73 height 14
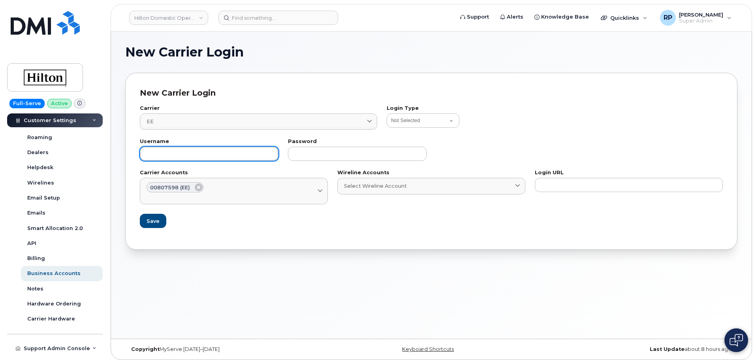
click at [221, 152] on input "text" at bounding box center [209, 153] width 139 height 14
click at [174, 156] on input "text" at bounding box center [209, 153] width 139 height 14
paste input "rpartack2"
type input "rpartack2"
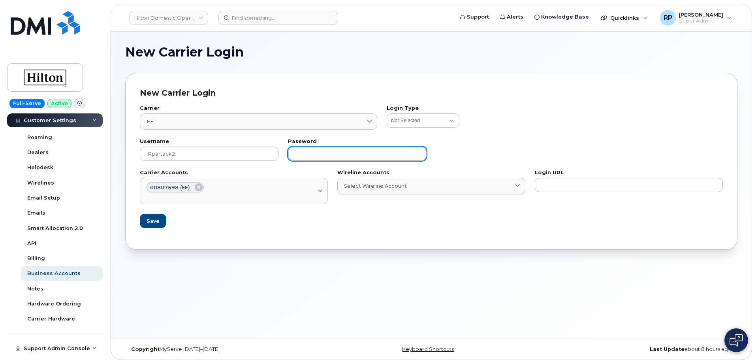
click at [338, 152] on input "text" at bounding box center [357, 153] width 139 height 14
paste input "DMIsaves2025!!@"
type input "DMIsaves2025!!@"
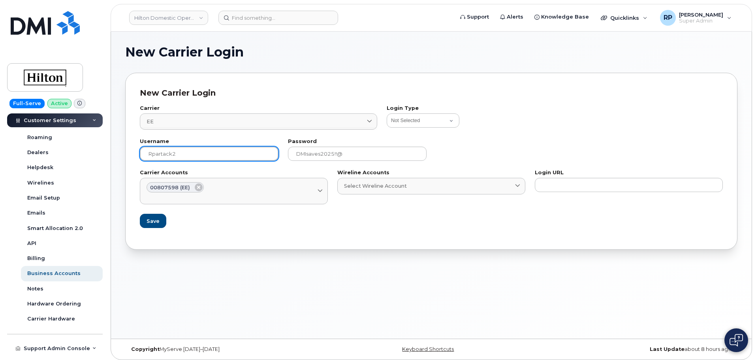
drag, startPoint x: 153, startPoint y: 150, endPoint x: 154, endPoint y: 163, distance: 13.1
click at [153, 150] on input "rpartack2" at bounding box center [209, 153] width 139 height 14
type input "rpartack2"
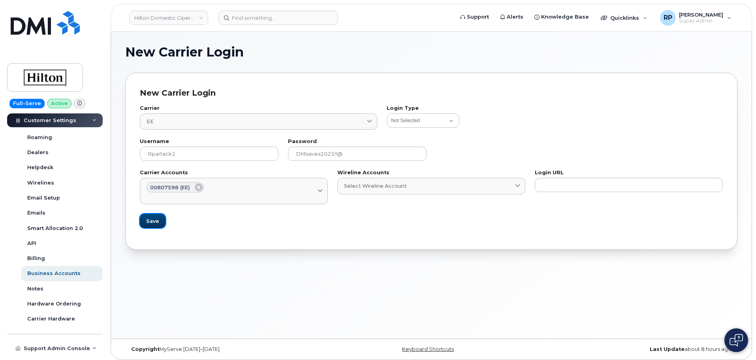
click at [150, 220] on span "Save" at bounding box center [152, 221] width 13 height 8
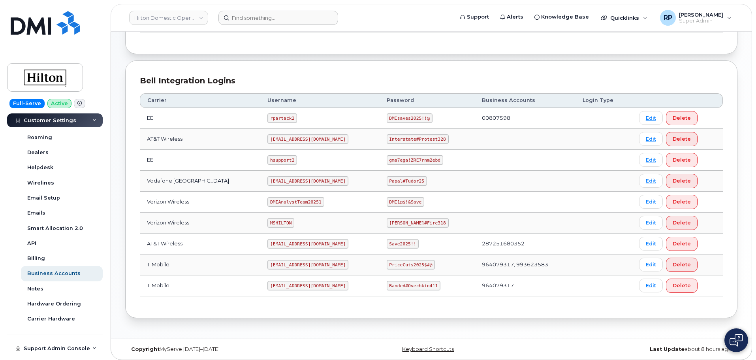
scroll to position [131, 0]
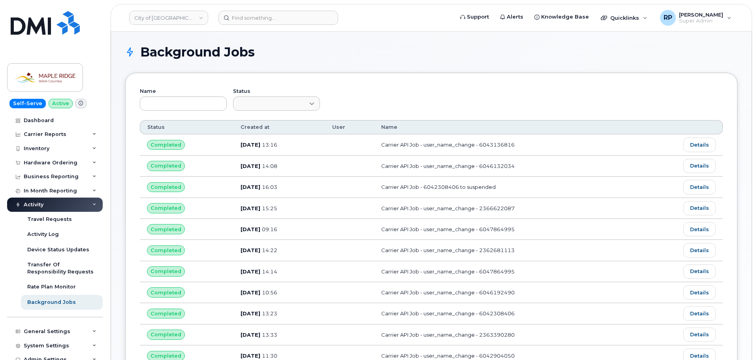
scroll to position [39, 0]
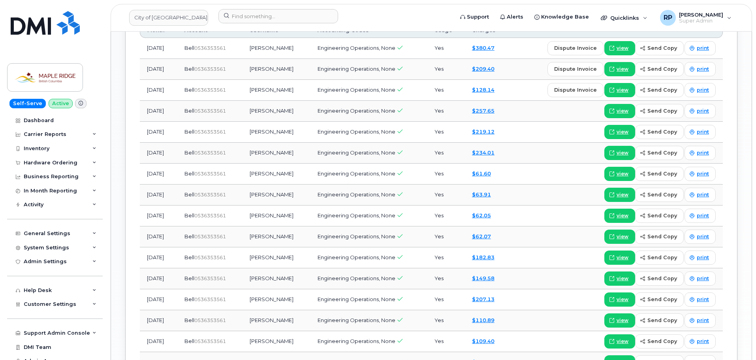
scroll to position [592, 0]
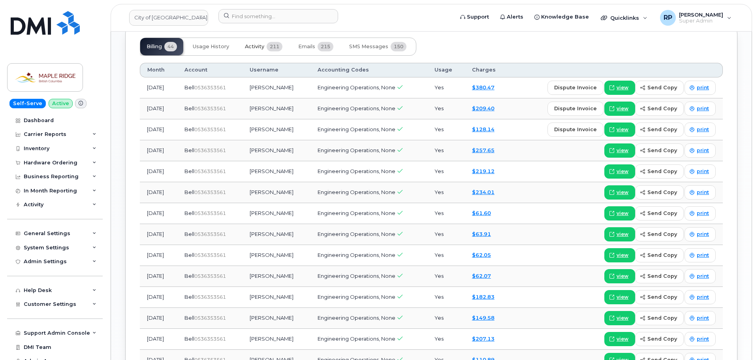
click at [255, 49] on span "Activity" at bounding box center [254, 46] width 19 height 6
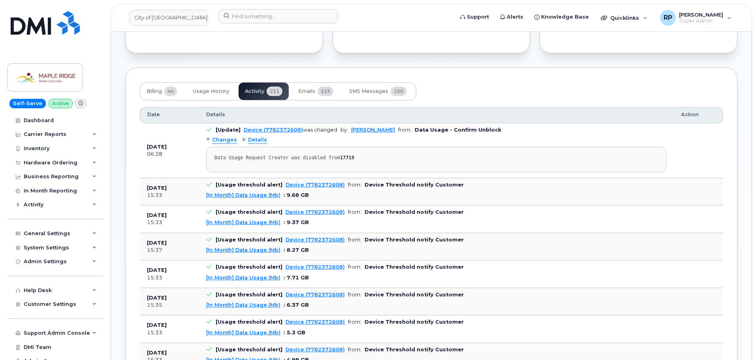
scroll to position [513, 0]
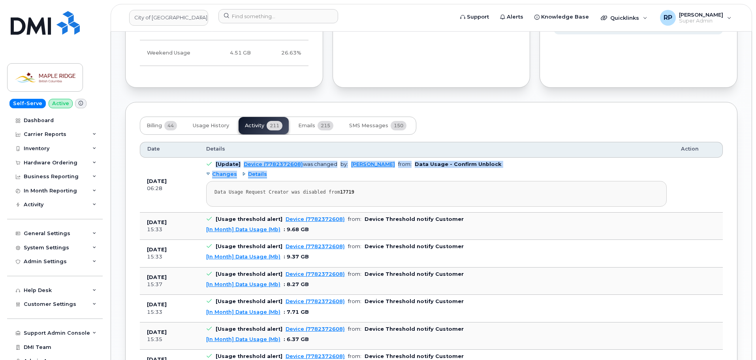
drag, startPoint x: 484, startPoint y: 167, endPoint x: 211, endPoint y: 167, distance: 273.6
click at [211, 167] on td "[Update] Device (7782372608) was changed by: [PERSON_NAME] from: Data Usage - C…" at bounding box center [436, 185] width 474 height 54
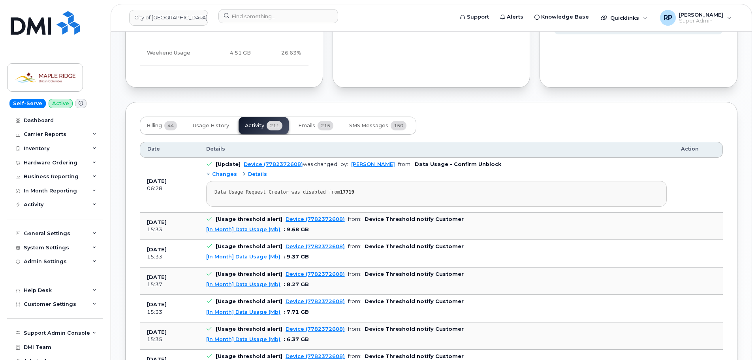
click at [326, 189] on div "Data Usage Request Creator was disabled from 17719" at bounding box center [436, 192] width 444 height 6
click at [389, 191] on div "Data Usage Request Creator was disabled from 17719" at bounding box center [436, 192] width 444 height 6
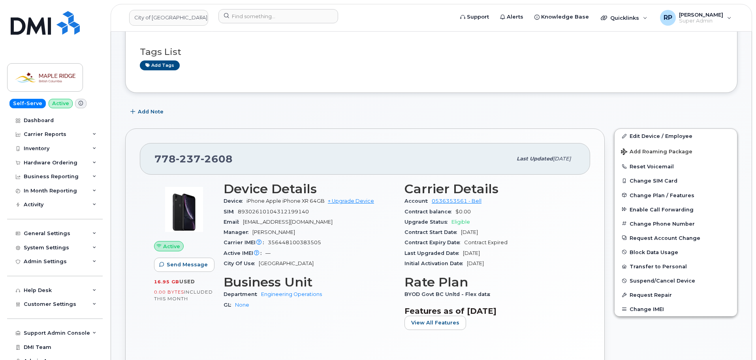
scroll to position [158, 0]
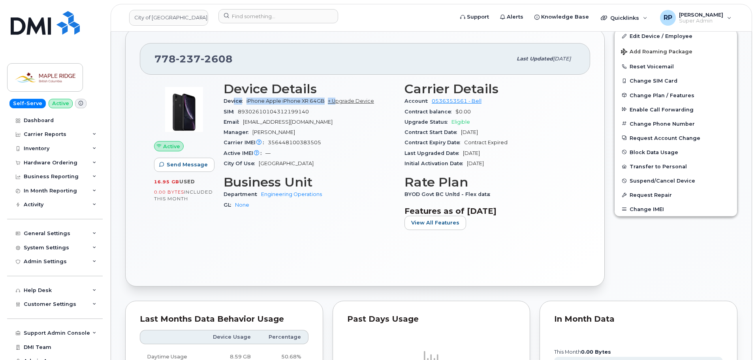
drag, startPoint x: 233, startPoint y: 100, endPoint x: 334, endPoint y: 100, distance: 101.5
click at [334, 100] on div "Device iPhone Apple iPhone XR 64GB + Upgrade Device" at bounding box center [308, 101] width 171 height 10
click at [366, 156] on div "Active IMEI Active IMEI is refreshed daily with a delay of up to 48 hours follo…" at bounding box center [308, 153] width 171 height 10
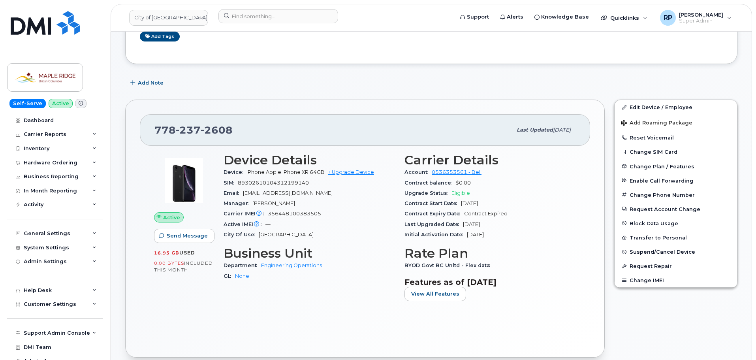
scroll to position [0, 0]
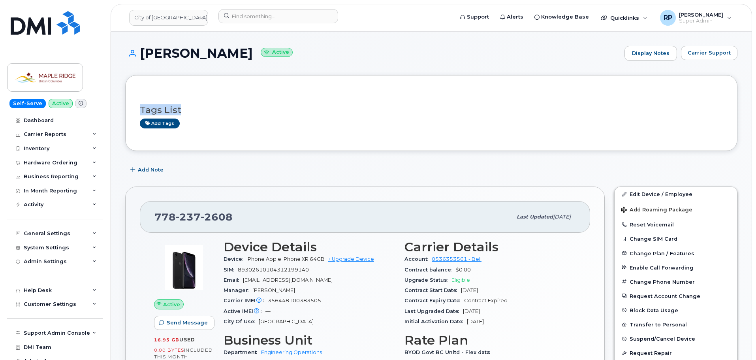
drag, startPoint x: 130, startPoint y: 105, endPoint x: 213, endPoint y: 110, distance: 83.0
click at [212, 110] on div "Tags List Add tags" at bounding box center [431, 113] width 612 height 76
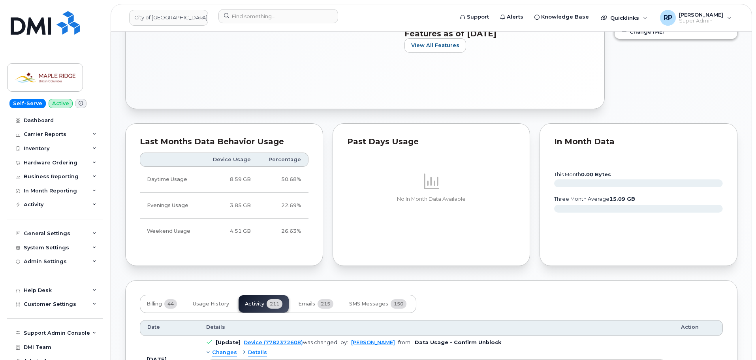
scroll to position [513, 0]
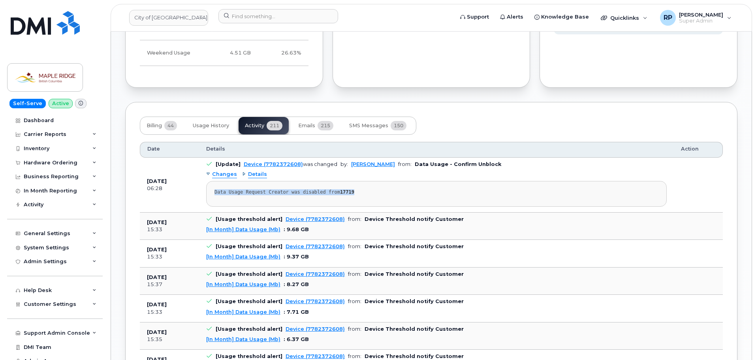
drag, startPoint x: 214, startPoint y: 191, endPoint x: 358, endPoint y: 191, distance: 144.1
click at [358, 191] on pre "Data Usage Request Creator was disabled from 17719" at bounding box center [436, 194] width 460 height 26
click at [358, 191] on div "Data Usage Request Creator was disabled from 17719" at bounding box center [436, 192] width 444 height 6
click at [151, 126] on span "Billing" at bounding box center [153, 125] width 15 height 6
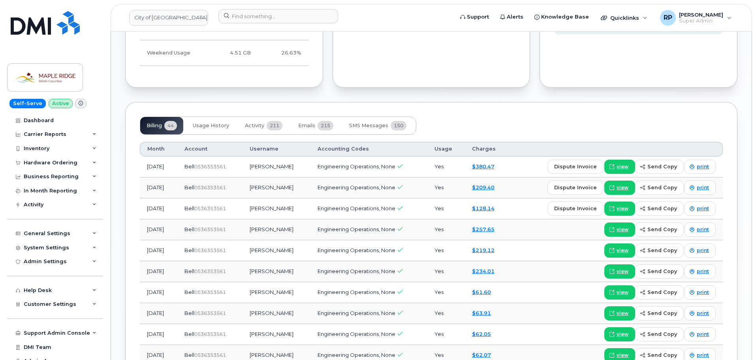
scroll to position [553, 0]
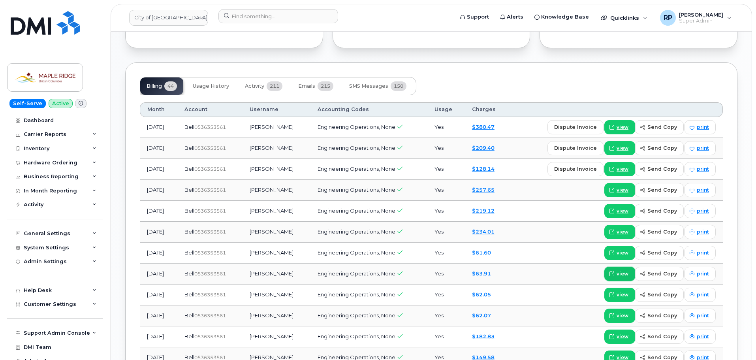
click at [619, 275] on span "view" at bounding box center [622, 273] width 12 height 7
click at [265, 88] on button "Activity 211" at bounding box center [263, 85] width 50 height 17
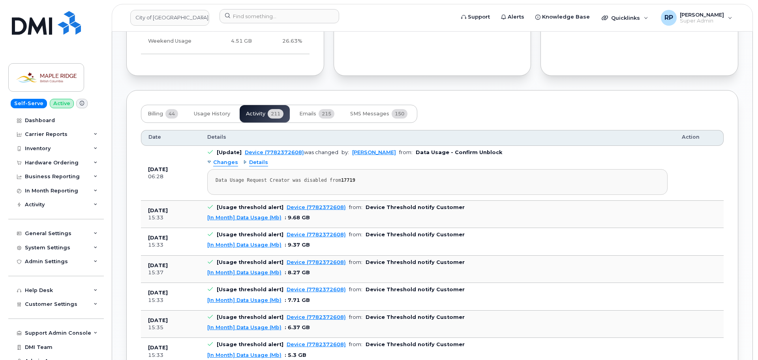
scroll to position [513, 0]
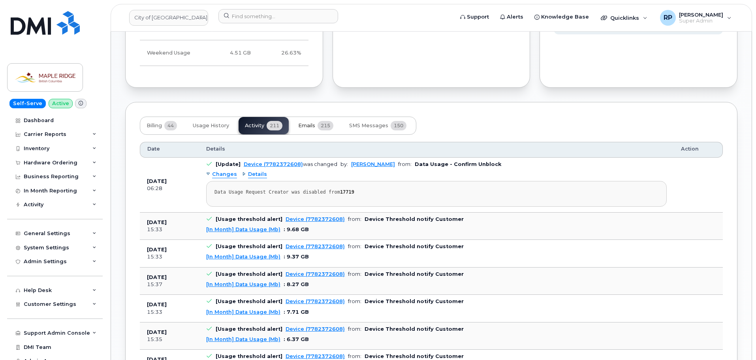
click at [312, 124] on span "Emails" at bounding box center [306, 125] width 17 height 6
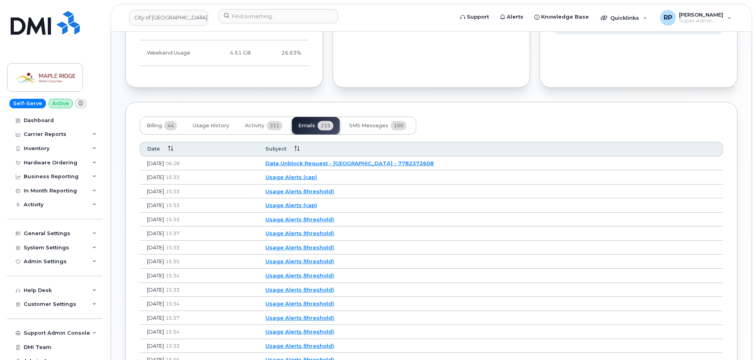
click at [368, 165] on link "Data Unblock Request - City of Maple Ridge - 7782372608" at bounding box center [349, 163] width 168 height 6
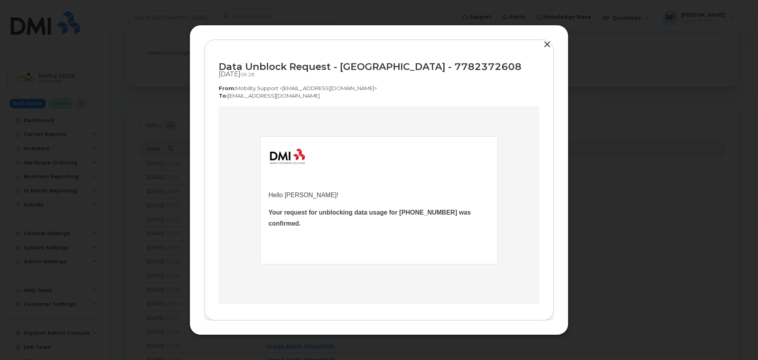
scroll to position [0, 0]
click at [544, 45] on button "button" at bounding box center [547, 44] width 12 height 11
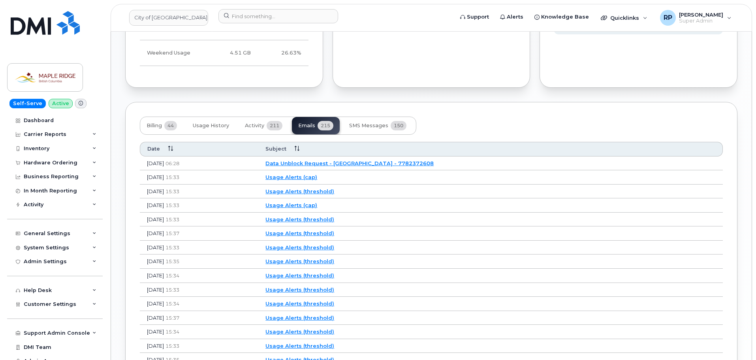
click at [317, 178] on link "Usage Alerts (cap)" at bounding box center [291, 177] width 52 height 6
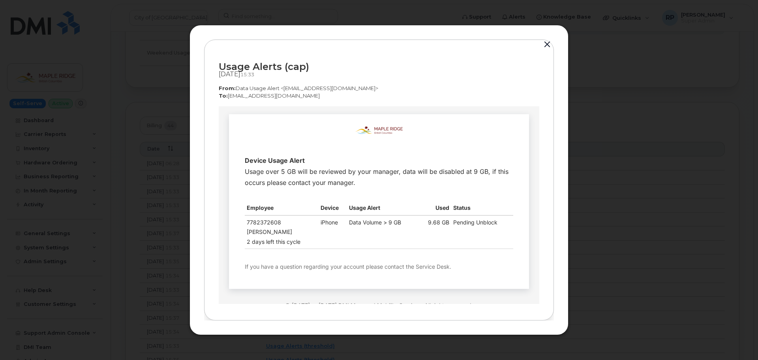
click at [546, 46] on button "button" at bounding box center [547, 44] width 12 height 11
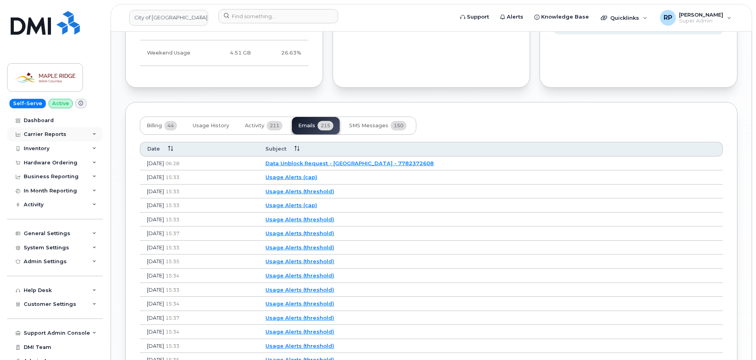
click at [69, 132] on div "Carrier Reports" at bounding box center [55, 134] width 96 height 14
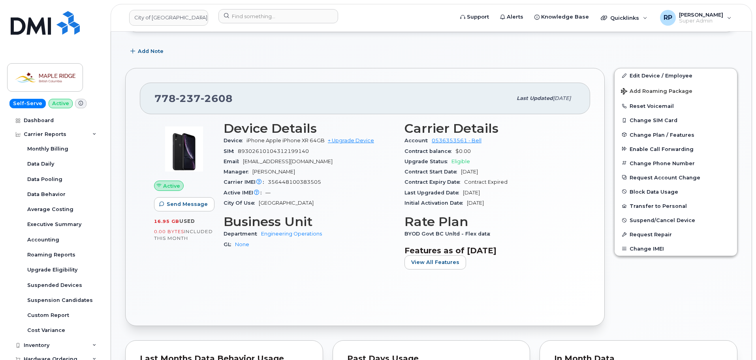
scroll to position [39, 0]
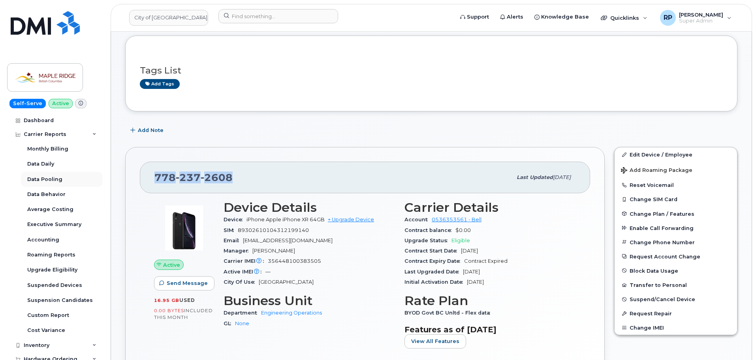
drag, startPoint x: 174, startPoint y: 177, endPoint x: 83, endPoint y: 181, distance: 91.7
click at [137, 195] on div "778 237 2608 Last updated Dec 16, 2024 Active Send Message 16.95 GB  used 0.00 …" at bounding box center [364, 276] width 479 height 258
click at [160, 156] on div "778 237 2608 Last updated Dec 16, 2024 Active Send Message 16.95 GB  used 0.00 …" at bounding box center [364, 276] width 479 height 258
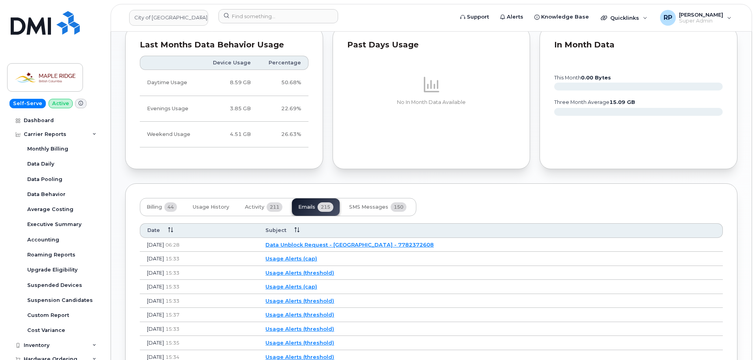
scroll to position [434, 0]
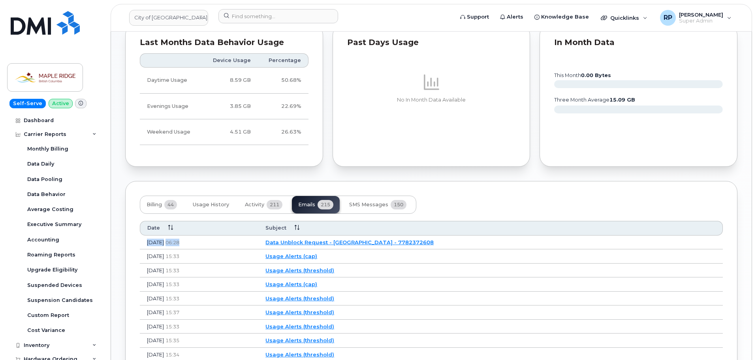
drag, startPoint x: 146, startPoint y: 244, endPoint x: 208, endPoint y: 244, distance: 62.0
click at [208, 244] on td "[DATE] 06:28" at bounding box center [199, 242] width 118 height 14
click at [141, 244] on td "[DATE] 06:28" at bounding box center [199, 242] width 118 height 14
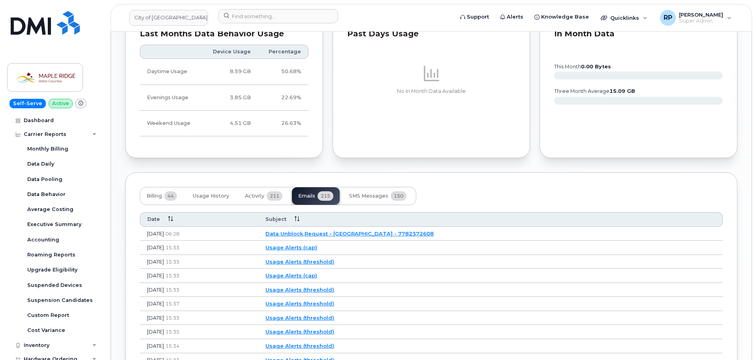
scroll to position [427, 0]
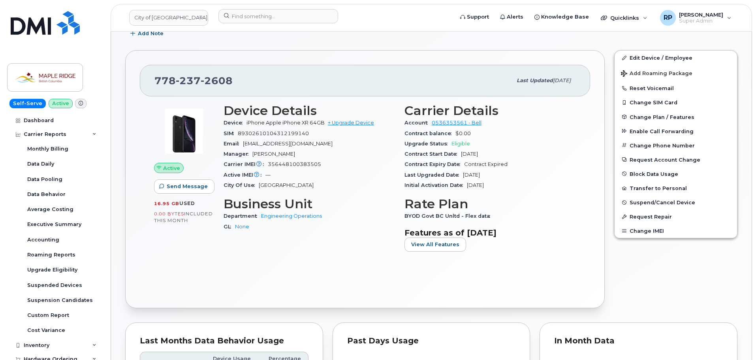
scroll to position [32, 0]
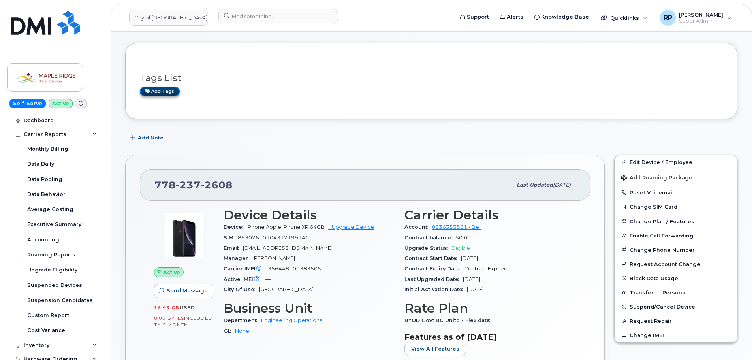
click at [163, 91] on link "Add tags" at bounding box center [160, 91] width 40 height 10
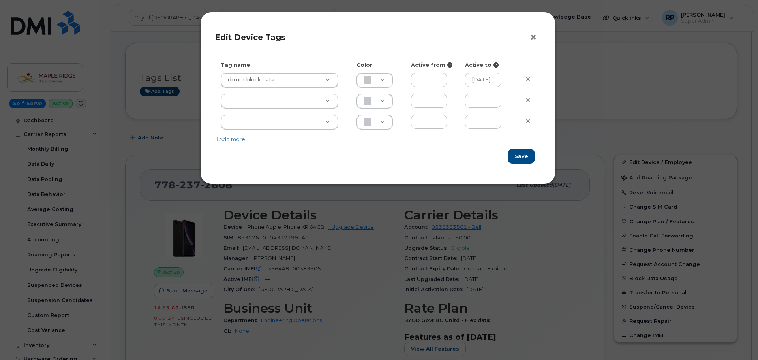
click at [533, 38] on button "×" at bounding box center [535, 38] width 11 height 12
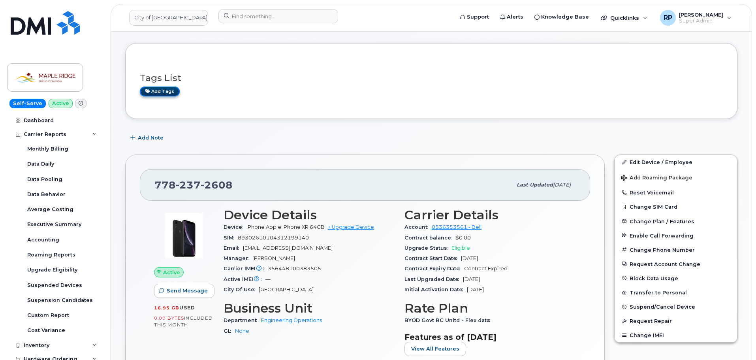
click at [160, 93] on link "Add tags" at bounding box center [160, 91] width 40 height 10
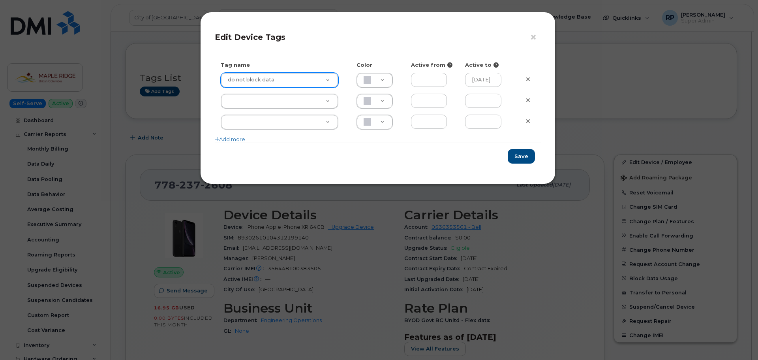
click at [181, 121] on div "× Edit Device Tags Tag name Color Active from Active to do not block data do no…" at bounding box center [379, 180] width 758 height 360
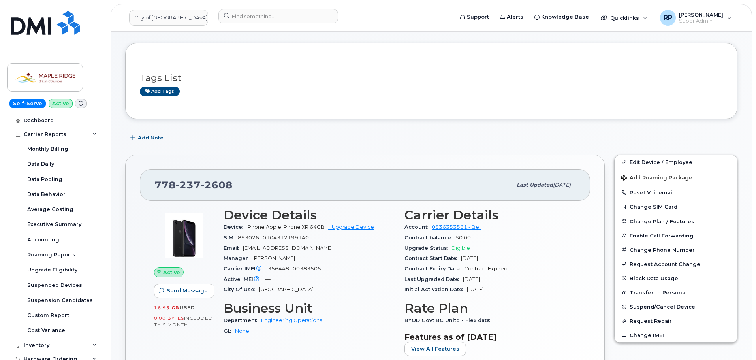
click at [354, 189] on div "778 237 2608" at bounding box center [332, 184] width 357 height 17
click at [168, 75] on h3 "Tags List" at bounding box center [431, 78] width 583 height 10
click at [170, 88] on link "Add tags" at bounding box center [160, 91] width 40 height 10
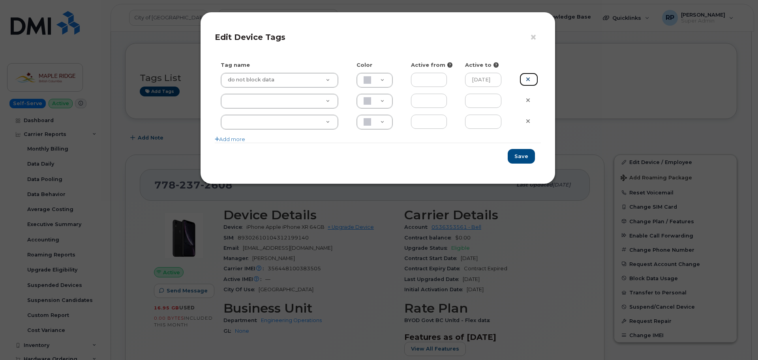
click at [529, 79] on icon at bounding box center [528, 79] width 4 height 6
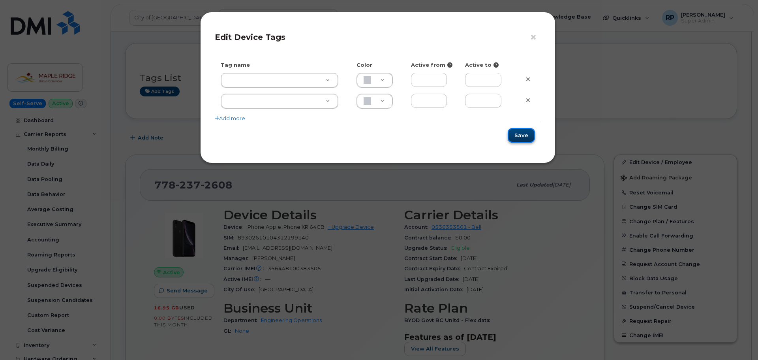
click at [516, 135] on button "Save" at bounding box center [521, 135] width 27 height 15
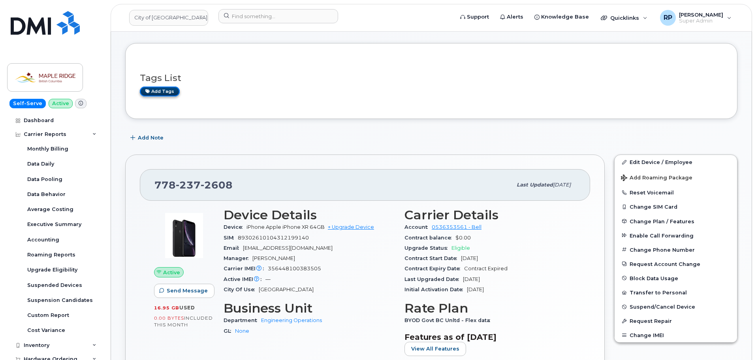
click at [166, 93] on link "Add tags" at bounding box center [160, 91] width 40 height 10
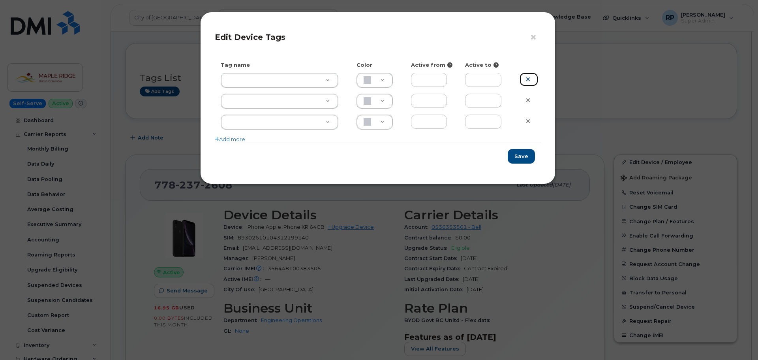
click at [529, 84] on link at bounding box center [528, 80] width 19 height 14
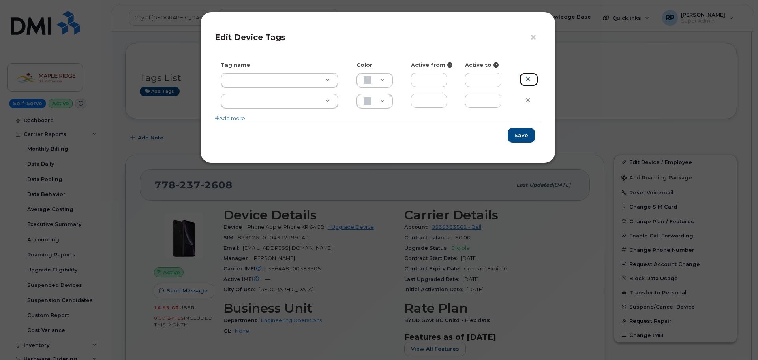
click at [529, 84] on link at bounding box center [528, 80] width 19 height 14
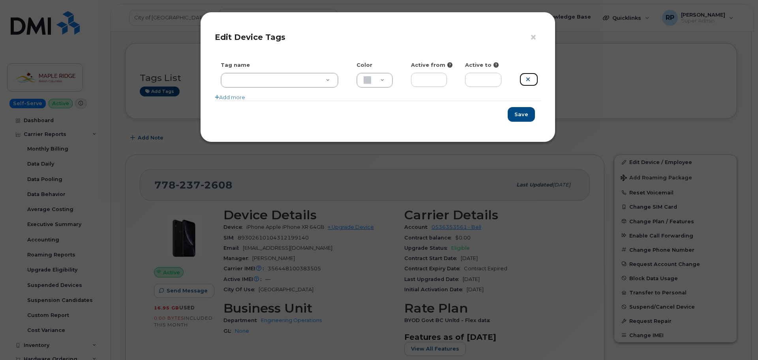
click at [529, 84] on link at bounding box center [528, 80] width 19 height 14
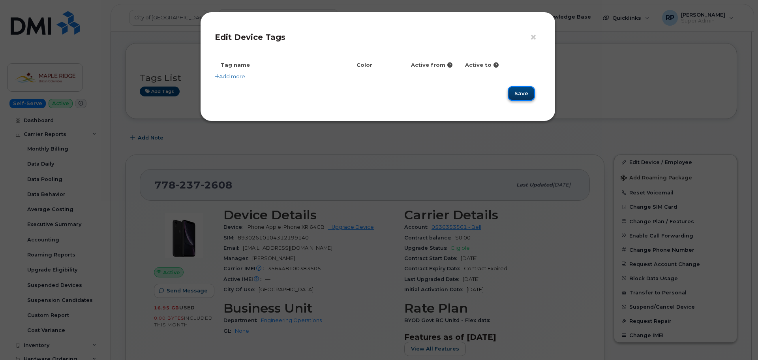
click at [527, 91] on button "Save" at bounding box center [521, 93] width 27 height 15
click at [516, 92] on button "Save" at bounding box center [521, 93] width 27 height 15
click at [516, 92] on div "Save" at bounding box center [378, 93] width 326 height 27
click at [516, 92] on button "Save" at bounding box center [521, 93] width 27 height 15
click at [215, 75] on icon at bounding box center [217, 76] width 4 height 5
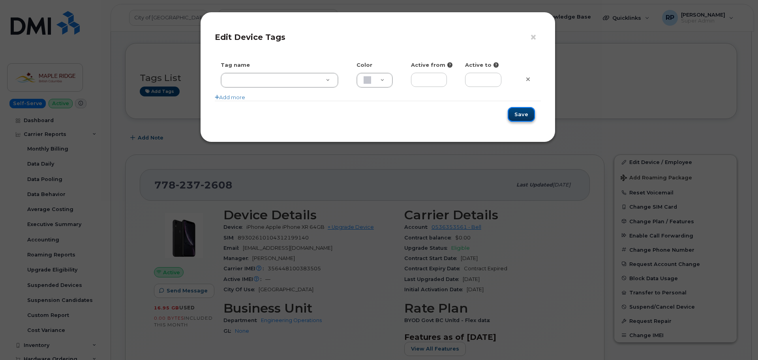
click at [527, 111] on button "Save" at bounding box center [521, 114] width 27 height 15
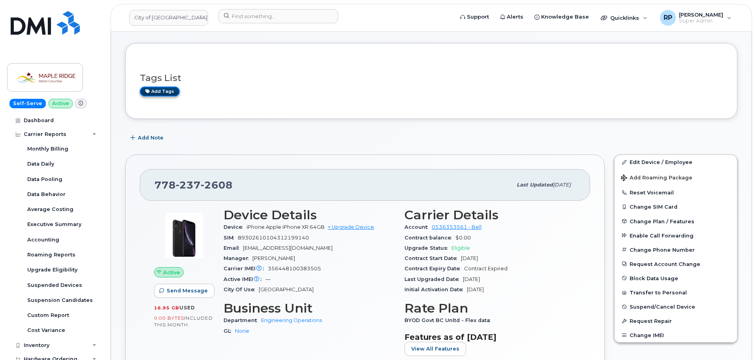
click at [158, 93] on link "Add tags" at bounding box center [160, 91] width 40 height 10
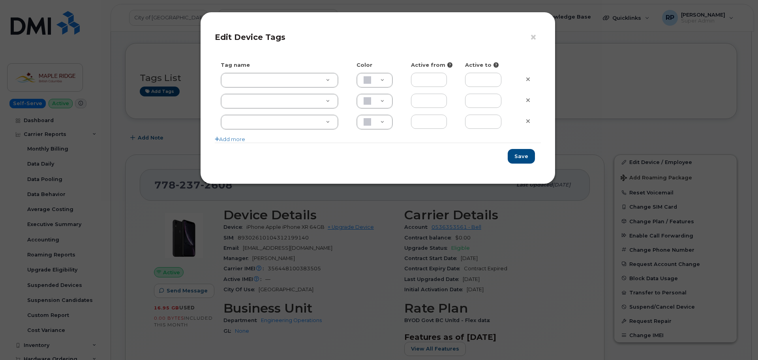
click at [598, 94] on div "× Edit Device Tags Tag name Color Active from Active to Add more Save" at bounding box center [379, 180] width 758 height 360
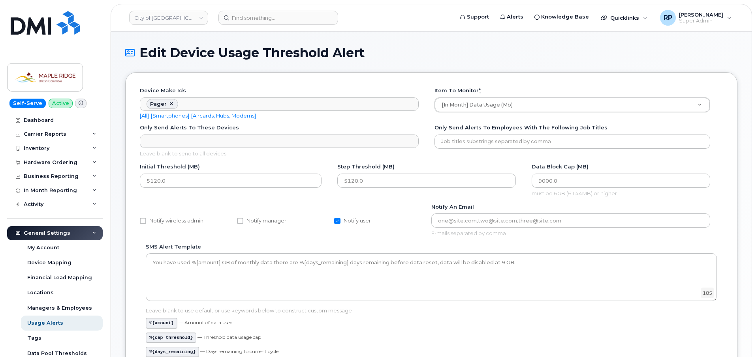
scroll to position [49, 0]
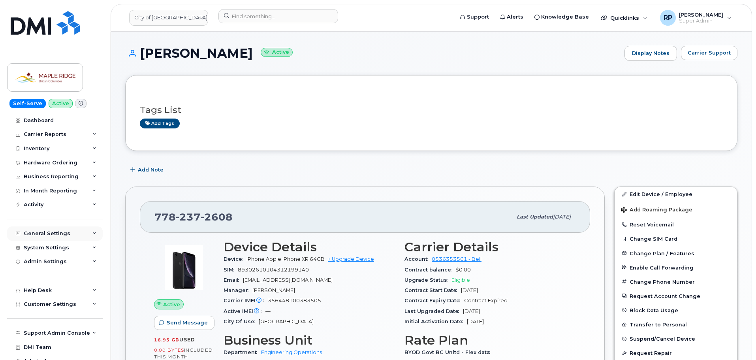
scroll to position [8, 0]
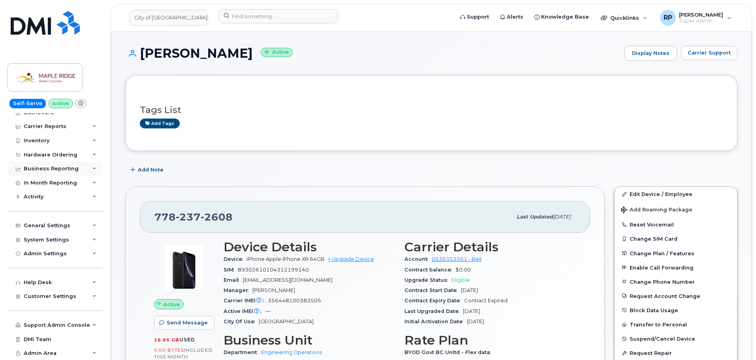
click at [56, 167] on div "Business Reporting" at bounding box center [51, 168] width 55 height 6
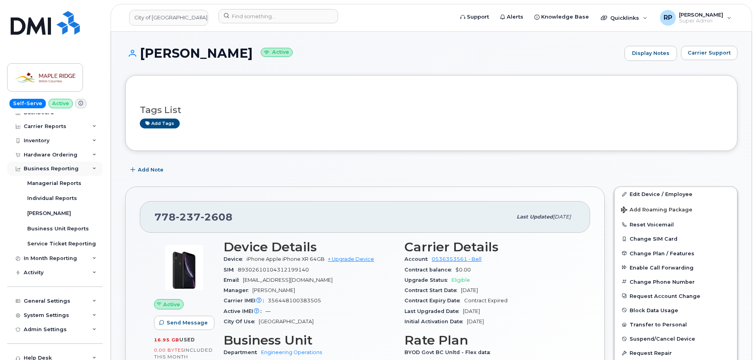
click at [56, 167] on div "Business Reporting" at bounding box center [51, 168] width 55 height 6
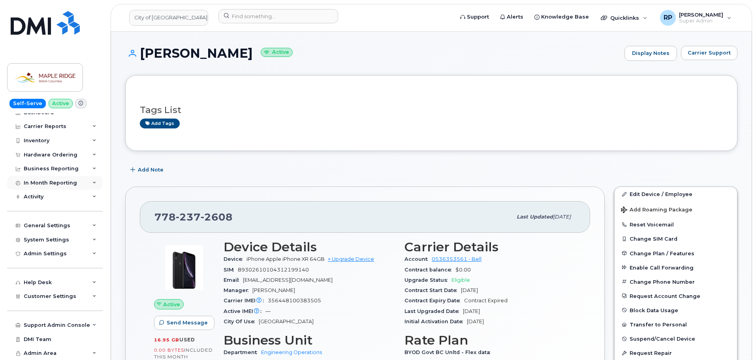
click at [53, 182] on div "In Month Reporting" at bounding box center [50, 183] width 53 height 6
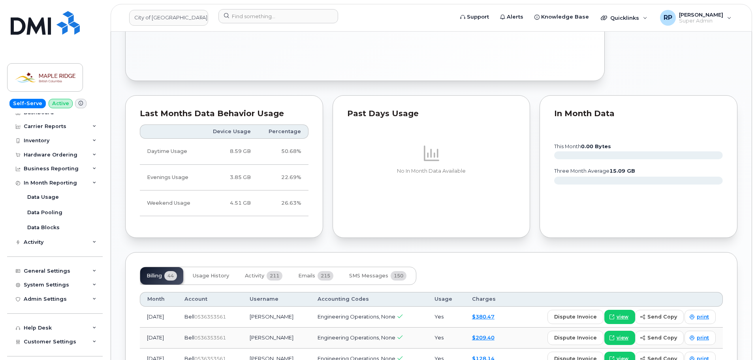
scroll to position [434, 0]
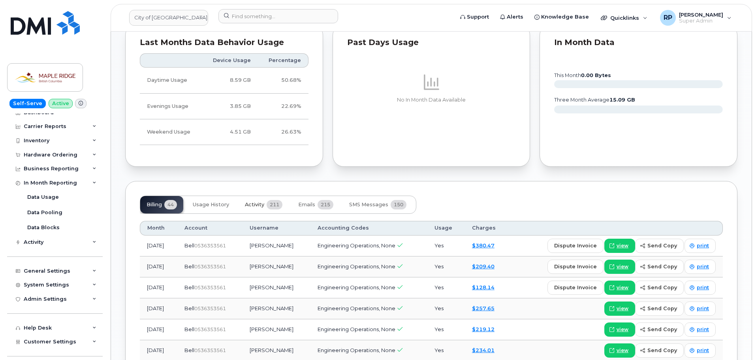
click at [267, 204] on span "211" at bounding box center [274, 204] width 16 height 9
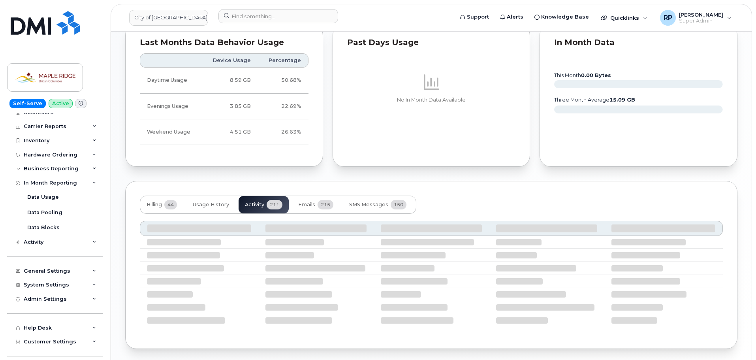
scroll to position [463, 0]
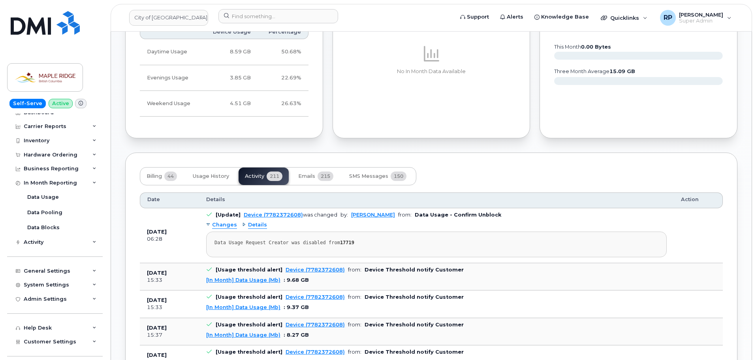
drag, startPoint x: 290, startPoint y: 221, endPoint x: 193, endPoint y: 210, distance: 97.7
click at [193, 263] on tr "[DATE] 06:28 [Update] Device (7782372608) was changed by: Kobe Justice from: Da…" at bounding box center [431, 277] width 583 height 28
click at [186, 242] on div "06:28" at bounding box center [169, 238] width 45 height 7
drag, startPoint x: 347, startPoint y: 249, endPoint x: 208, endPoint y: 243, distance: 138.7
click at [208, 243] on pre "Data Usage Request Creator was disabled from 17719" at bounding box center [436, 244] width 460 height 26
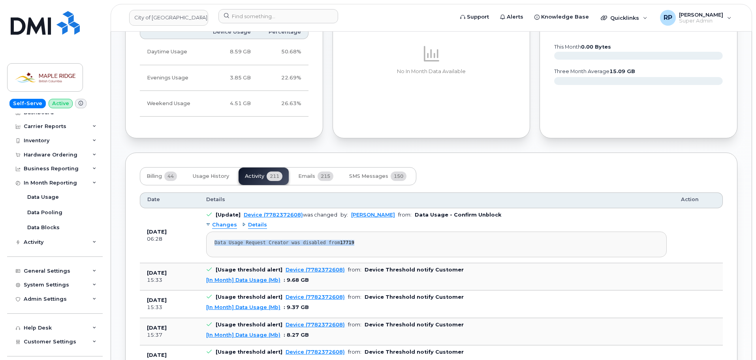
click at [208, 243] on pre "Data Usage Request Creator was disabled from 17719" at bounding box center [436, 244] width 460 height 26
click at [155, 180] on button "Billing 44" at bounding box center [161, 175] width 43 height 17
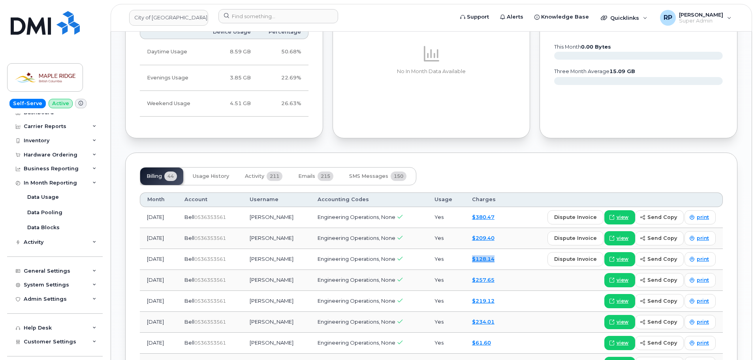
drag, startPoint x: 504, startPoint y: 263, endPoint x: 447, endPoint y: 262, distance: 57.2
click at [454, 270] on tr "[DATE] Bell  0536353561 [PERSON_NAME] Engineering Operations, None Yes $128.14 …" at bounding box center [431, 280] width 583 height 21
drag, startPoint x: 498, startPoint y: 239, endPoint x: 464, endPoint y: 238, distance: 33.6
click at [464, 249] on tr "Jun 2025 Bell  0536353561 Ryan Crapo Engineering Operations, None Yes $209.40 d…" at bounding box center [431, 259] width 583 height 21
drag, startPoint x: 497, startPoint y: 216, endPoint x: 463, endPoint y: 217, distance: 34.0
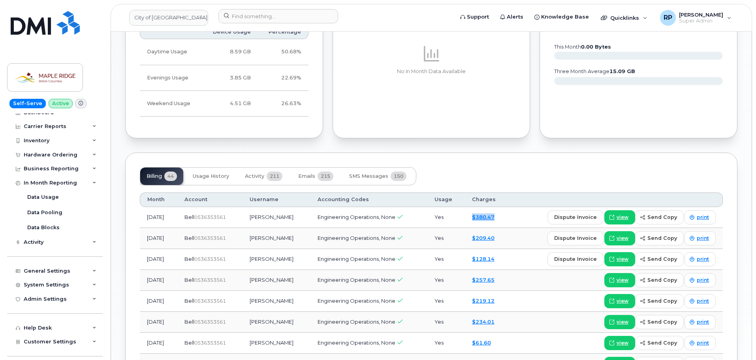
click at [463, 228] on tr "Jul 2025 Bell  0536353561 Ryan Crapo Engineering Operations, None Yes $380.47 d…" at bounding box center [431, 238] width 583 height 21
click at [310, 176] on span "Emails" at bounding box center [306, 176] width 17 height 6
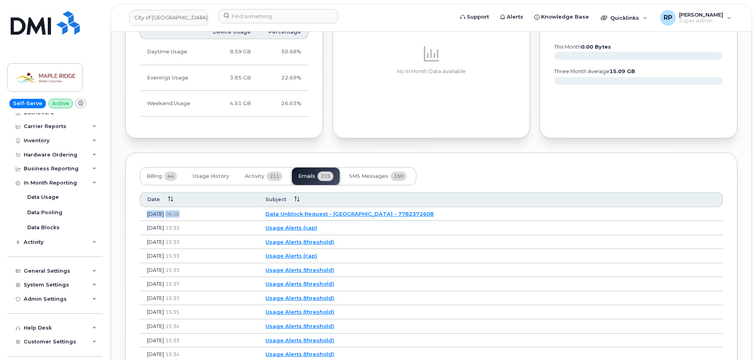
drag, startPoint x: 143, startPoint y: 213, endPoint x: 235, endPoint y: 213, distance: 92.8
click at [214, 214] on td "Dec 16, 2024 06:28" at bounding box center [199, 214] width 118 height 14
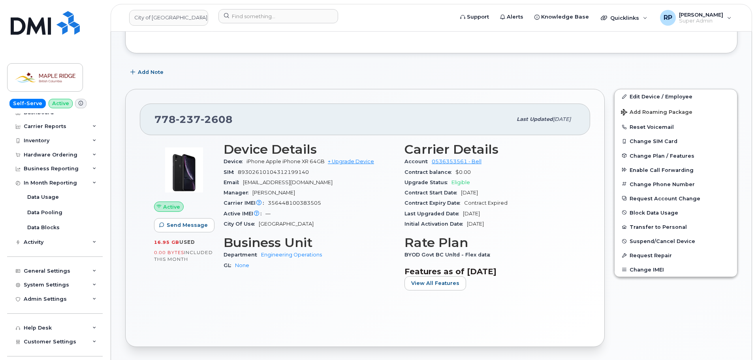
scroll to position [107, 0]
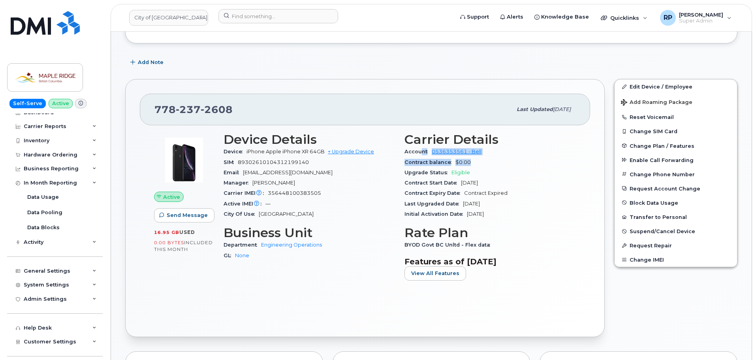
drag, startPoint x: 504, startPoint y: 160, endPoint x: 420, endPoint y: 152, distance: 84.1
click at [420, 152] on section "Carrier Details Account 0536353561 - Bell Contract balance $0.00 Upgrade Status…" at bounding box center [489, 175] width 171 height 87
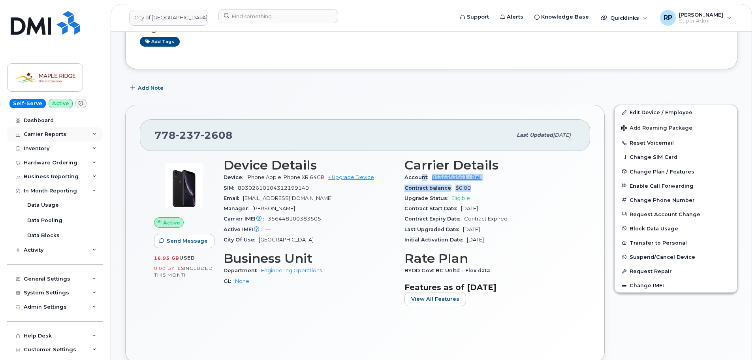
scroll to position [68, 0]
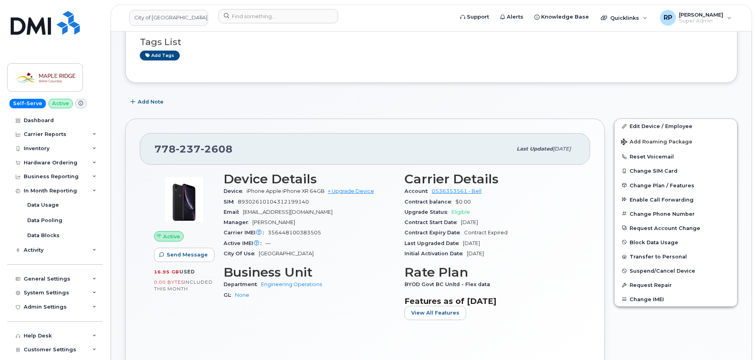
click at [342, 247] on div "Active IMEI Active IMEI is refreshed daily with a delay of up to 48 hours follo…" at bounding box center [308, 243] width 171 height 10
click at [45, 204] on div "Data Usage" at bounding box center [43, 204] width 32 height 7
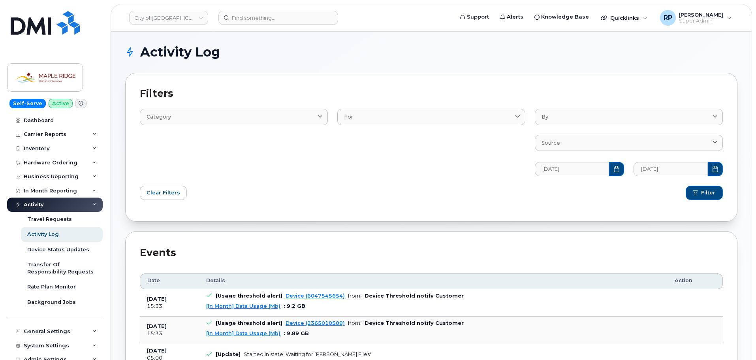
scroll to position [158, 0]
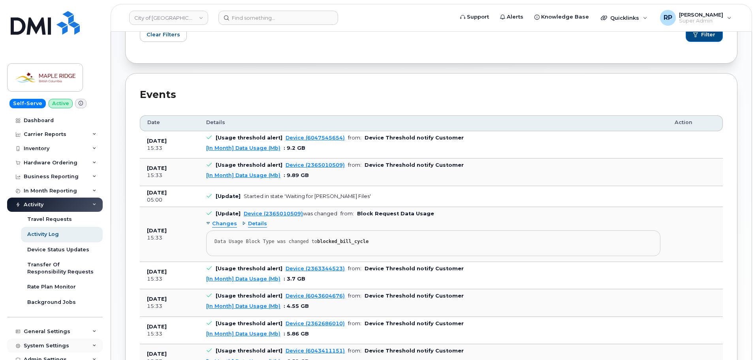
click at [36, 346] on div "System Settings" at bounding box center [46, 345] width 45 height 6
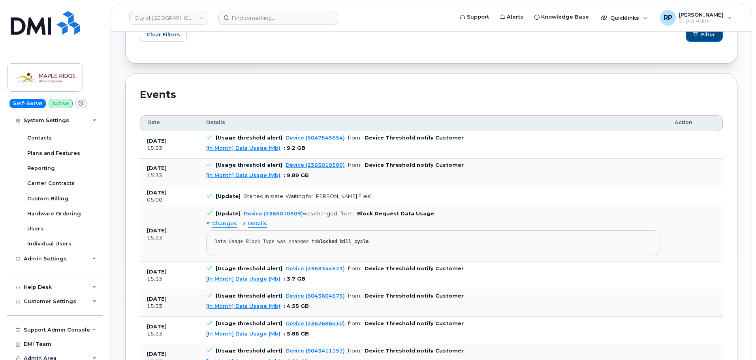
scroll to position [197, 0]
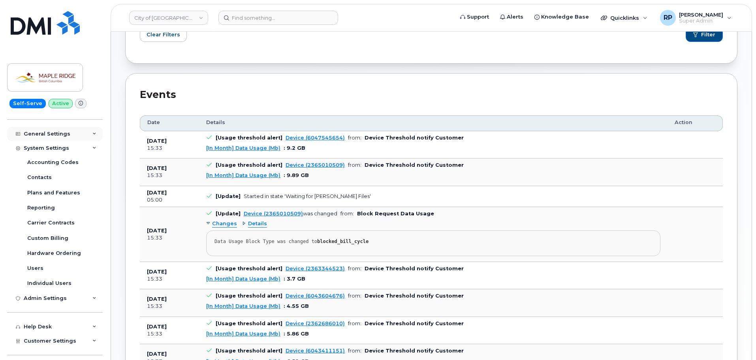
click at [68, 135] on div "General Settings" at bounding box center [55, 134] width 96 height 14
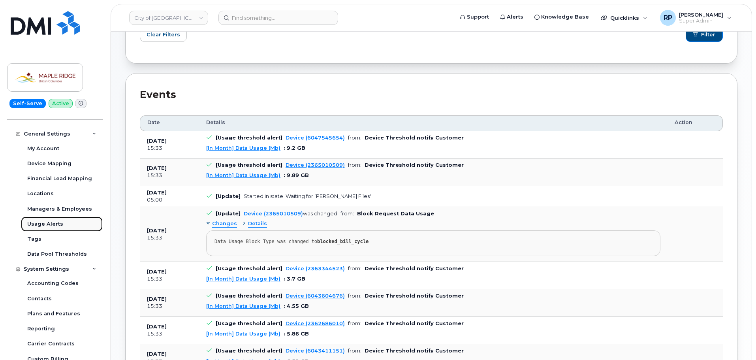
click at [45, 222] on div "Usage Alerts" at bounding box center [45, 223] width 36 height 7
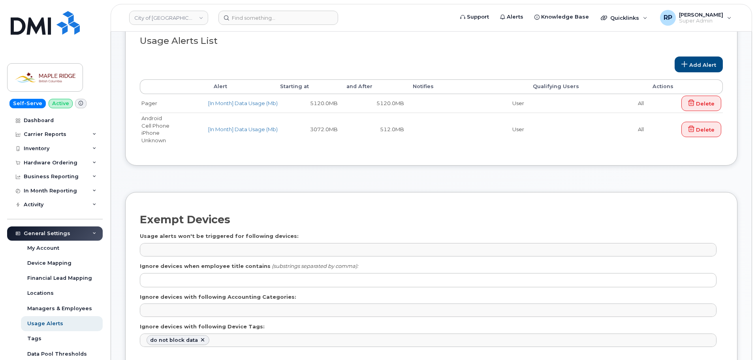
scroll to position [31, 0]
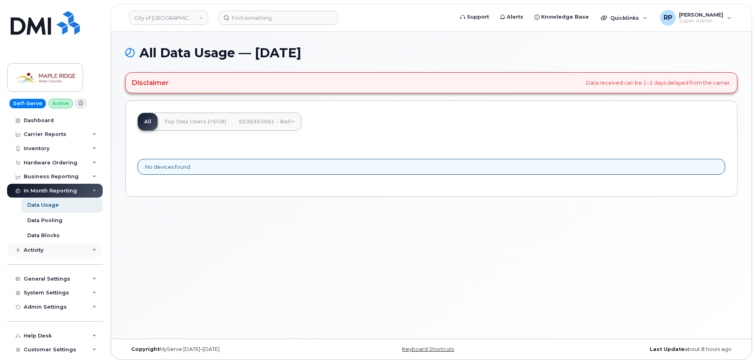
click at [34, 249] on div "Activity" at bounding box center [34, 250] width 20 height 6
click at [41, 279] on div "Activity Log" at bounding box center [43, 279] width 32 height 7
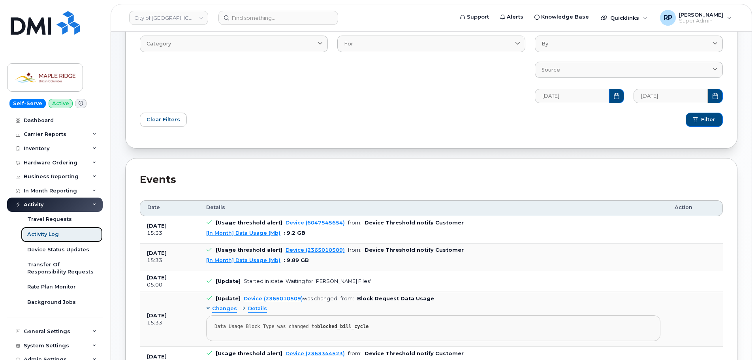
scroll to position [158, 0]
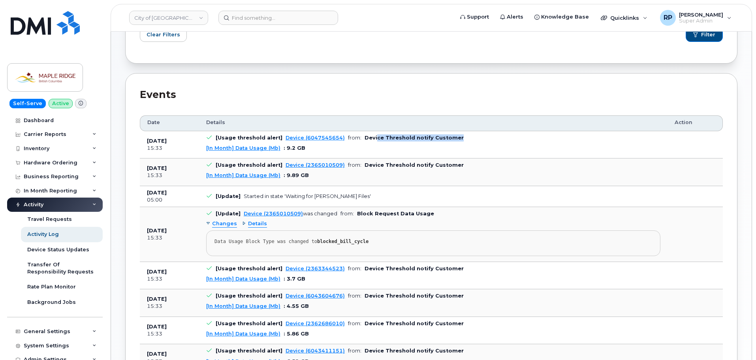
drag, startPoint x: 455, startPoint y: 137, endPoint x: 370, endPoint y: 140, distance: 85.3
click at [370, 140] on td "[Usage threshold alert] Device (6047545654) from: Device Threshold notify Custo…" at bounding box center [433, 145] width 468 height 28
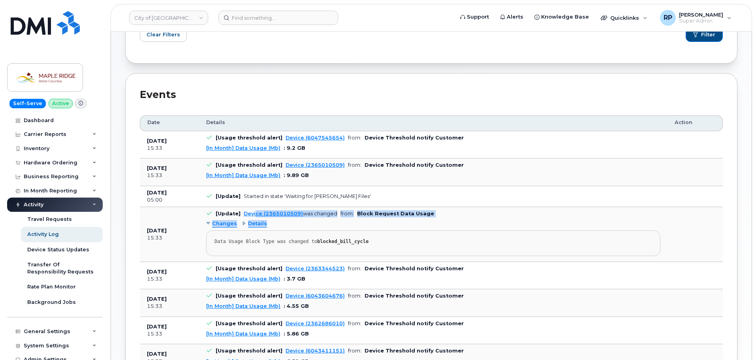
drag, startPoint x: 392, startPoint y: 214, endPoint x: 245, endPoint y: 213, distance: 146.9
click at [251, 213] on td "[Update] Device (2365010509) was changed from: Block Request Data Usage Changes…" at bounding box center [433, 234] width 468 height 54
click at [308, 226] on div "Changes Details Data Usage Block Type was changed to blocked_bill_cycle" at bounding box center [433, 237] width 454 height 38
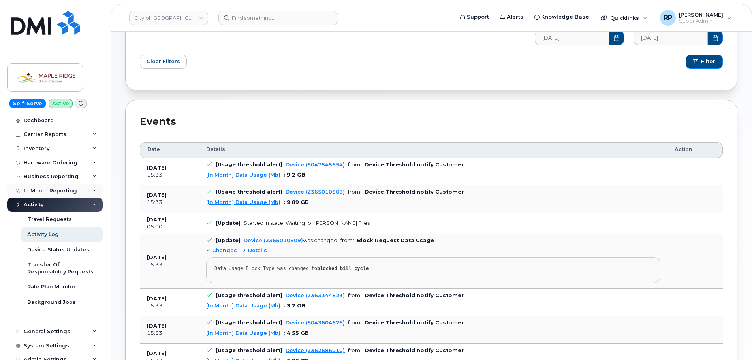
scroll to position [118, 0]
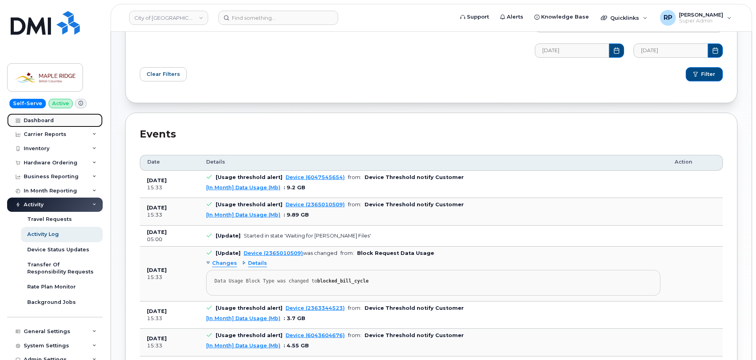
click at [45, 124] on link "Dashboard" at bounding box center [55, 120] width 96 height 14
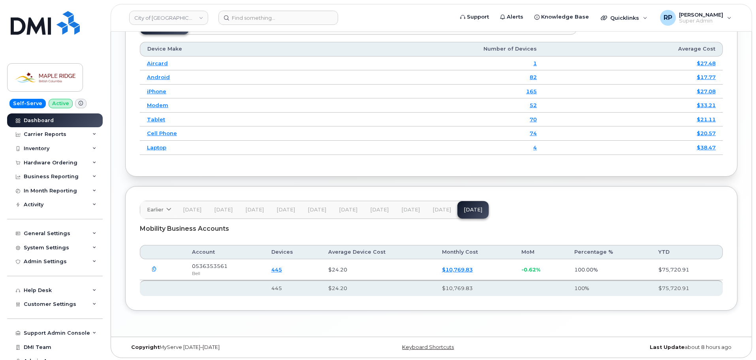
scroll to position [929, 0]
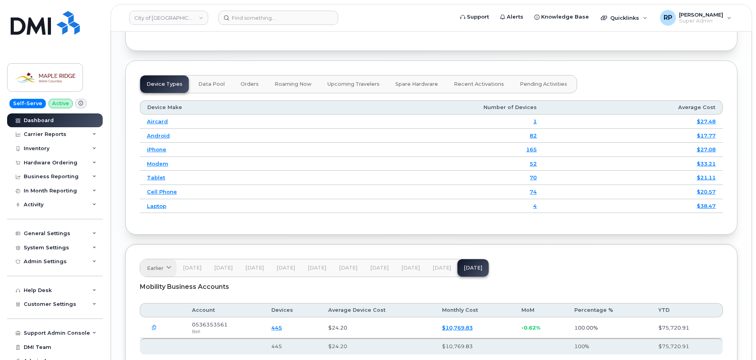
click at [153, 266] on span "Earlier" at bounding box center [155, 268] width 17 height 8
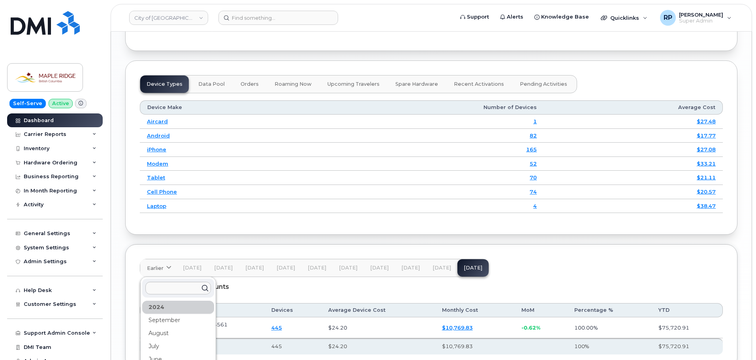
click at [274, 290] on div "Mobility Business Accounts" at bounding box center [431, 287] width 583 height 20
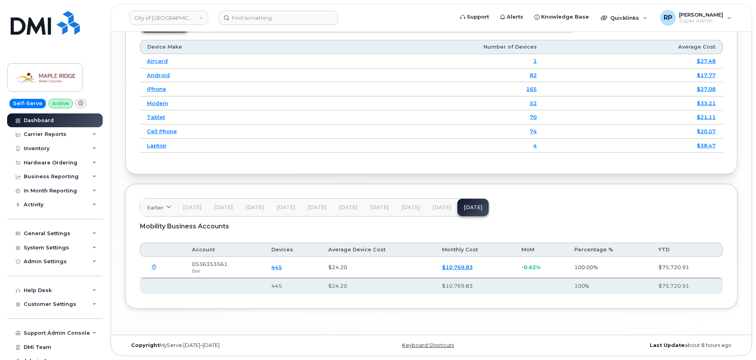
click at [154, 266] on icon "button" at bounding box center [154, 266] width 5 height 5
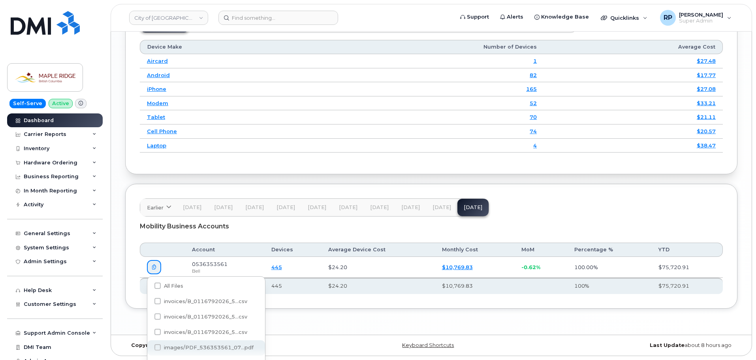
click at [204, 342] on div "images/PDF_536353561_07...pdf" at bounding box center [206, 347] width 118 height 15
checkbox input "true"
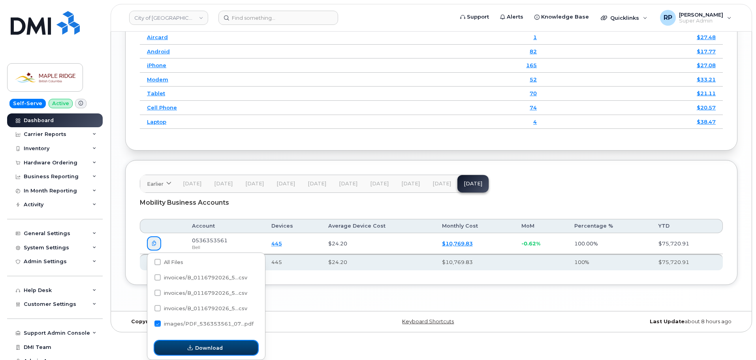
click at [209, 347] on span "Download" at bounding box center [209, 348] width 28 height 8
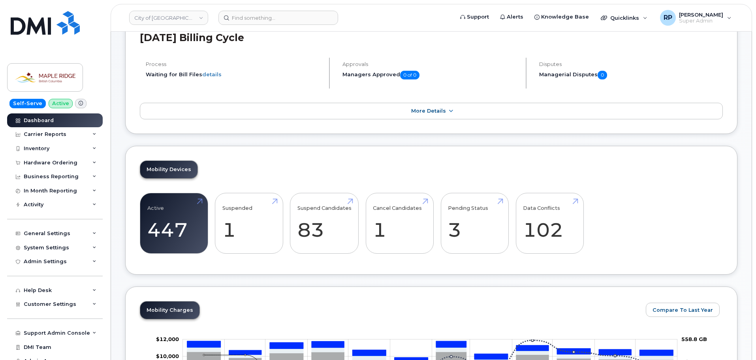
scroll to position [42, 0]
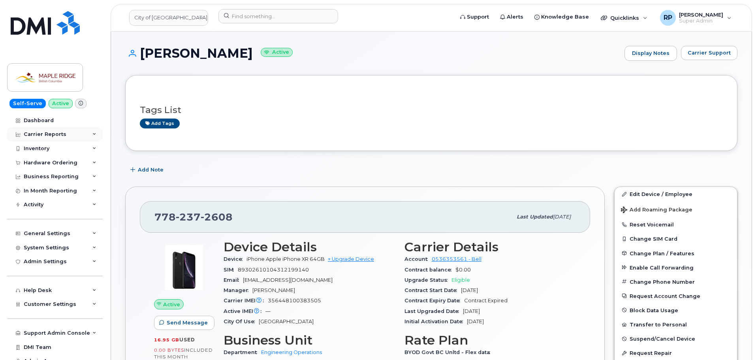
click at [55, 135] on div "Carrier Reports" at bounding box center [45, 134] width 43 height 6
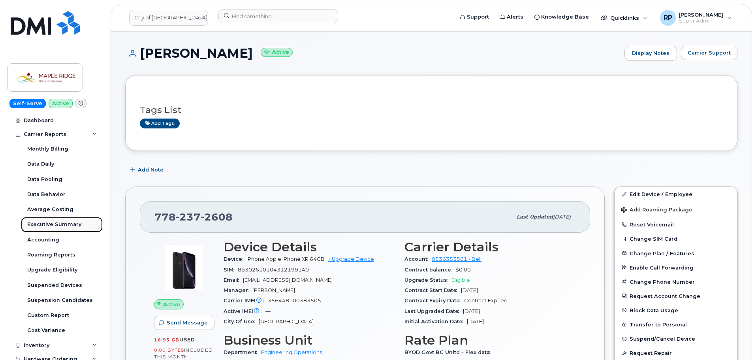
click at [47, 221] on div "Executive Summary" at bounding box center [54, 224] width 54 height 7
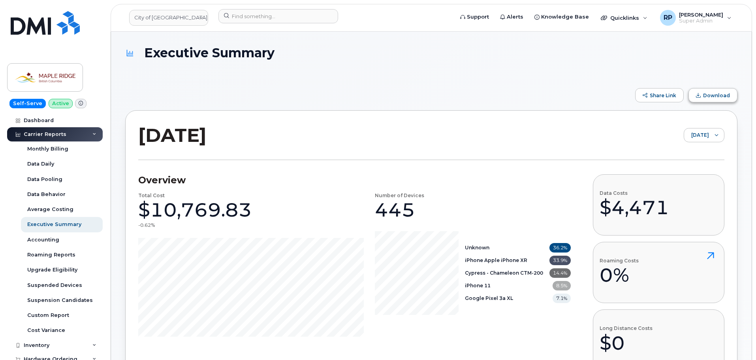
click at [716, 96] on span "Download" at bounding box center [716, 95] width 27 height 6
click at [148, 98] on div "Share Link Download" at bounding box center [431, 95] width 612 height 14
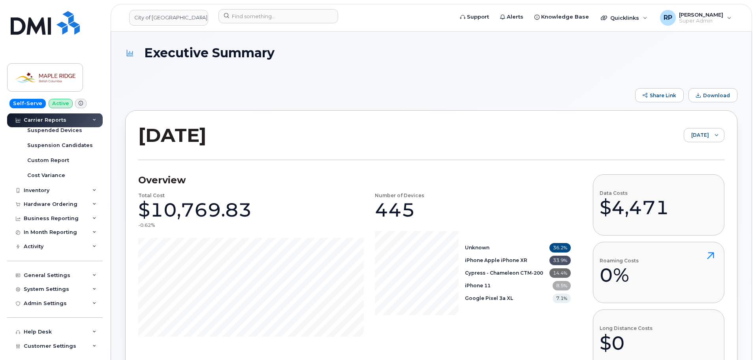
scroll to position [158, 0]
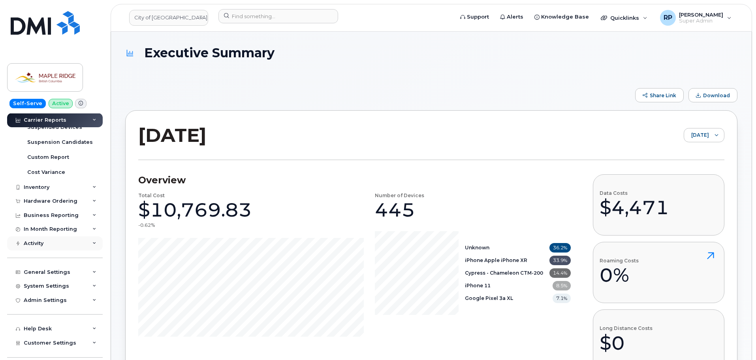
click at [51, 243] on div "Activity" at bounding box center [55, 243] width 96 height 14
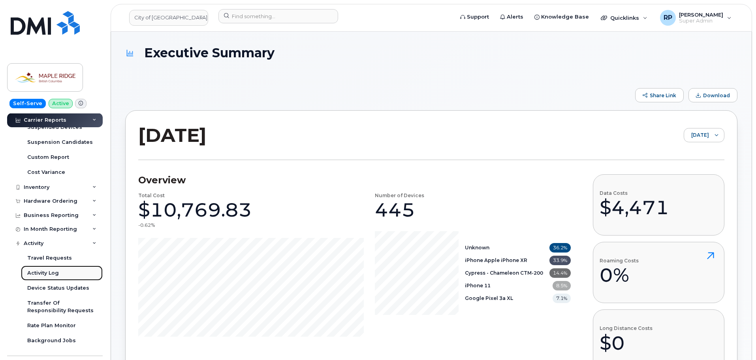
click at [51, 271] on div "Activity Log" at bounding box center [43, 272] width 32 height 7
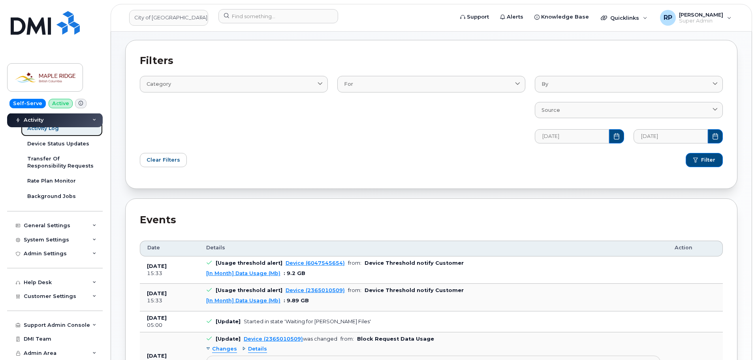
scroll to position [39, 0]
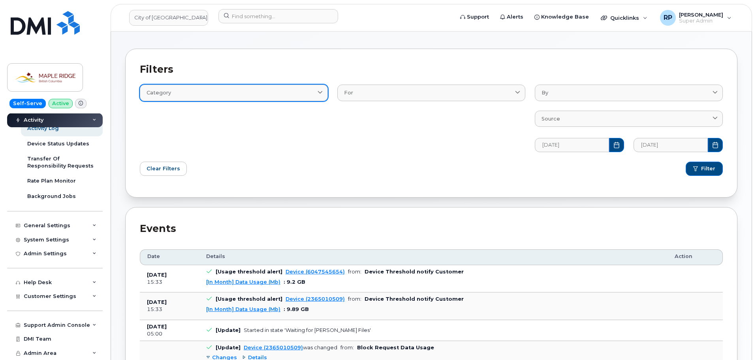
click at [318, 95] on icon at bounding box center [319, 92] width 5 height 5
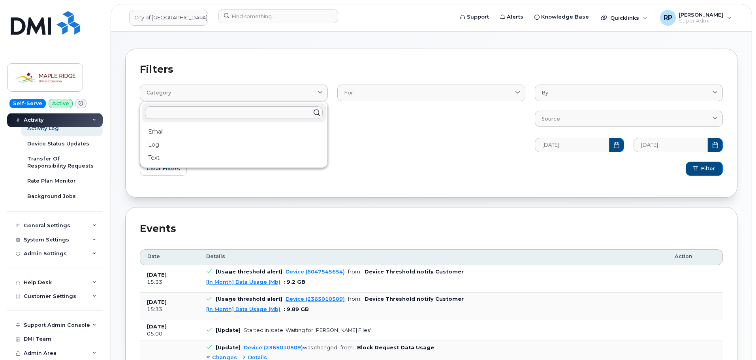
click at [444, 155] on div "For BillProcessingWorkflow Customer Device" at bounding box center [430, 113] width 197 height 86
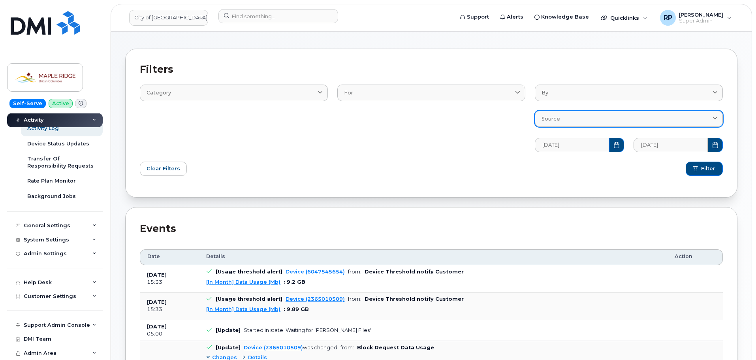
click at [581, 125] on link "Source" at bounding box center [628, 119] width 188 height 16
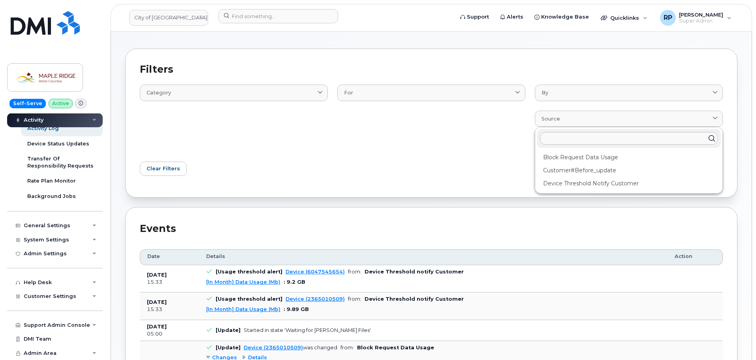
click at [369, 158] on div "Clear Filters" at bounding box center [283, 169] width 296 height 24
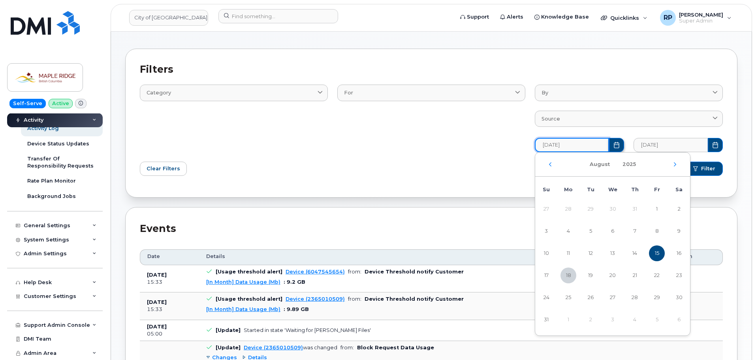
click at [610, 146] on span "08/15/2025" at bounding box center [578, 145] width 89 height 14
click at [553, 166] on div "August 2025" at bounding box center [612, 164] width 155 height 24
click at [550, 166] on icon "Previous Month" at bounding box center [550, 164] width 5 height 6
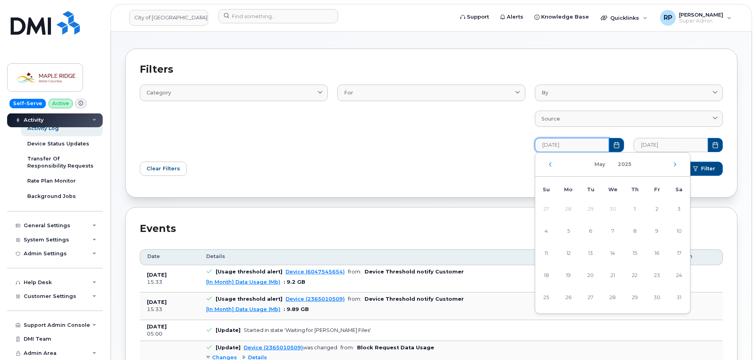
click at [550, 166] on icon "Previous Month" at bounding box center [550, 164] width 5 height 6
click at [611, 209] on span "1" at bounding box center [612, 209] width 16 height 16
type input "01/01/2025"
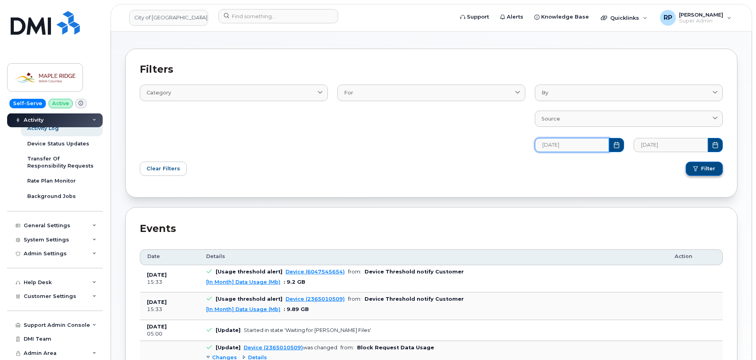
click at [705, 170] on span "Filter" at bounding box center [708, 168] width 14 height 7
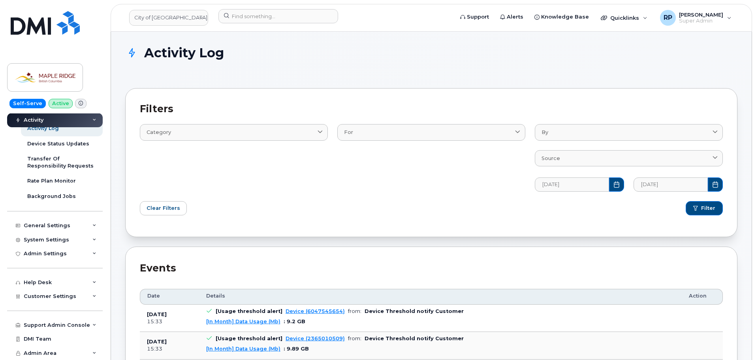
click at [614, 154] on link "Source" at bounding box center [628, 158] width 188 height 16
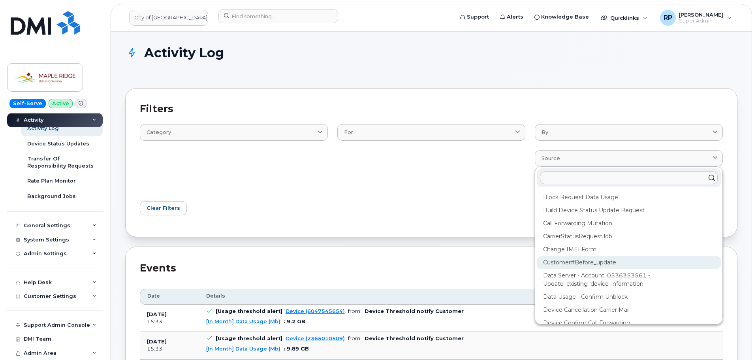
scroll to position [39, 0]
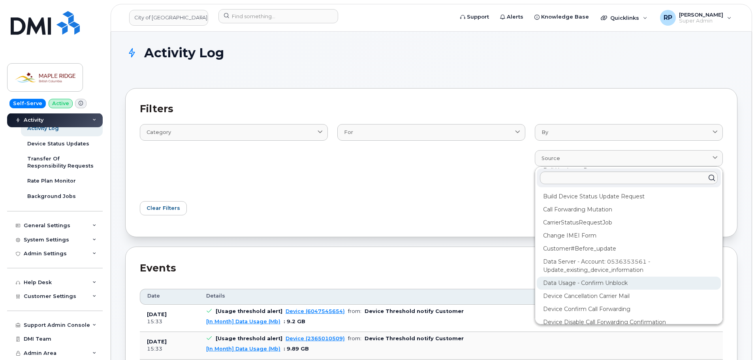
click at [582, 302] on div "Data Usage - Confirm Unblock" at bounding box center [628, 308] width 184 height 13
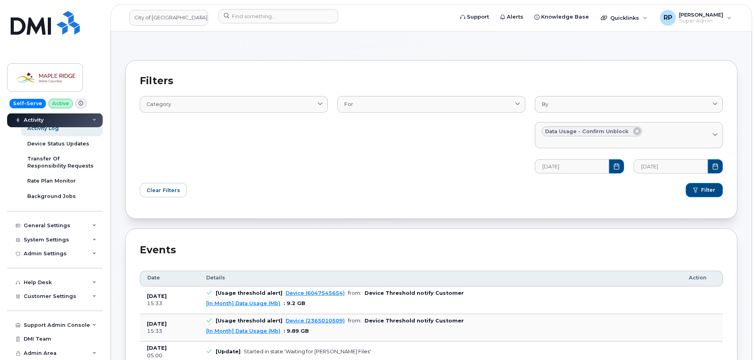
scroll to position [79, 0]
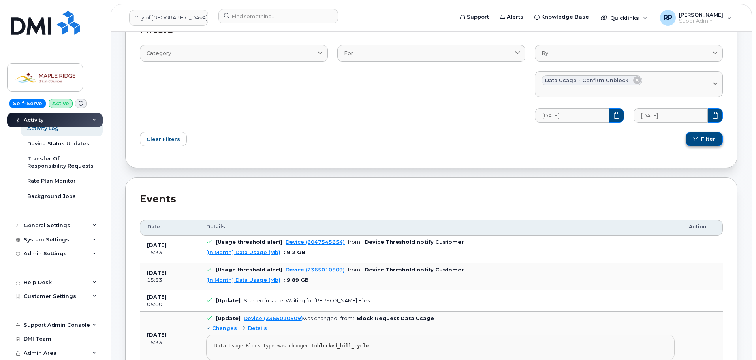
click at [714, 141] on span "Filter" at bounding box center [708, 138] width 14 height 7
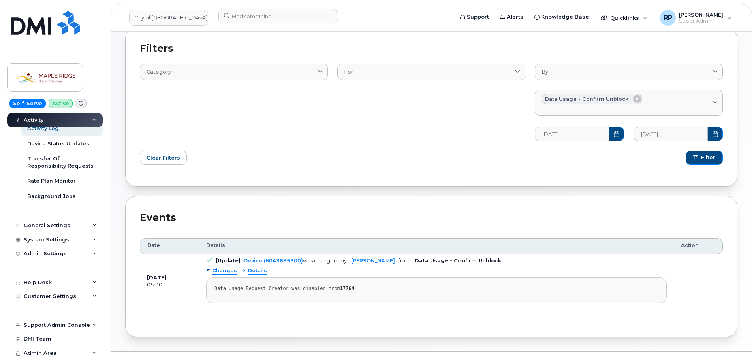
scroll to position [77, 0]
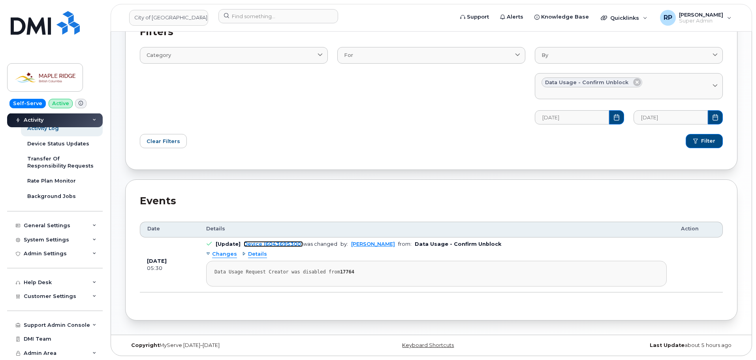
drag, startPoint x: 284, startPoint y: 242, endPoint x: 272, endPoint y: 243, distance: 12.3
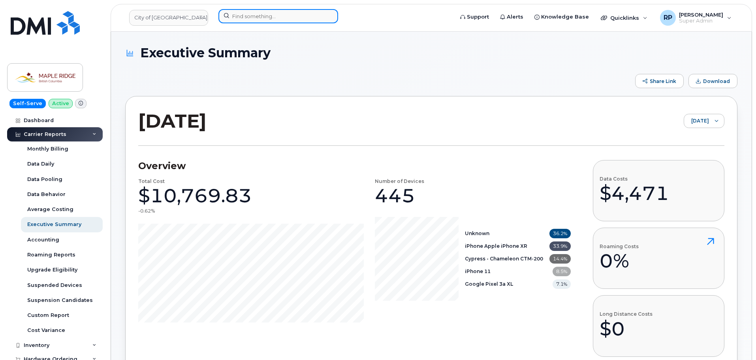
click at [240, 22] on input at bounding box center [278, 16] width 120 height 14
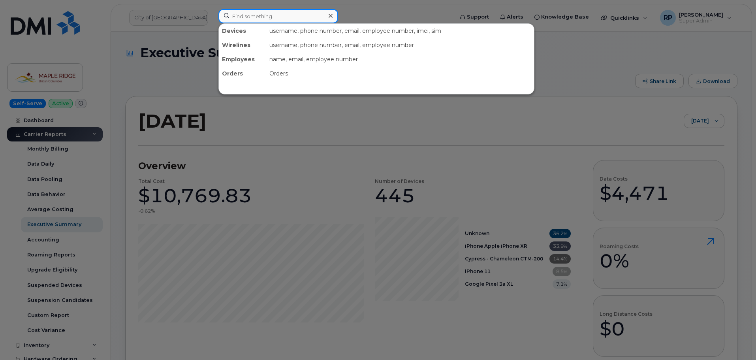
paste input "6043404941"
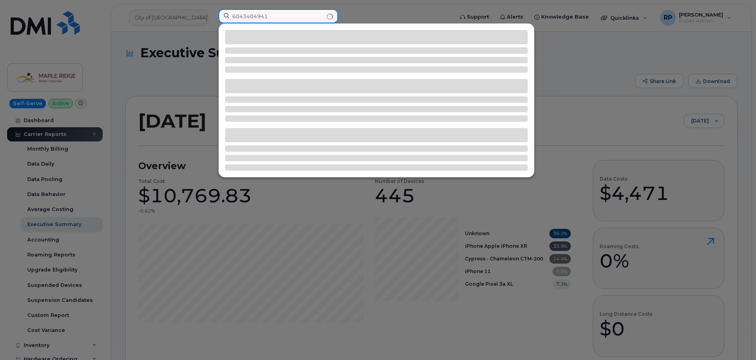
type input "6043404941"
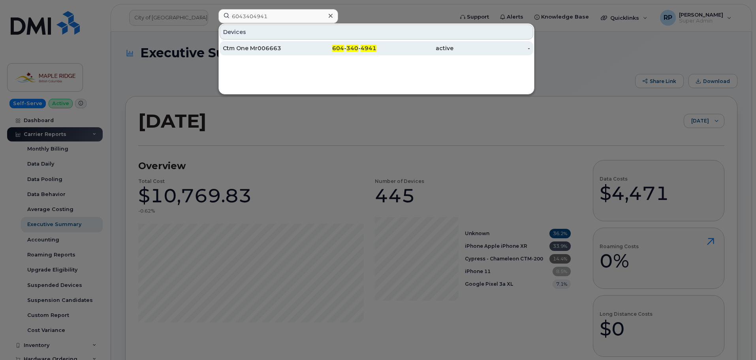
click at [273, 51] on div "Ctm One Mr006663" at bounding box center [261, 48] width 77 height 8
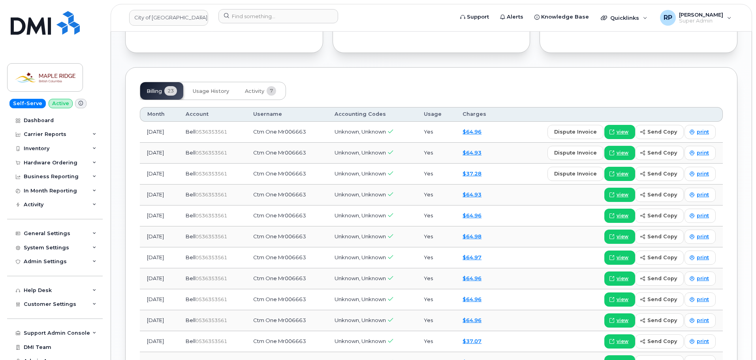
scroll to position [553, 0]
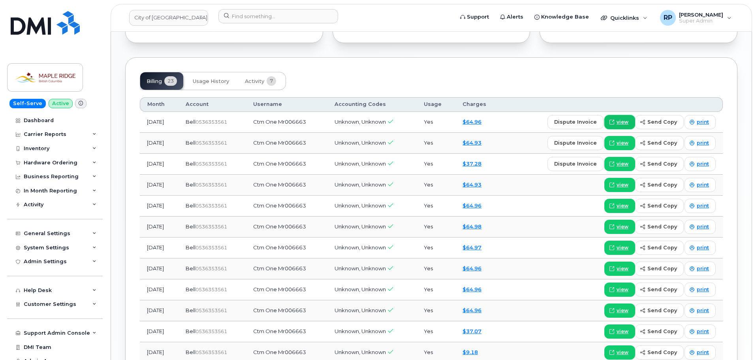
click at [622, 124] on span "view" at bounding box center [622, 121] width 12 height 7
click at [261, 83] on span "Activity" at bounding box center [254, 81] width 19 height 6
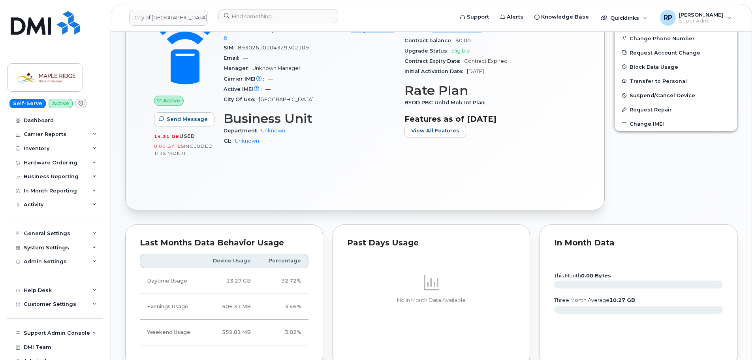
scroll to position [118, 0]
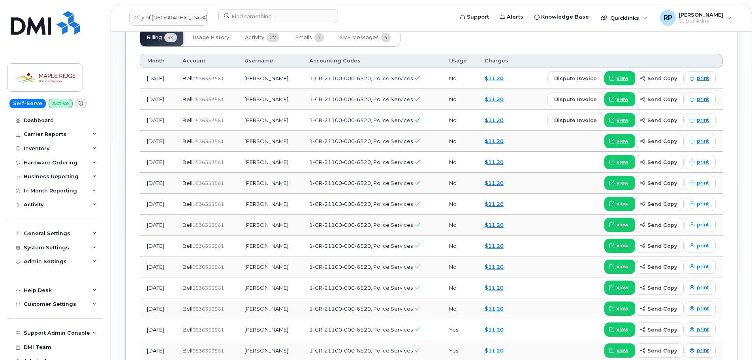
scroll to position [553, 0]
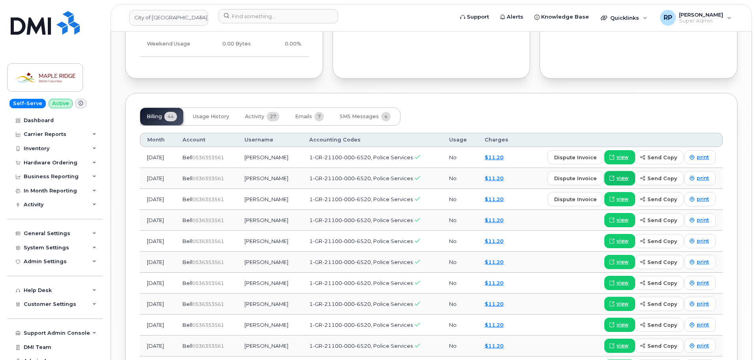
click at [619, 180] on span "view" at bounding box center [622, 177] width 12 height 7
click at [615, 219] on span at bounding box center [611, 219] width 7 height 7
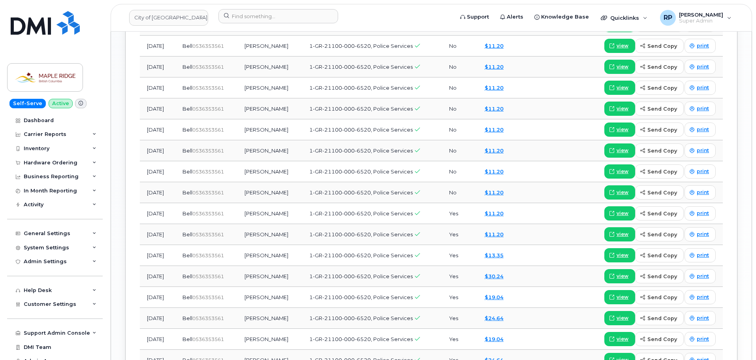
scroll to position [750, 0]
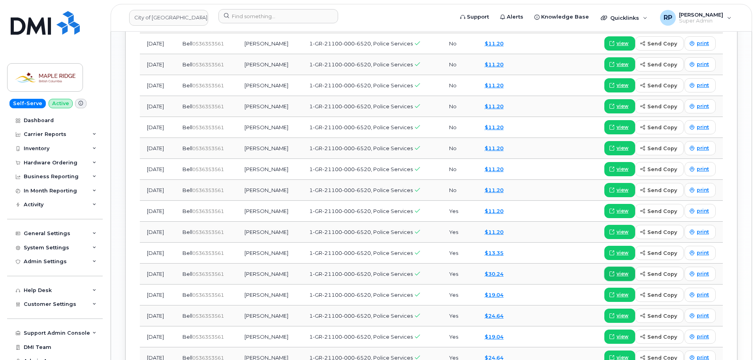
click at [621, 274] on span "view" at bounding box center [622, 273] width 12 height 7
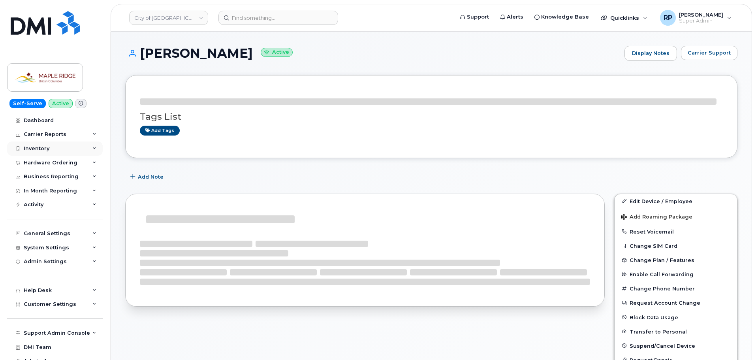
click at [57, 144] on div "Inventory" at bounding box center [55, 148] width 96 height 14
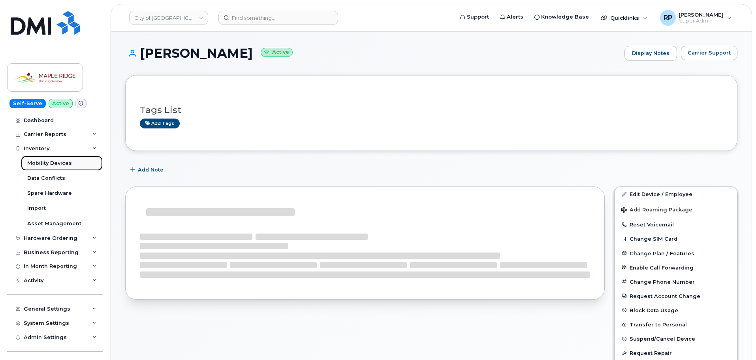
click at [54, 163] on div "Mobility Devices" at bounding box center [49, 162] width 45 height 7
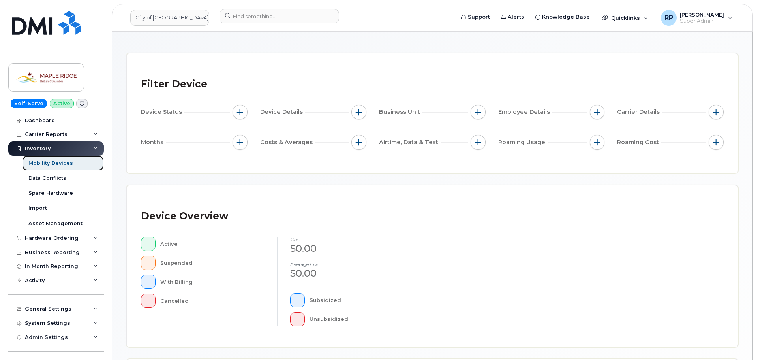
scroll to position [118, 0]
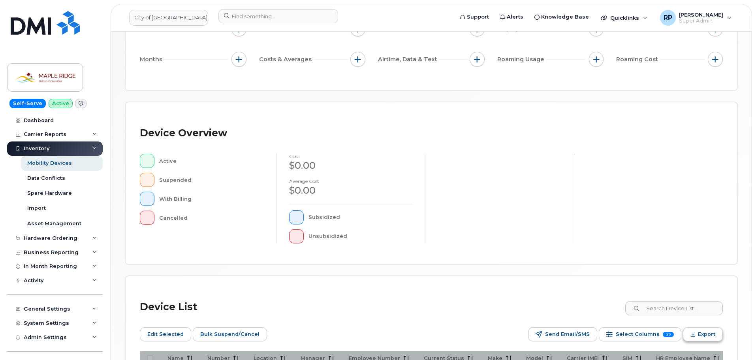
click at [701, 334] on span "Export" at bounding box center [706, 334] width 17 height 12
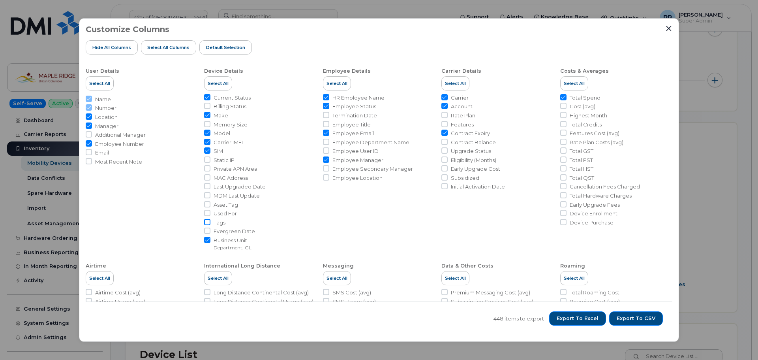
click at [206, 223] on input "Tags" at bounding box center [207, 222] width 6 height 6
checkbox input "true"
click at [207, 204] on input "Asset Tag" at bounding box center [207, 204] width 6 height 6
checkbox input "true"
click at [638, 315] on span "Export to CSV" at bounding box center [636, 318] width 39 height 7
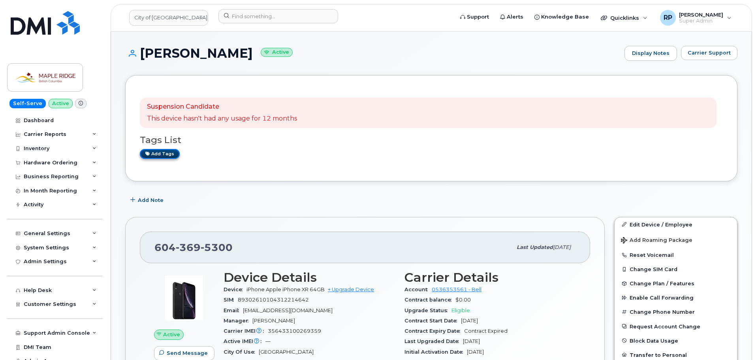
click at [161, 157] on link "Add tags" at bounding box center [160, 154] width 40 height 10
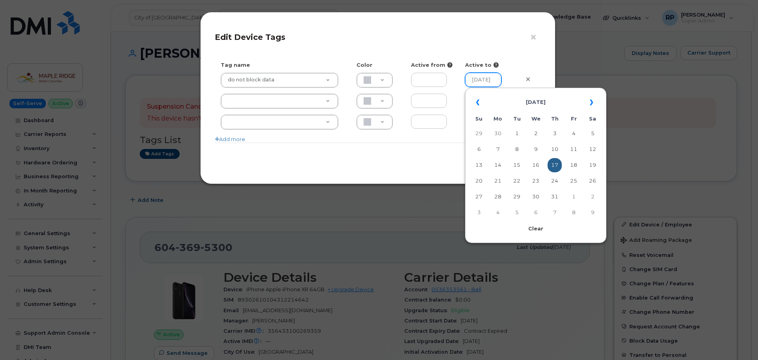
scroll to position [0, 9]
drag, startPoint x: 469, startPoint y: 77, endPoint x: 519, endPoint y: 78, distance: 50.1
click at [519, 78] on div "do not block data do not block data 2025-07-17" at bounding box center [378, 83] width 326 height 21
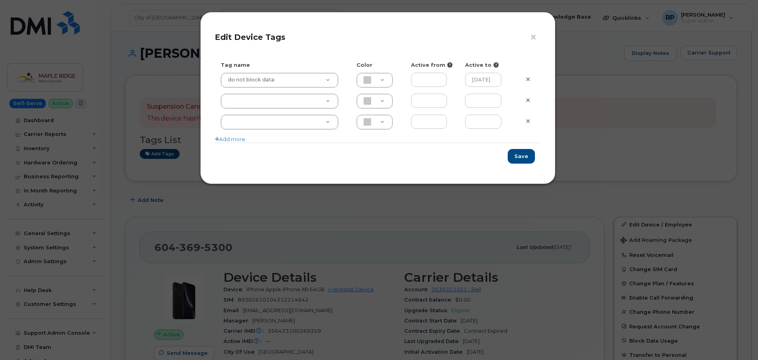
click at [508, 75] on div "2025-07-17" at bounding box center [486, 83] width 54 height 20
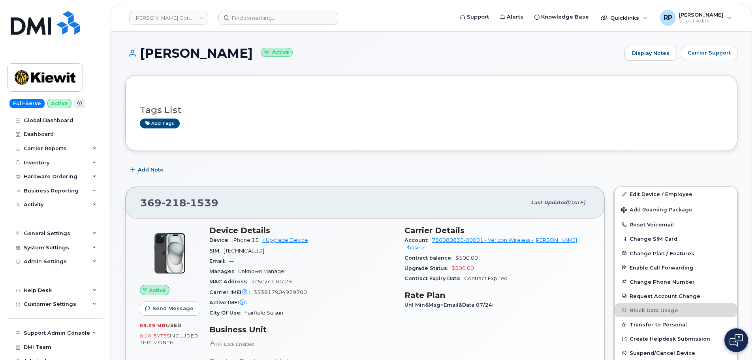
scroll to position [705, 0]
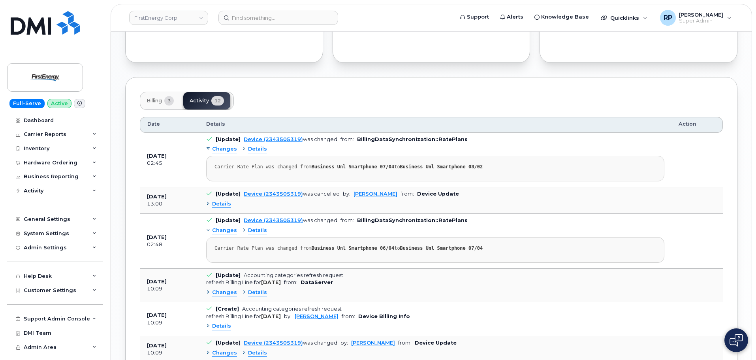
scroll to position [820, 0]
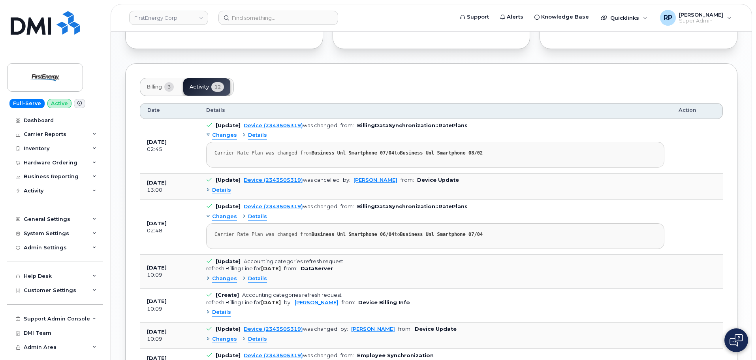
click at [223, 193] on span "Details" at bounding box center [221, 190] width 19 height 8
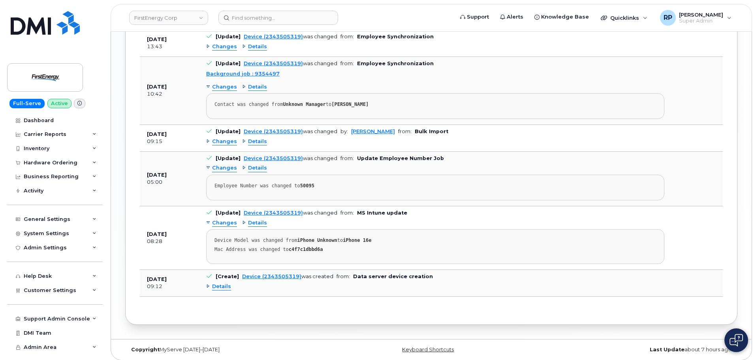
scroll to position [1179, 0]
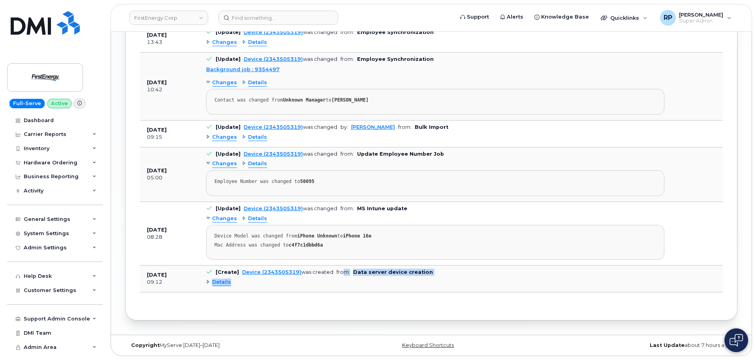
drag, startPoint x: 406, startPoint y: 272, endPoint x: 338, endPoint y: 274, distance: 67.9
click at [338, 274] on td "[Create] Device (2343505319) was created from: Data server device creation Deta…" at bounding box center [435, 278] width 472 height 26
drag, startPoint x: 141, startPoint y: 277, endPoint x: 189, endPoint y: 281, distance: 49.1
click at [189, 281] on td "[DATE] 09:12" at bounding box center [169, 278] width 59 height 26
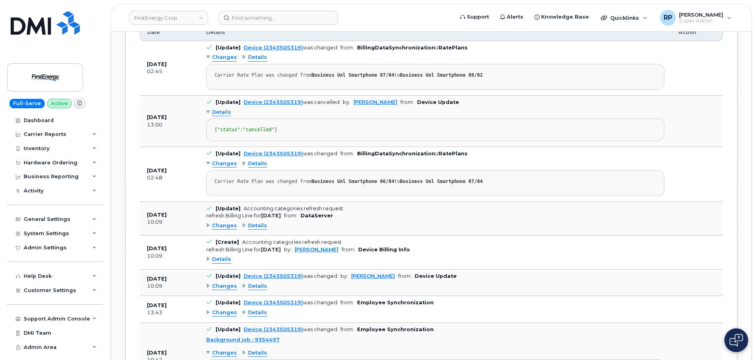
scroll to position [863, 0]
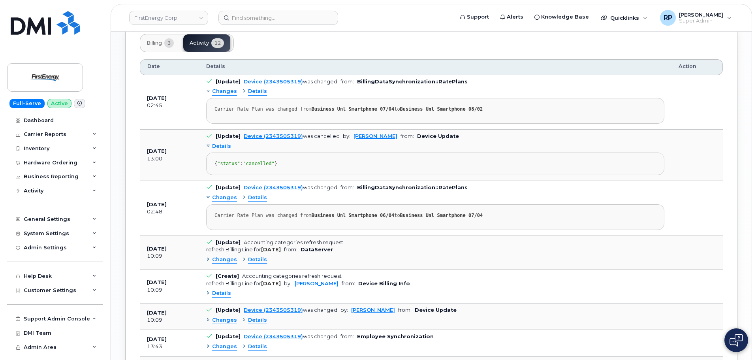
drag, startPoint x: 148, startPoint y: 157, endPoint x: 191, endPoint y: 156, distance: 43.4
click at [191, 156] on td "[DATE] 13:00" at bounding box center [169, 154] width 59 height 51
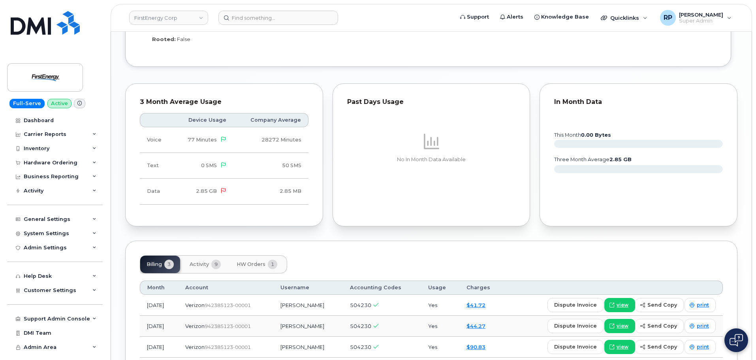
scroll to position [701, 0]
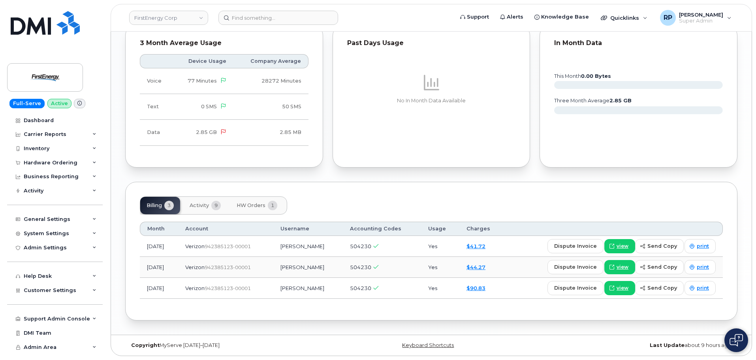
click at [206, 204] on span "Activity" at bounding box center [198, 205] width 19 height 6
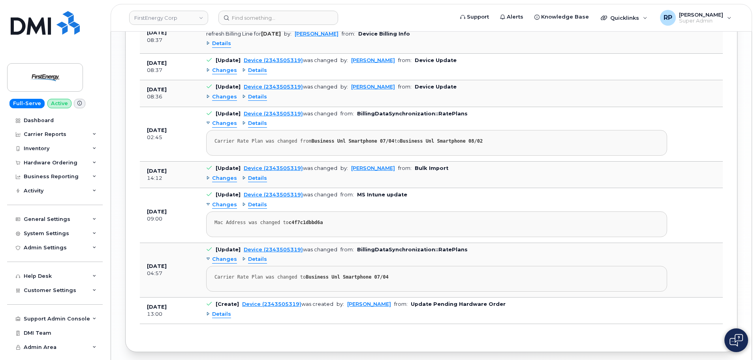
scroll to position [967, 0]
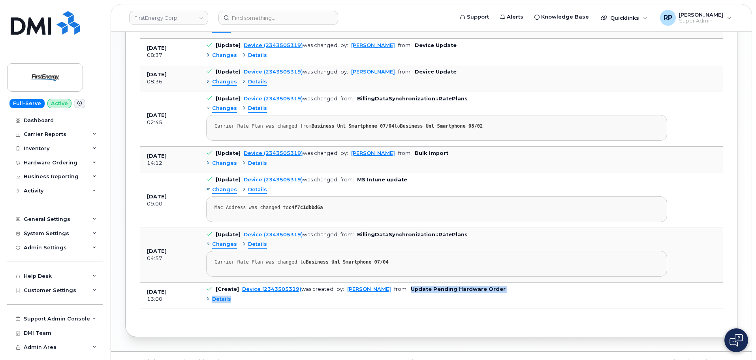
drag, startPoint x: 398, startPoint y: 289, endPoint x: 516, endPoint y: 297, distance: 117.5
click at [516, 297] on td "[Create] Device (2343505319) was created by: [PERSON_NAME] from: Update Pending…" at bounding box center [436, 295] width 475 height 26
click at [448, 306] on td "[Create] Device (2343505319) was created by: Marissa Weiss from: Update Pending…" at bounding box center [436, 295] width 475 height 26
drag, startPoint x: 506, startPoint y: 289, endPoint x: 521, endPoint y: 293, distance: 15.7
click at [521, 293] on td "[Create] Device (2343505319) was created by: Marissa Weiss from: Update Pending…" at bounding box center [436, 295] width 475 height 26
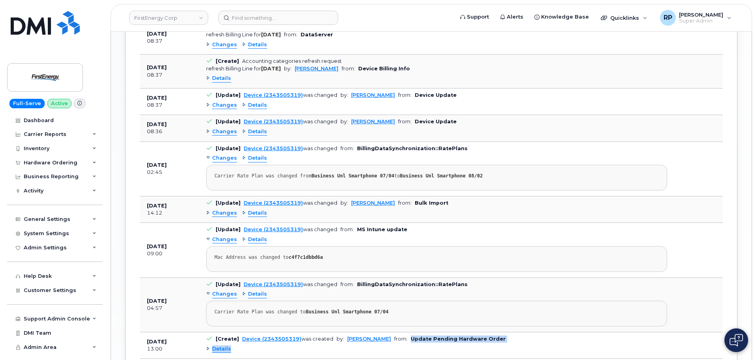
scroll to position [984, 0]
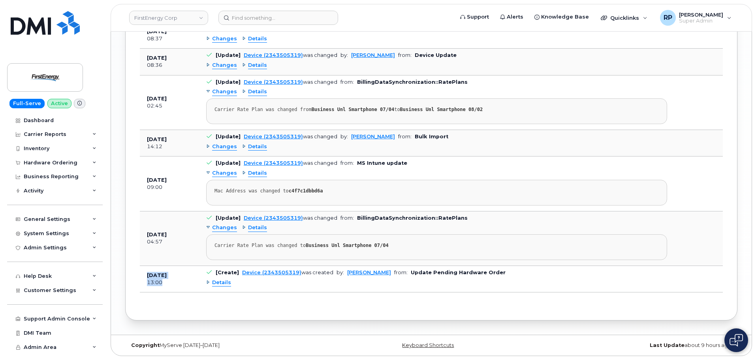
drag, startPoint x: 142, startPoint y: 272, endPoint x: 182, endPoint y: 289, distance: 43.5
click at [182, 289] on td "Aug 05, 2025 13:00" at bounding box center [169, 279] width 59 height 26
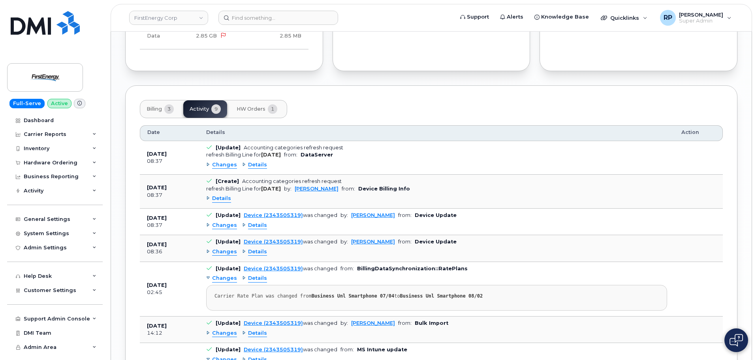
scroll to position [786, 0]
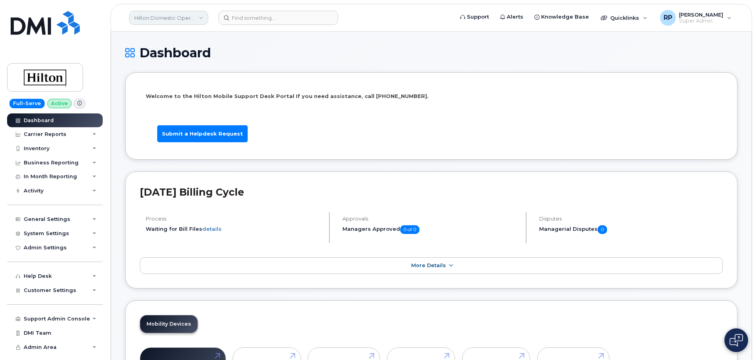
scroll to position [1208, 0]
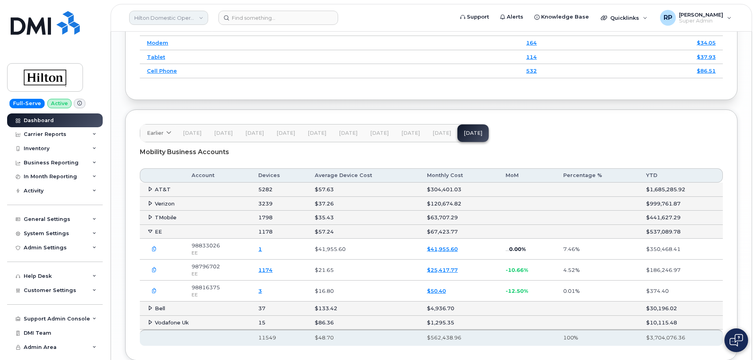
click at [159, 15] on link "Hilton Domestic Operating Company Inc" at bounding box center [168, 18] width 79 height 14
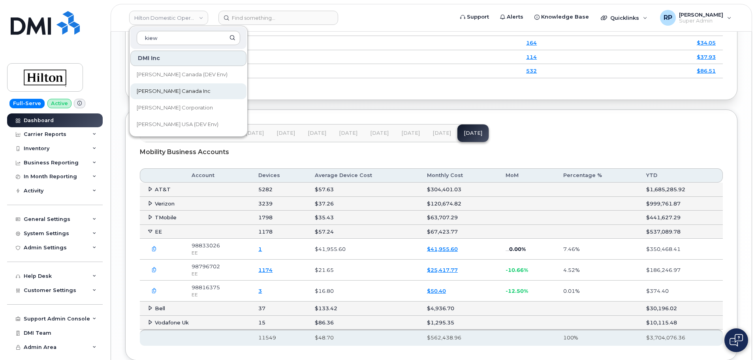
type input "kiew"
click at [168, 88] on span "[PERSON_NAME] Canada Inc" at bounding box center [174, 91] width 74 height 8
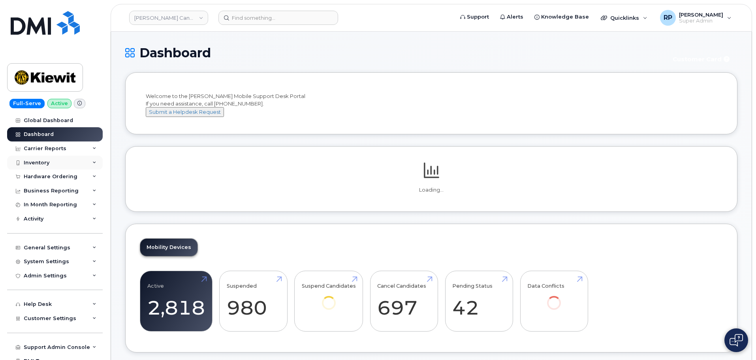
click at [53, 164] on div "Inventory" at bounding box center [55, 163] width 96 height 14
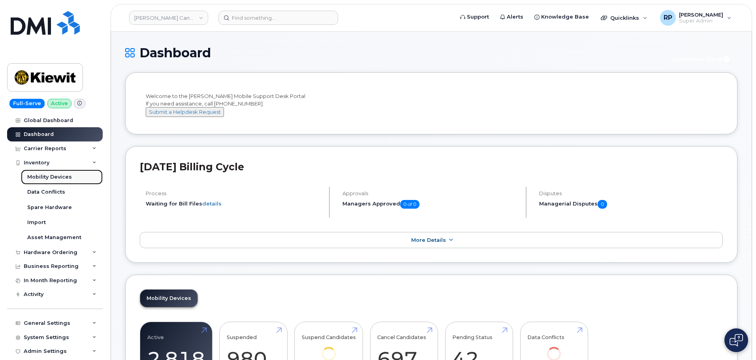
click at [56, 173] on div "Mobility Devices" at bounding box center [49, 176] width 45 height 7
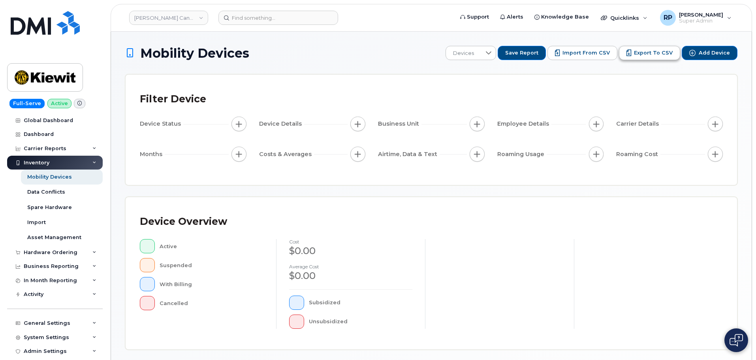
click at [656, 53] on span "Export to CSV" at bounding box center [653, 52] width 39 height 7
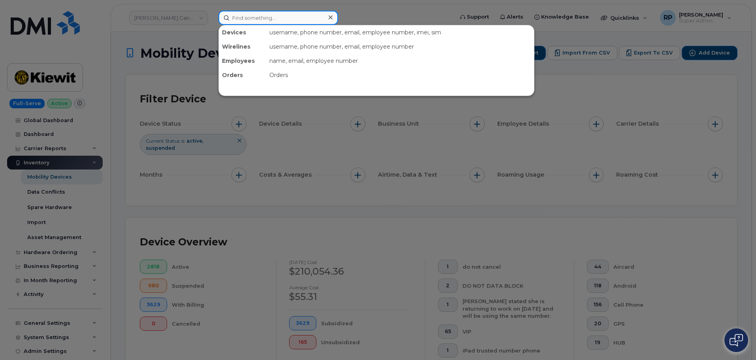
paste input "2363392154"
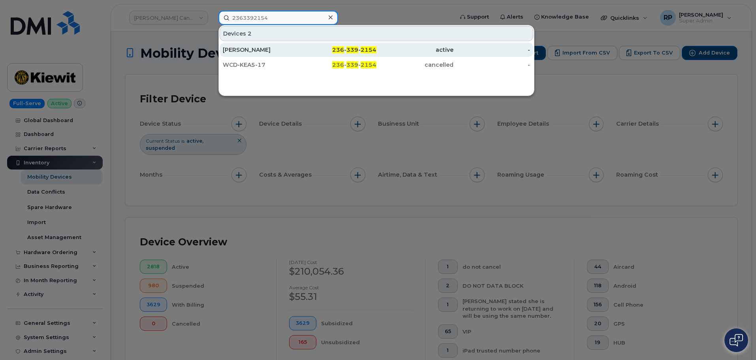
type input "2363392154"
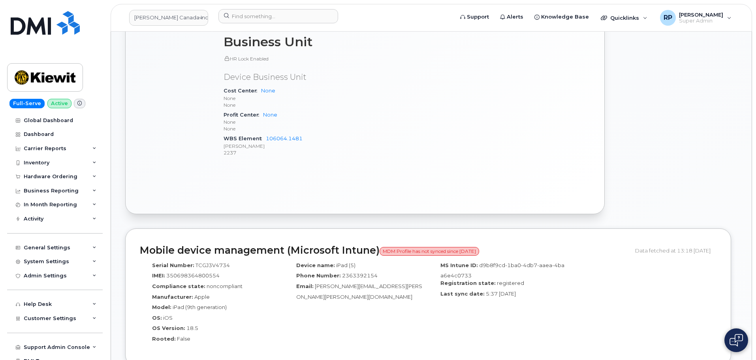
scroll to position [485, 0]
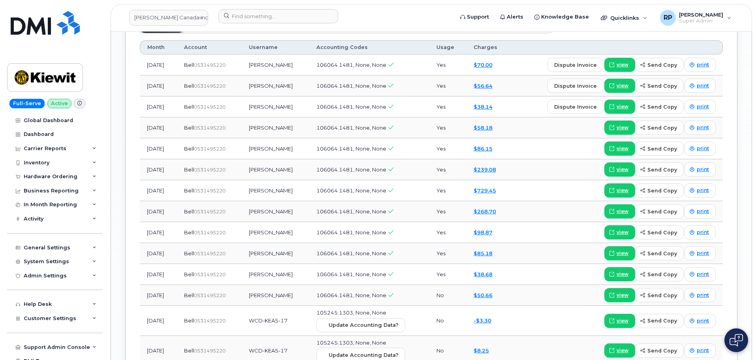
scroll to position [919, 0]
